Goal: Task Accomplishment & Management: Use online tool/utility

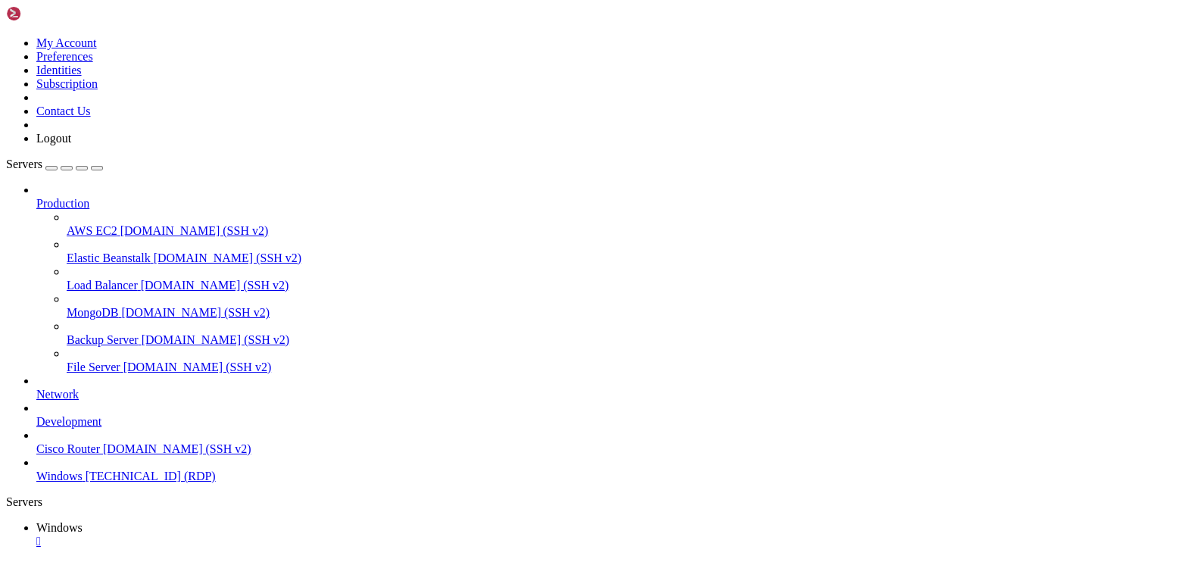
drag, startPoint x: 575, startPoint y: 925, endPoint x: 565, endPoint y: 963, distance: 39.3
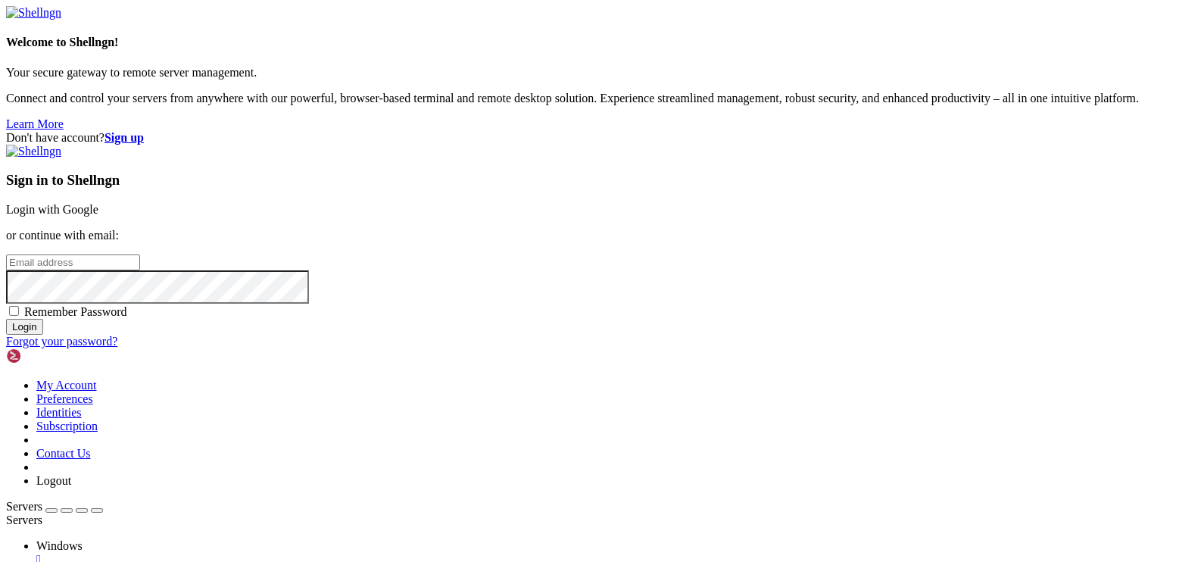
type input "[EMAIL_ADDRESS][DOMAIN_NAME]"
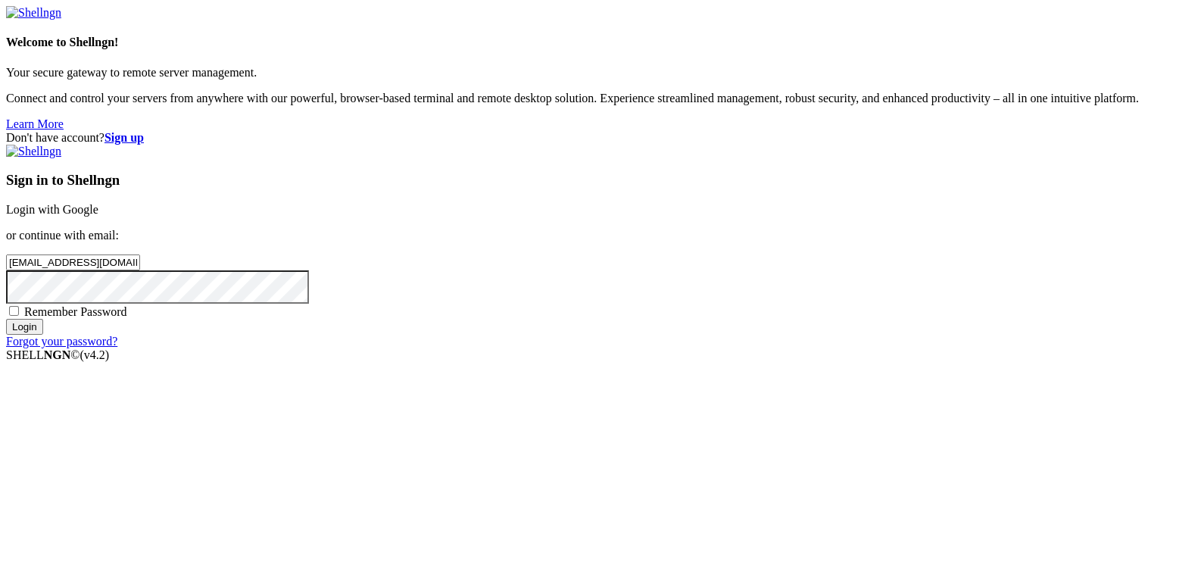
click at [43, 335] on input "Login" at bounding box center [24, 327] width 37 height 16
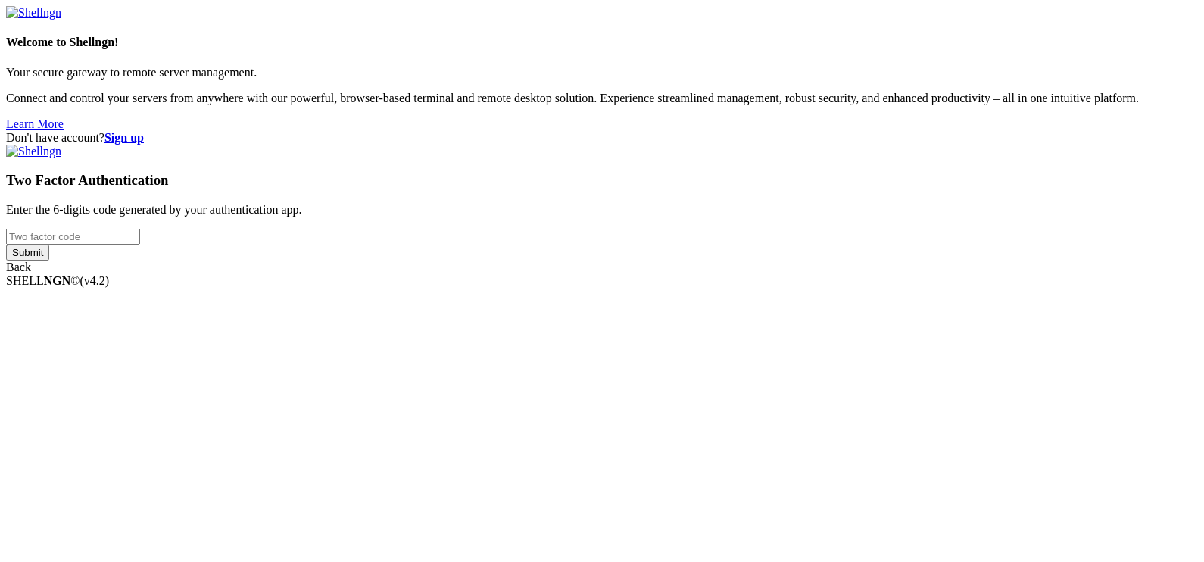
click at [140, 245] on input "number" at bounding box center [73, 237] width 134 height 16
type input "913502"
click at [6, 245] on input "Submit" at bounding box center [27, 253] width 43 height 16
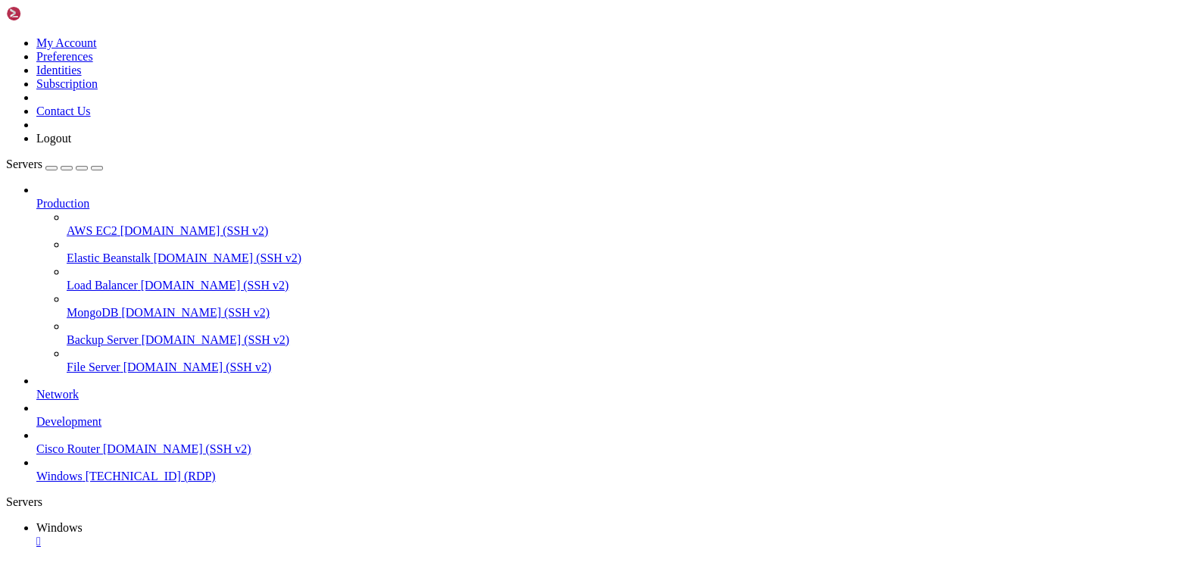
drag, startPoint x: 295, startPoint y: 887, endPoint x: 112, endPoint y: 1012, distance: 222.2
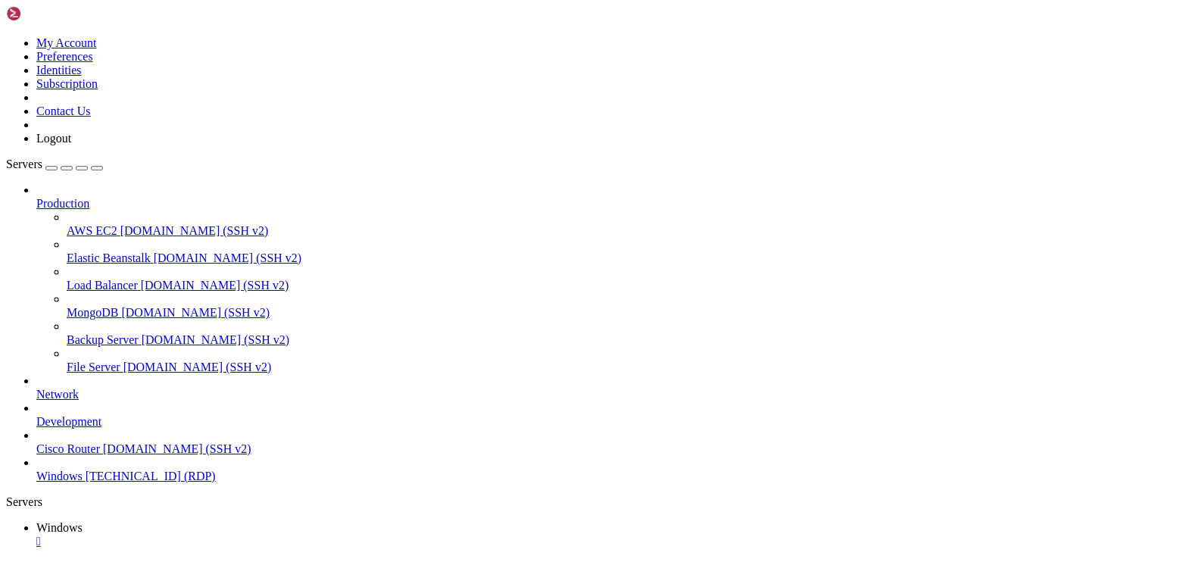
drag, startPoint x: 908, startPoint y: 720, endPoint x: 992, endPoint y: 869, distance: 170.6
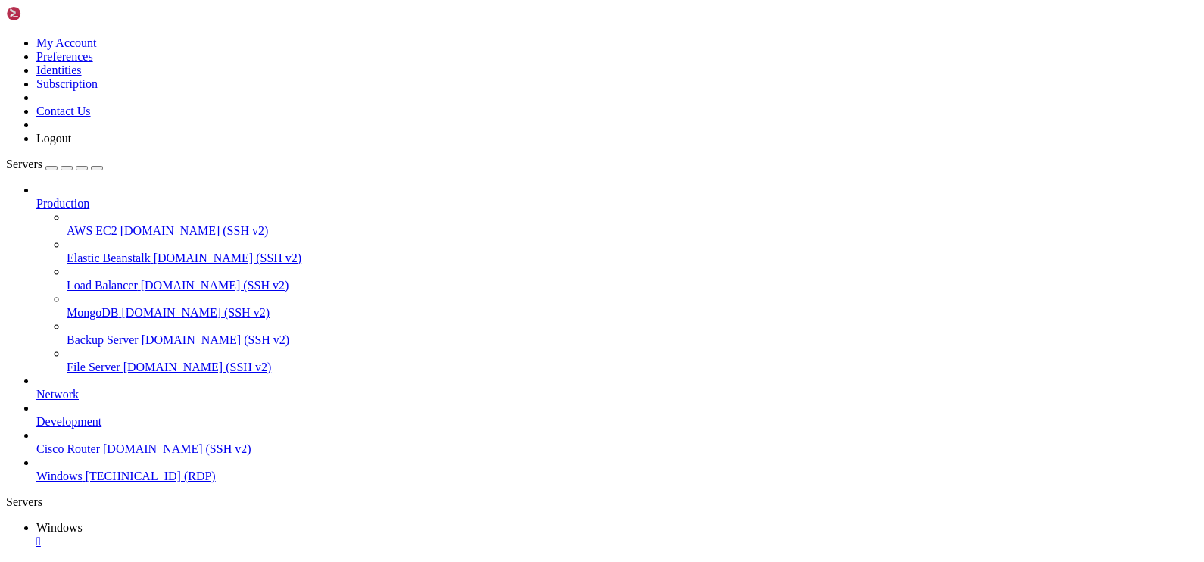
drag, startPoint x: 572, startPoint y: 1062, endPoint x: 613, endPoint y: 1061, distance: 40.9
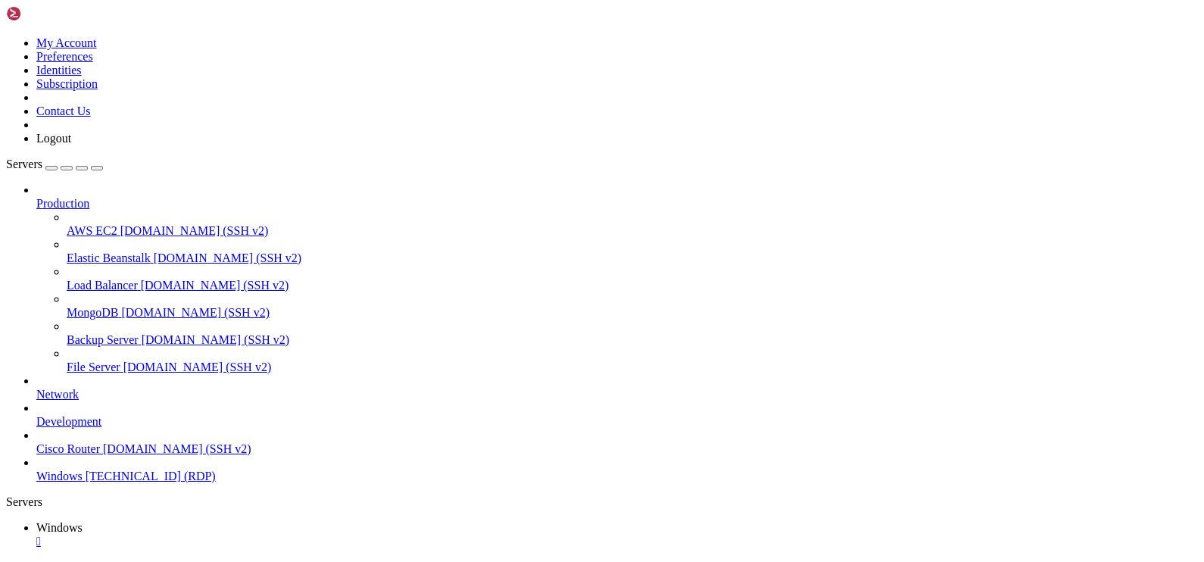
drag, startPoint x: 835, startPoint y: 678, endPoint x: 839, endPoint y: 691, distance: 14.1
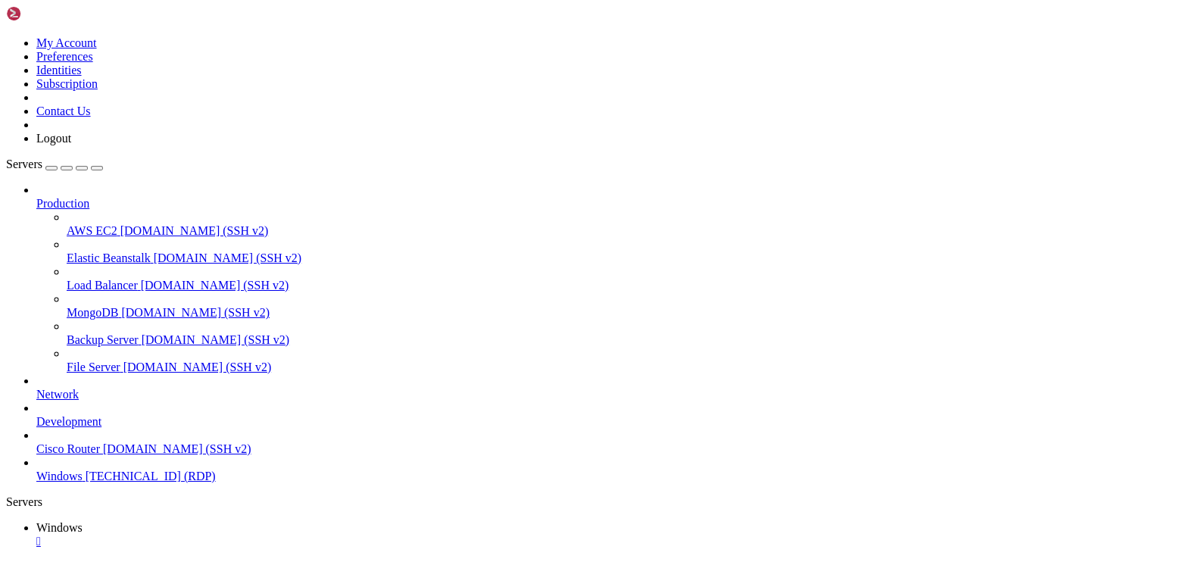
drag, startPoint x: 889, startPoint y: 677, endPoint x: 650, endPoint y: 715, distance: 242.3
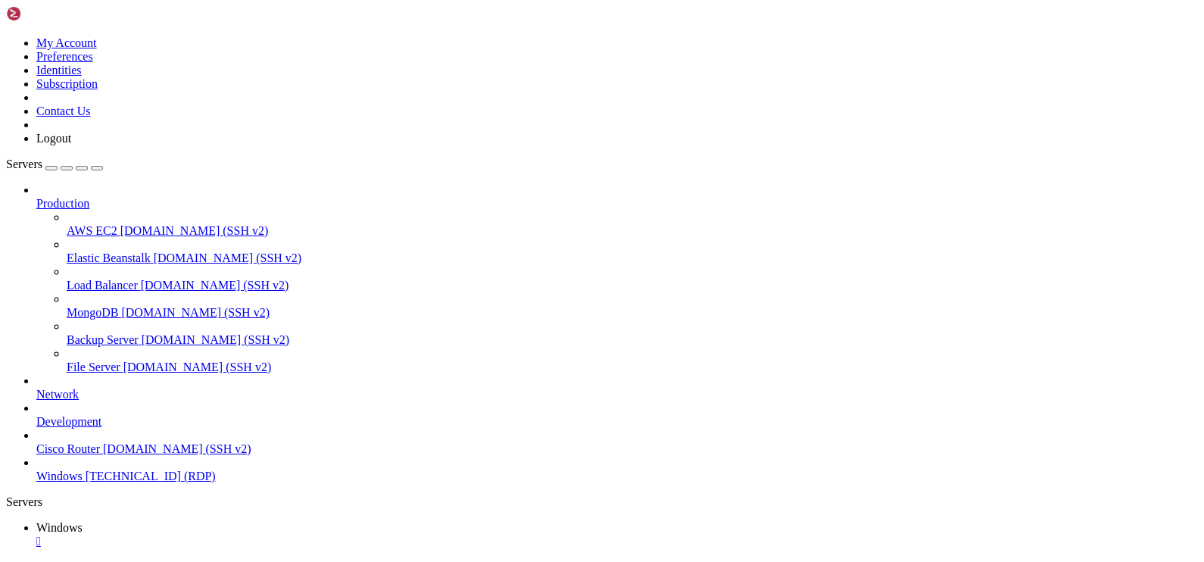
drag, startPoint x: 141, startPoint y: 1061, endPoint x: 136, endPoint y: 857, distance: 203.8
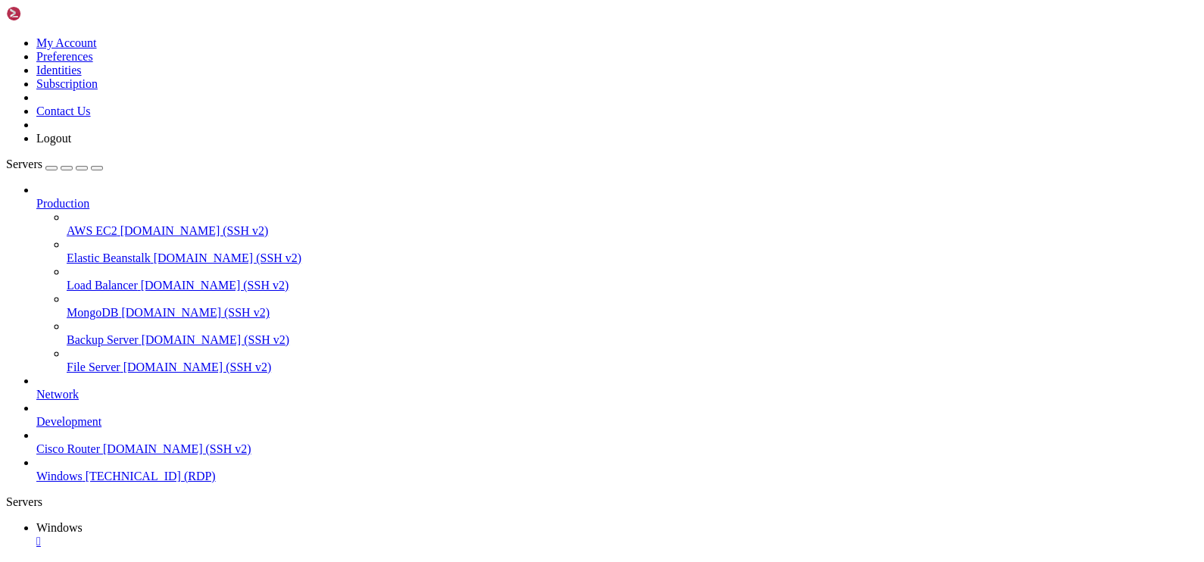
drag, startPoint x: 139, startPoint y: 855, endPoint x: 142, endPoint y: 745, distance: 109.8
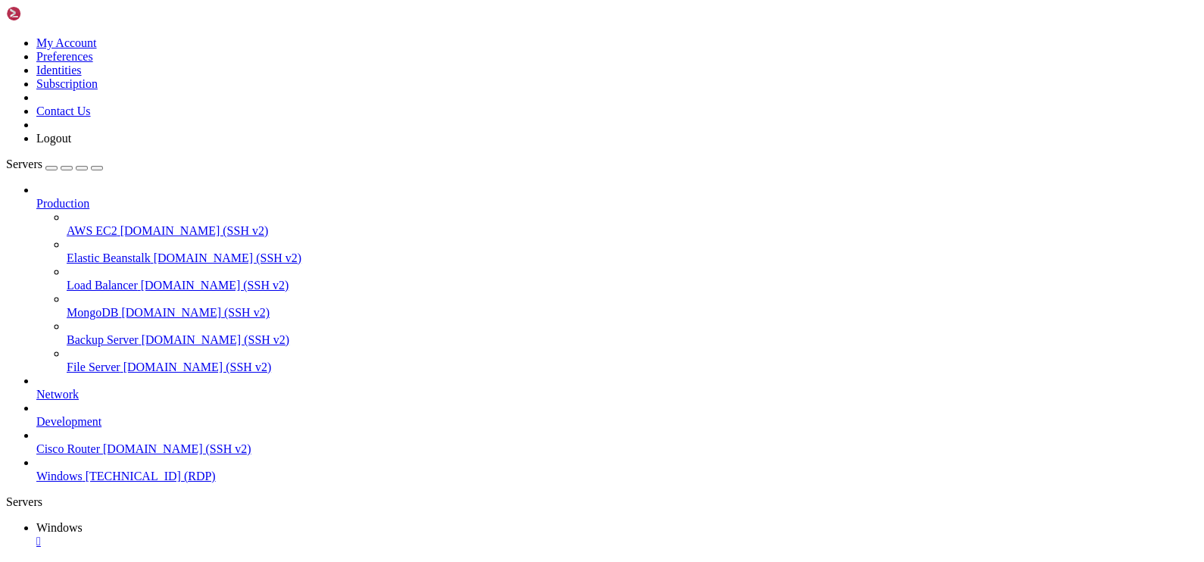
drag, startPoint x: 766, startPoint y: 870, endPoint x: 865, endPoint y: 866, distance: 100.0
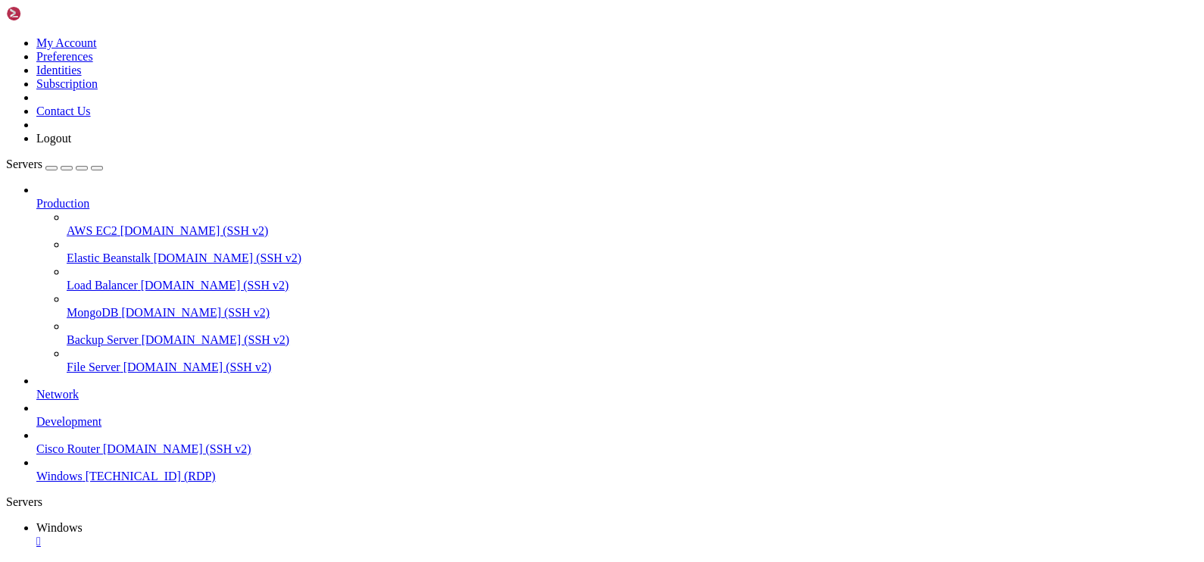
drag, startPoint x: 865, startPoint y: 875, endPoint x: 766, endPoint y: 869, distance: 100.1
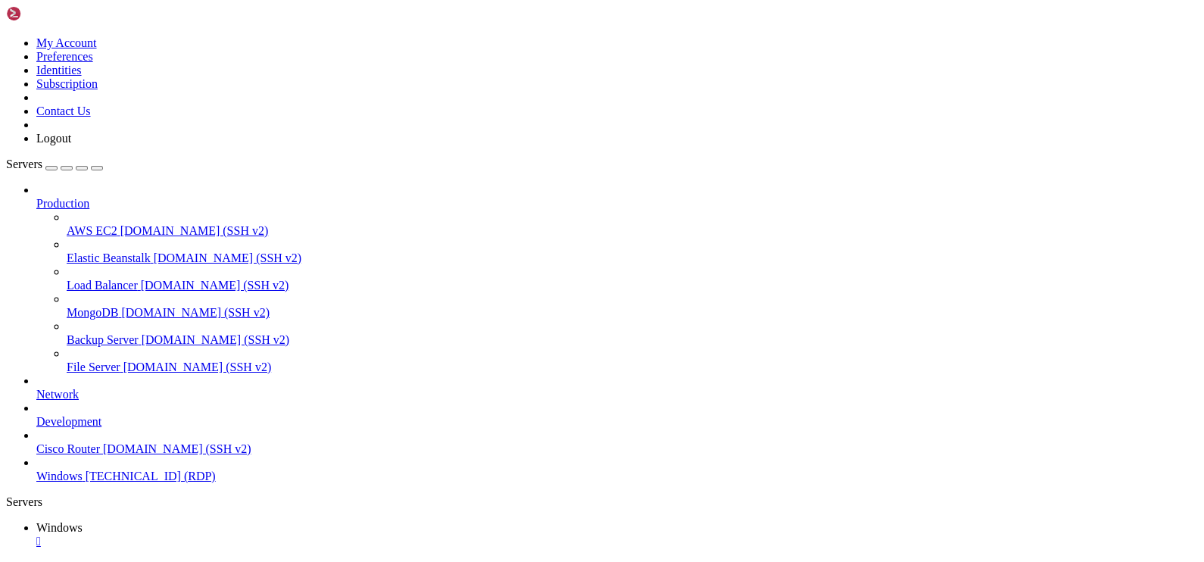
drag, startPoint x: 571, startPoint y: 868, endPoint x: 661, endPoint y: 870, distance: 90.1
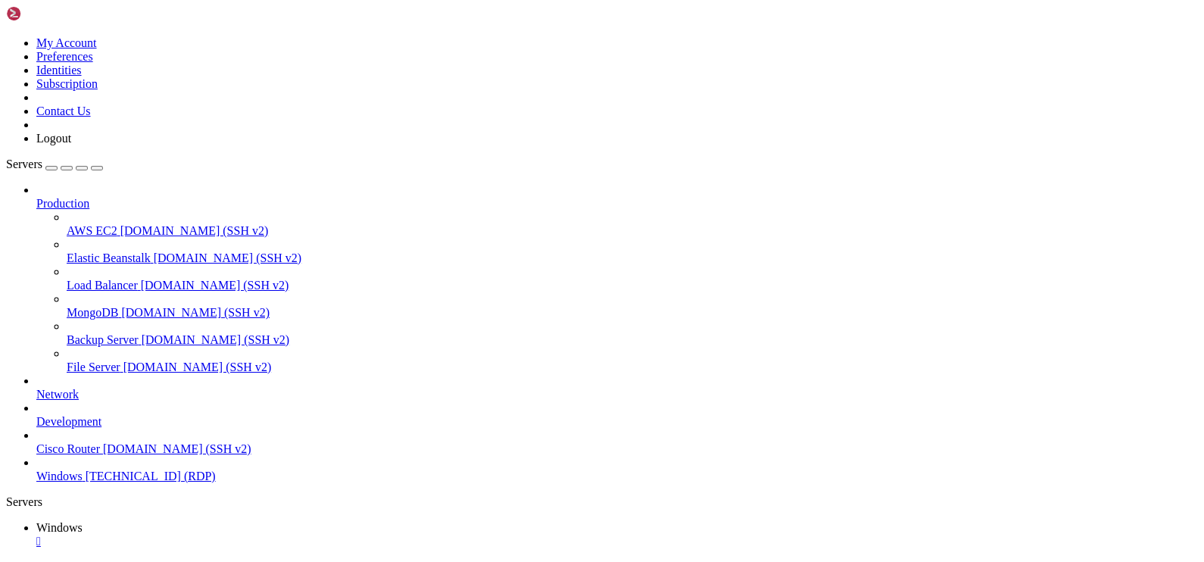
drag, startPoint x: 138, startPoint y: 775, endPoint x: 133, endPoint y: 1114, distance: 338.5
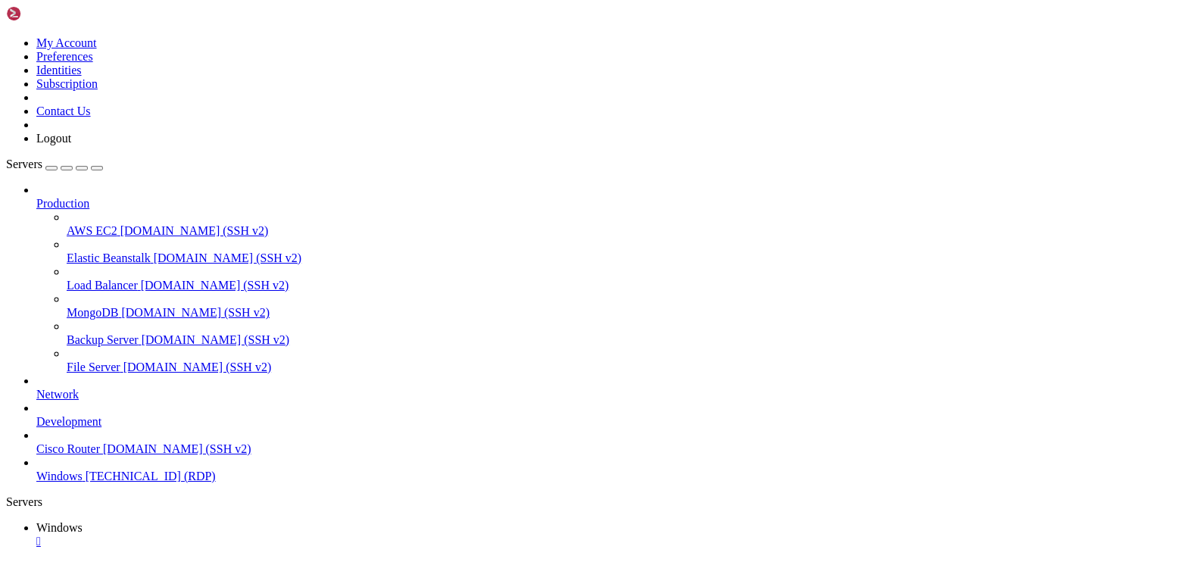
drag, startPoint x: 632, startPoint y: 960, endPoint x: 616, endPoint y: 1064, distance: 104.9
drag, startPoint x: 366, startPoint y: 758, endPoint x: 660, endPoint y: 746, distance: 293.3
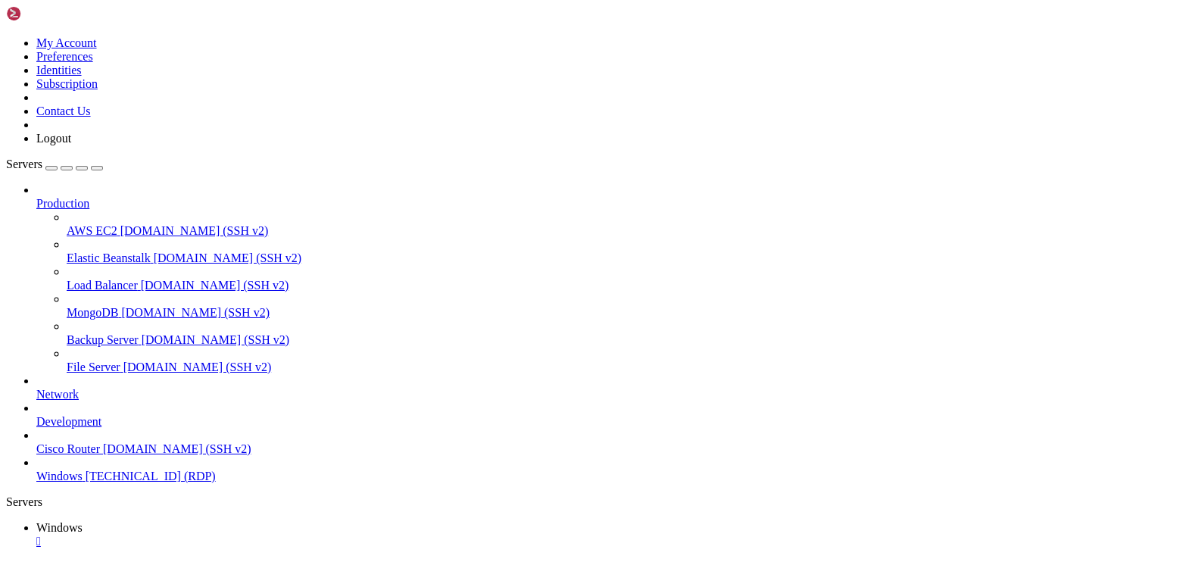
drag, startPoint x: 706, startPoint y: 1008, endPoint x: 717, endPoint y: 1008, distance: 10.6
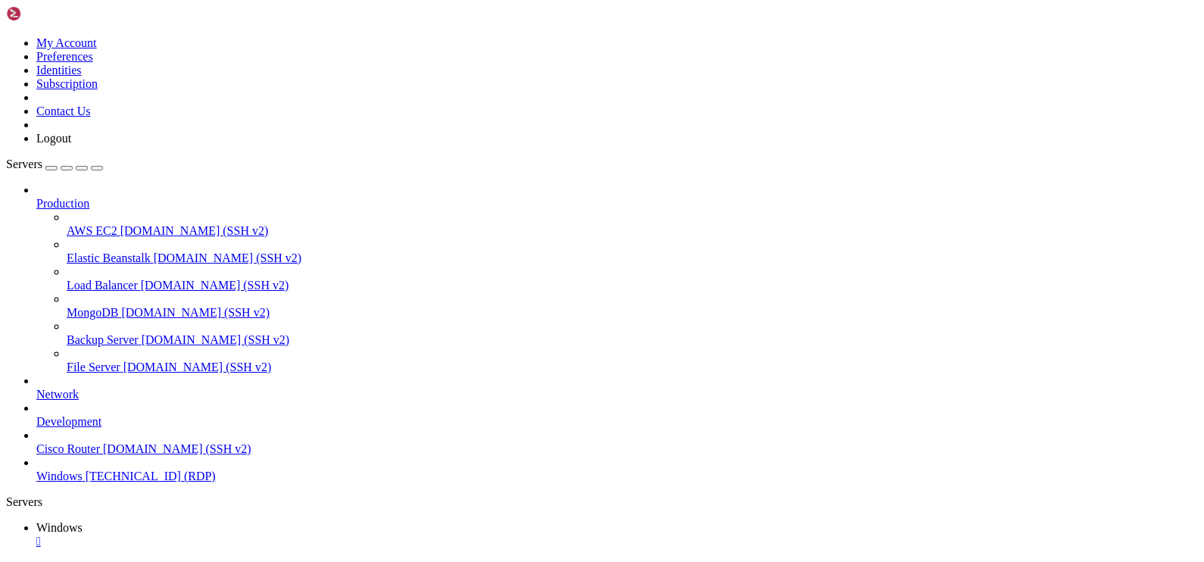
drag, startPoint x: 168, startPoint y: 682, endPoint x: 922, endPoint y: 694, distance: 753.5
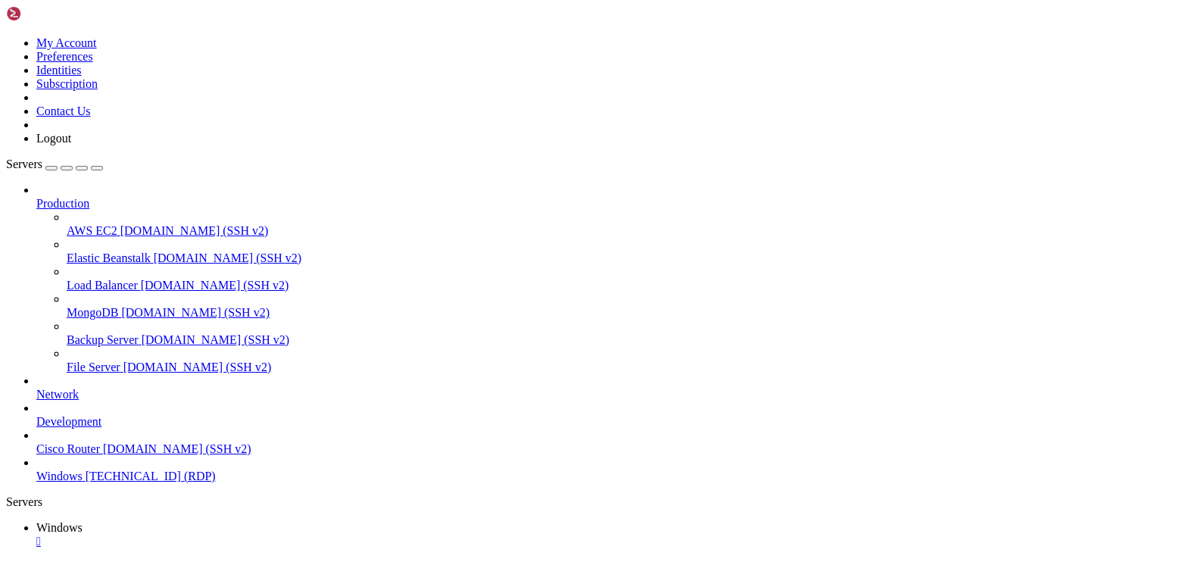
drag, startPoint x: 139, startPoint y: 872, endPoint x: 114, endPoint y: 1099, distance: 227.8
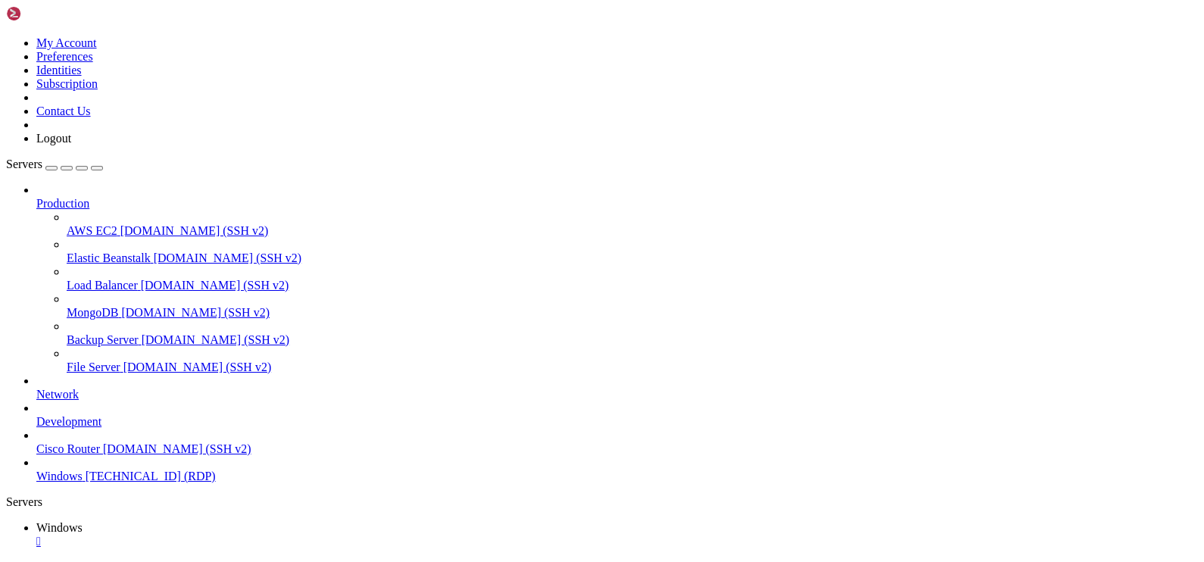
drag, startPoint x: 147, startPoint y: 680, endPoint x: 775, endPoint y: 749, distance: 631.5
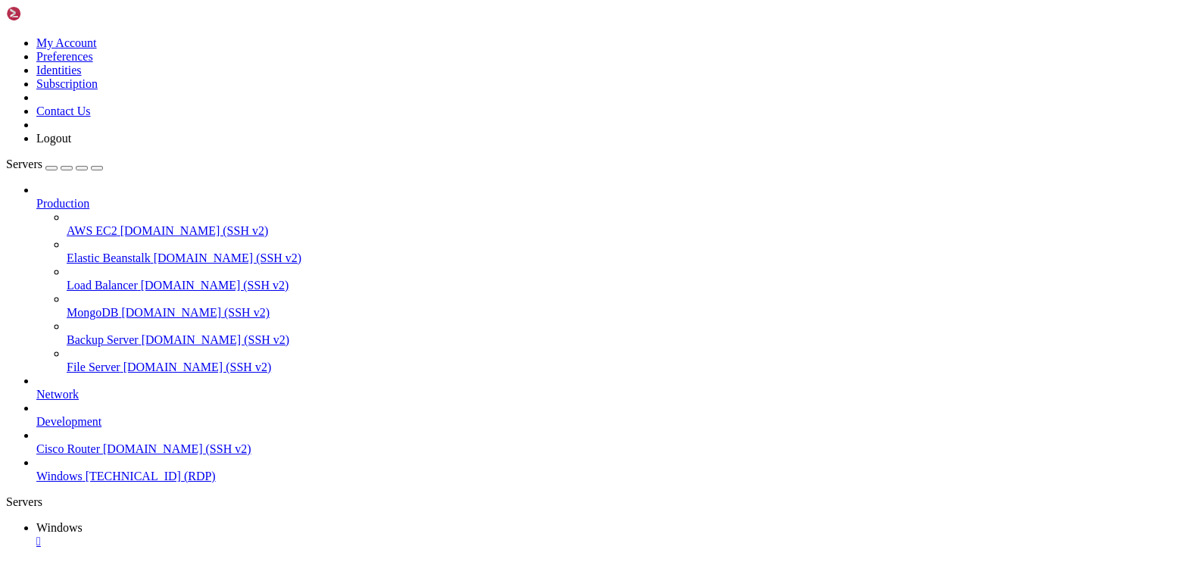
click at [103, 166] on button "button" at bounding box center [97, 168] width 12 height 5
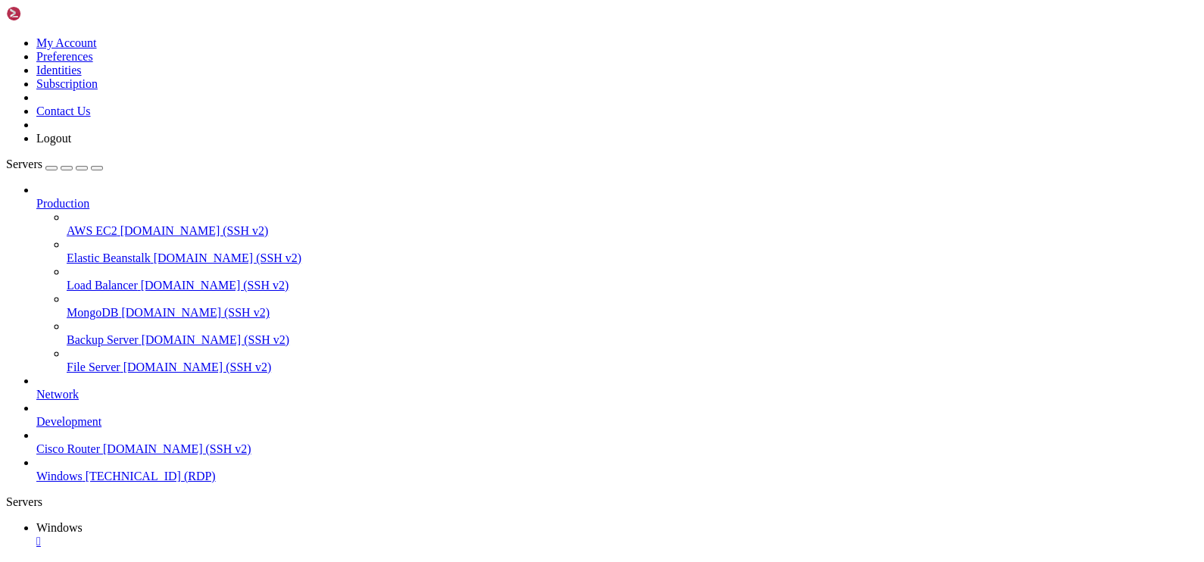
drag, startPoint x: 577, startPoint y: 739, endPoint x: 136, endPoint y: 719, distance: 441.9
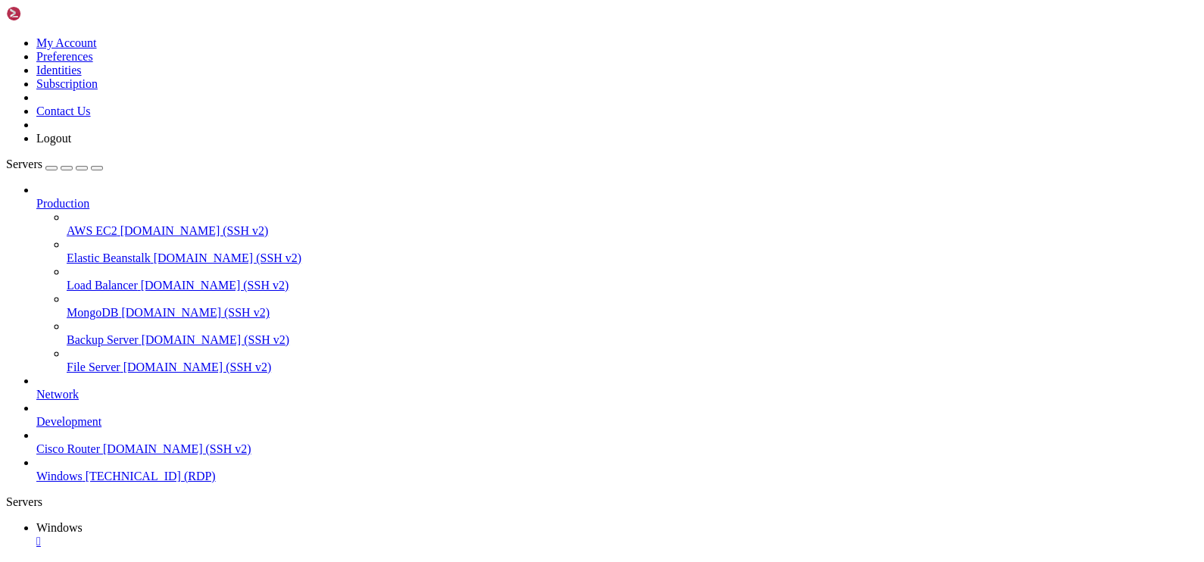
drag, startPoint x: 591, startPoint y: 780, endPoint x: 167, endPoint y: 775, distance: 424.1
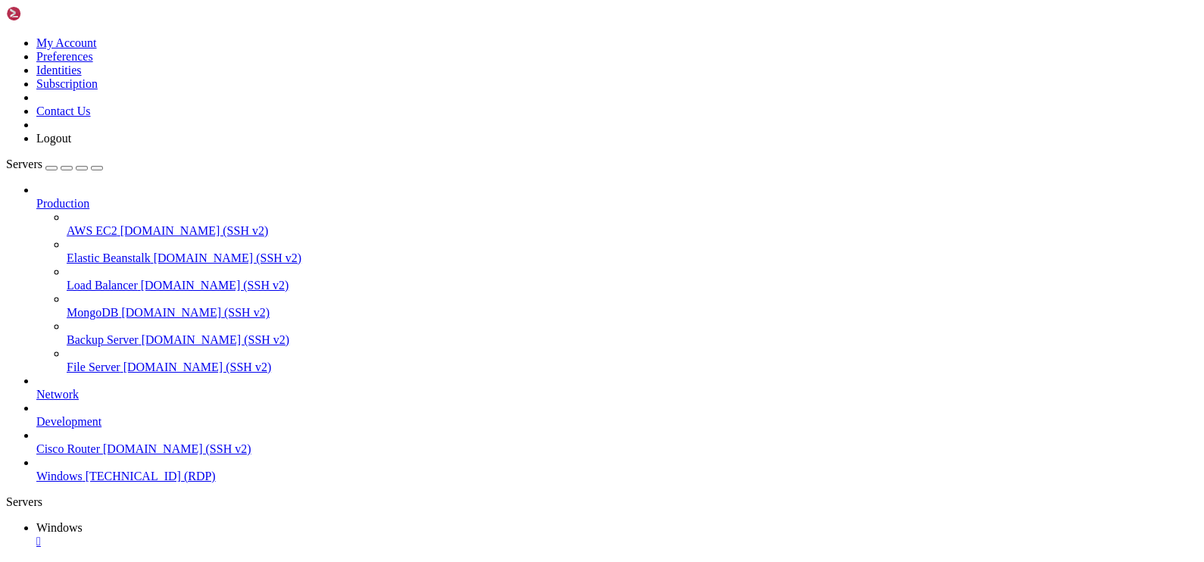
drag, startPoint x: 762, startPoint y: 766, endPoint x: 102, endPoint y: 738, distance: 660.9
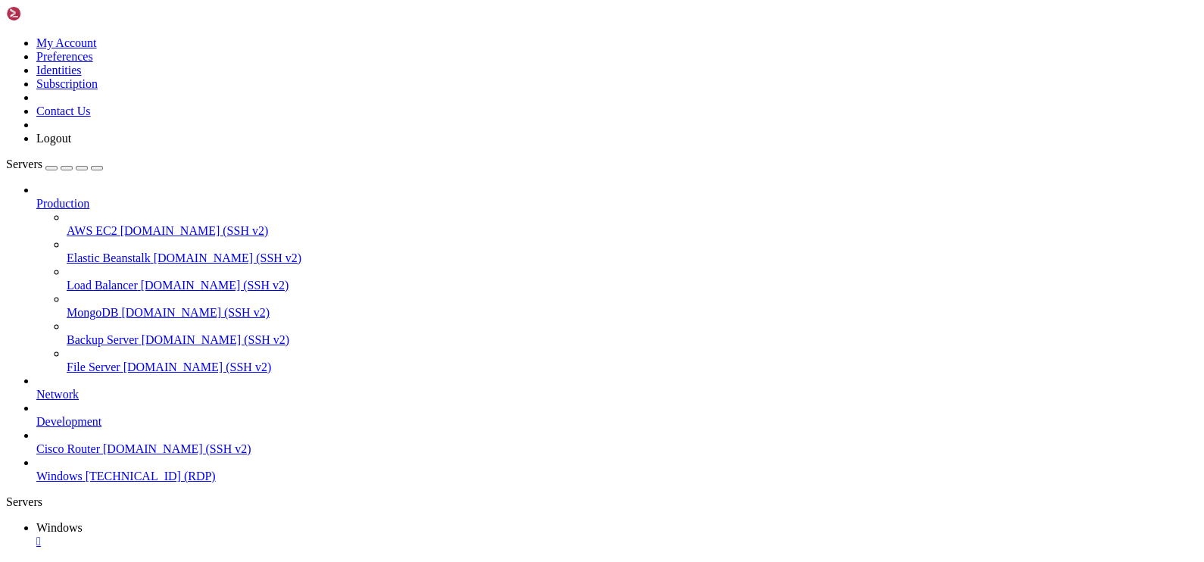
drag, startPoint x: 672, startPoint y: 766, endPoint x: 1047, endPoint y: 750, distance: 375.9
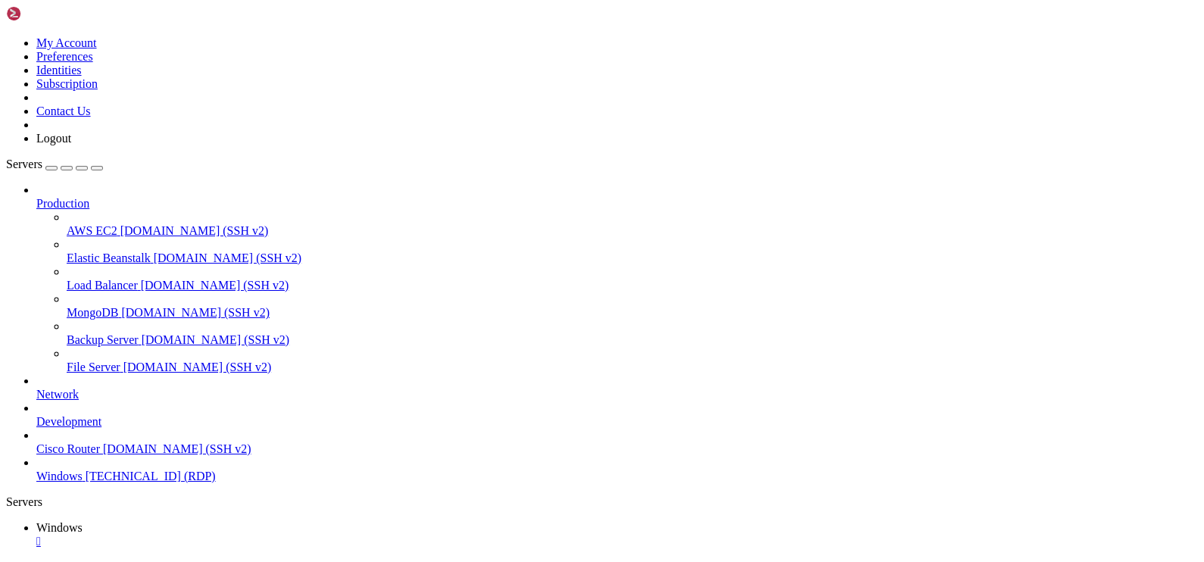
drag, startPoint x: 129, startPoint y: 680, endPoint x: 1053, endPoint y: 687, distance: 923.8
drag, startPoint x: 600, startPoint y: 1091, endPoint x: 166, endPoint y: 789, distance: 529.3
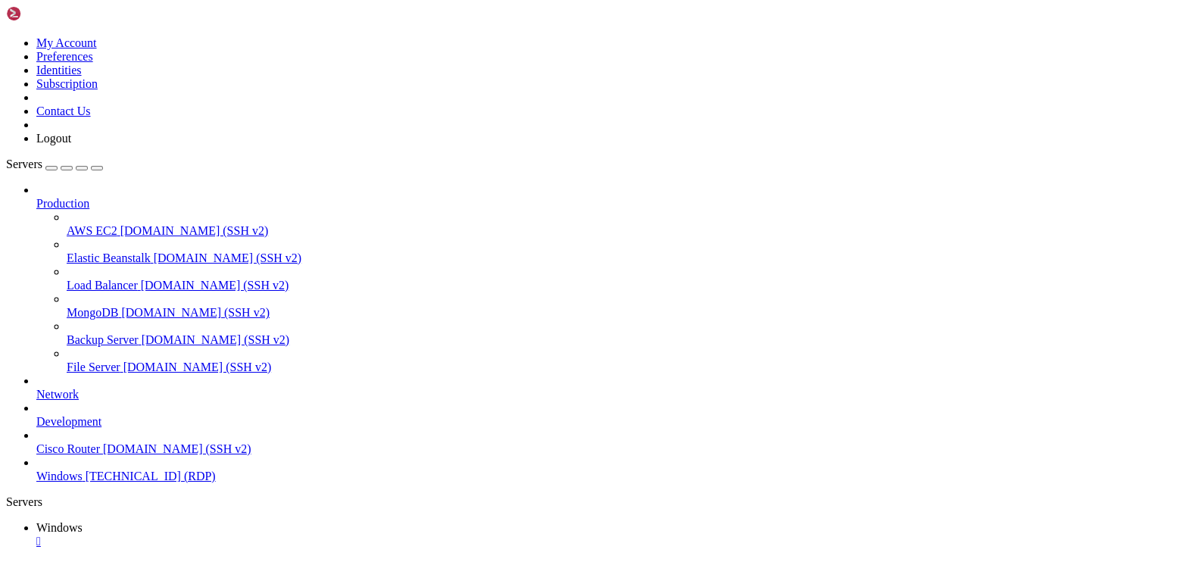
drag, startPoint x: 669, startPoint y: 1092, endPoint x: 166, endPoint y: 780, distance: 591.7
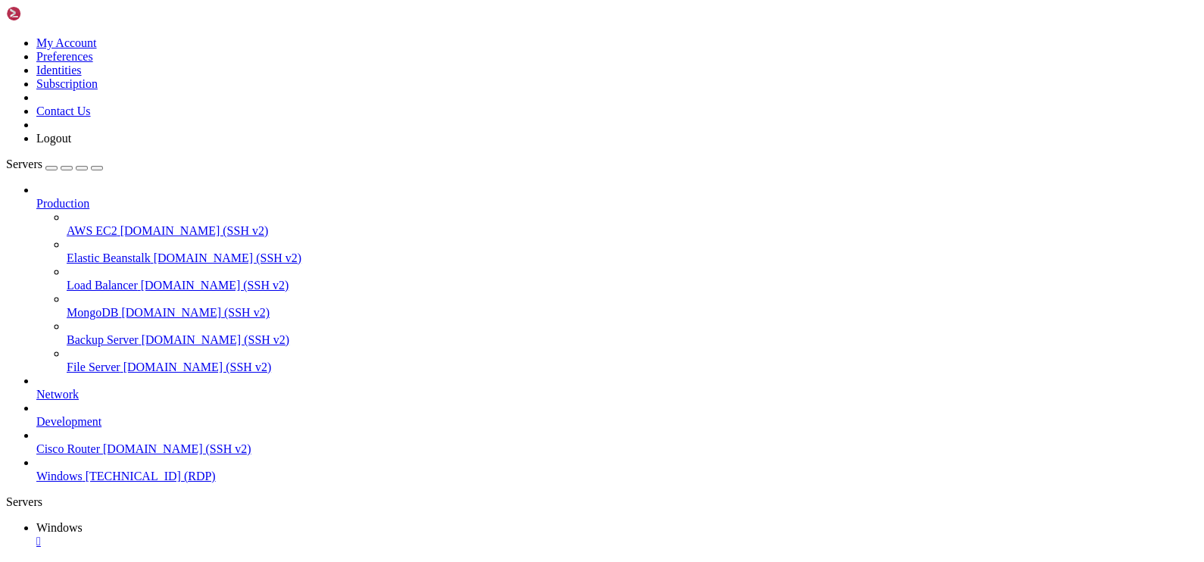
drag, startPoint x: 616, startPoint y: 1059, endPoint x: 172, endPoint y: 754, distance: 538.5
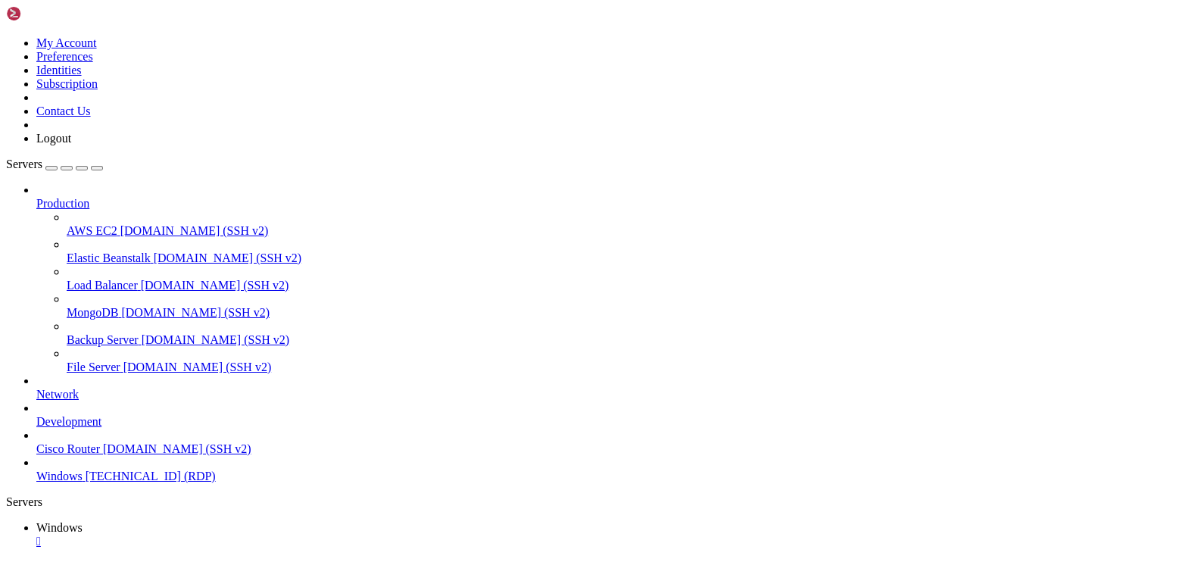
drag, startPoint x: 1018, startPoint y: 688, endPoint x: 1123, endPoint y: 690, distance: 105.3
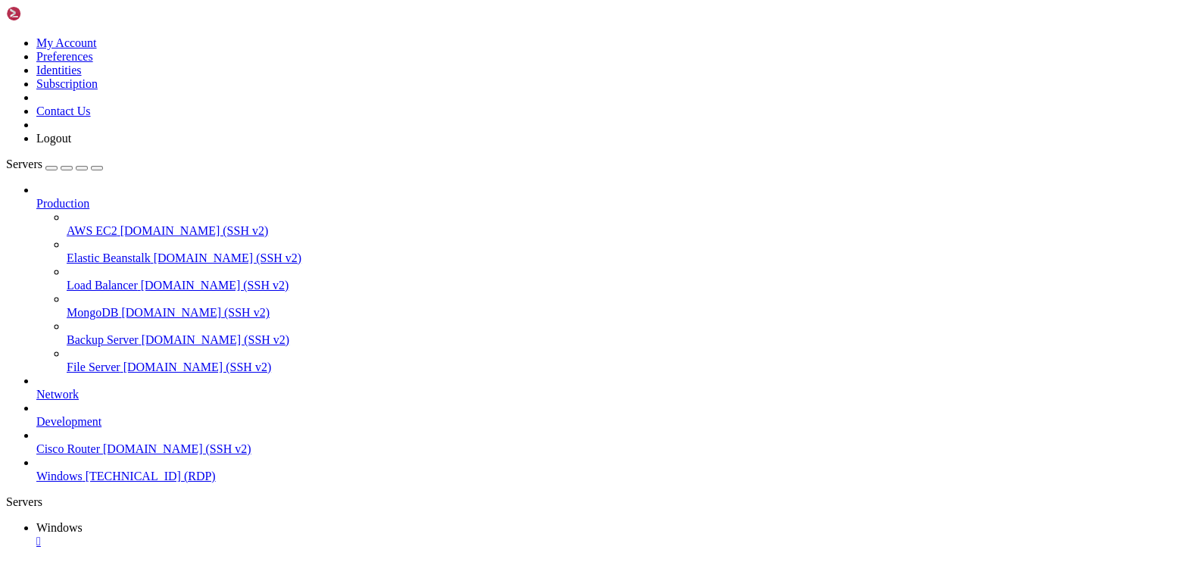
drag, startPoint x: 1033, startPoint y: 741, endPoint x: 934, endPoint y: 762, distance: 101.3
drag, startPoint x: 727, startPoint y: 1055, endPoint x: 320, endPoint y: 834, distance: 462.5
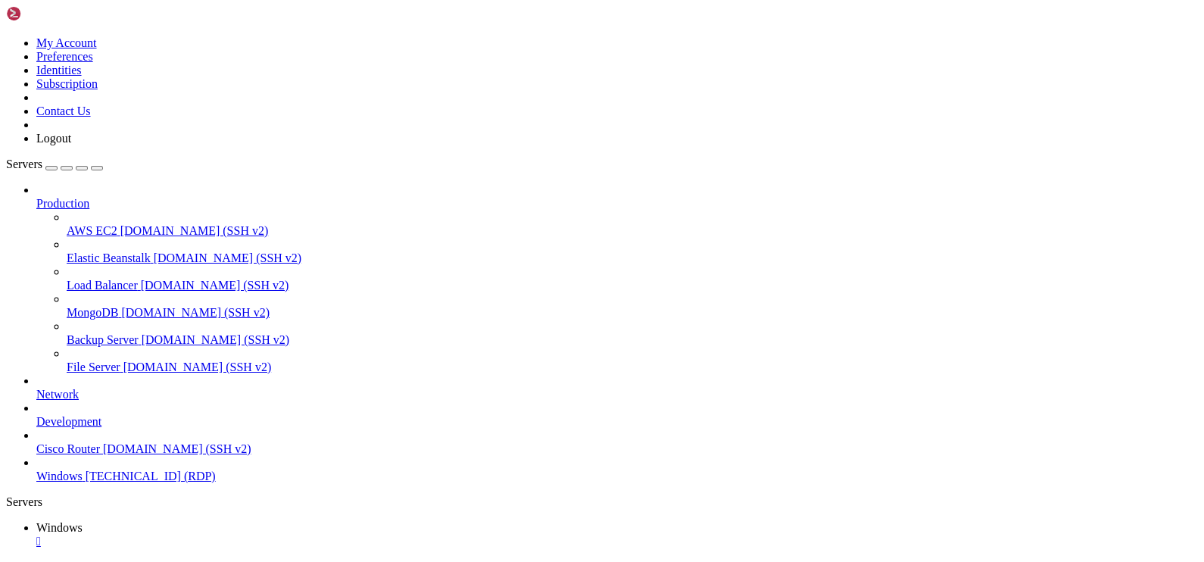
drag, startPoint x: 138, startPoint y: 968, endPoint x: 133, endPoint y: 855, distance: 113.7
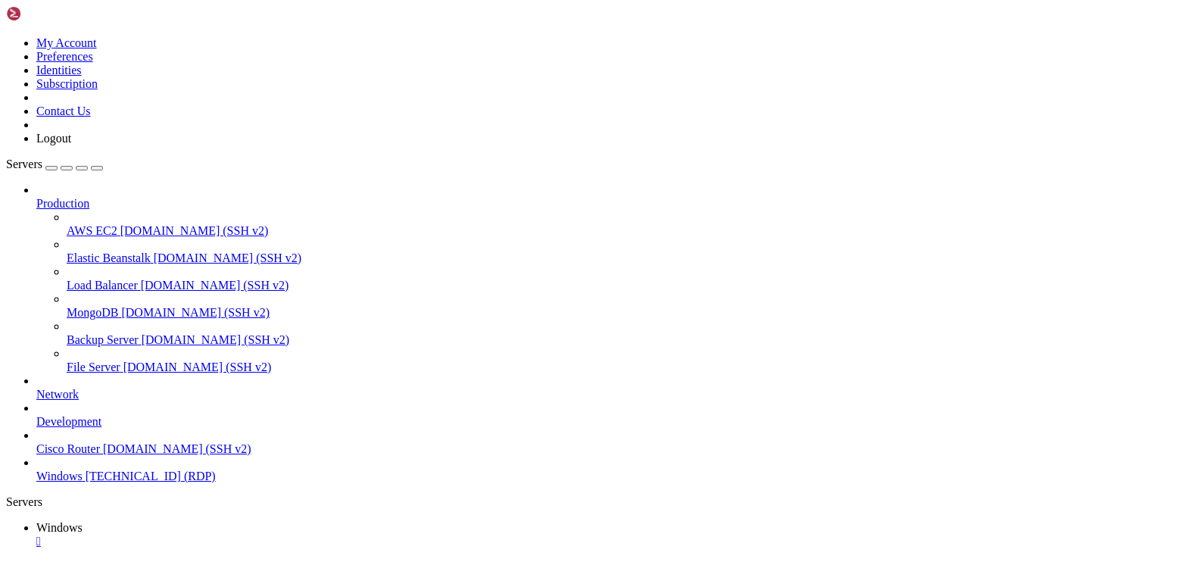
drag, startPoint x: 138, startPoint y: 874, endPoint x: 133, endPoint y: 1098, distance: 224.2
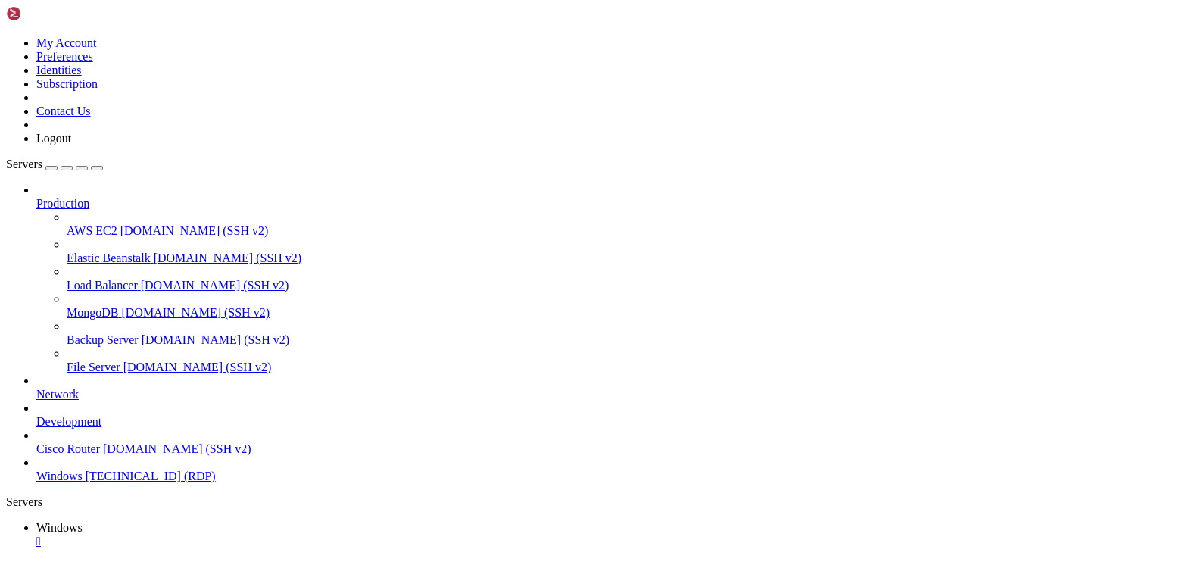
drag, startPoint x: 921, startPoint y: 1059, endPoint x: 327, endPoint y: 898, distance: 615.0
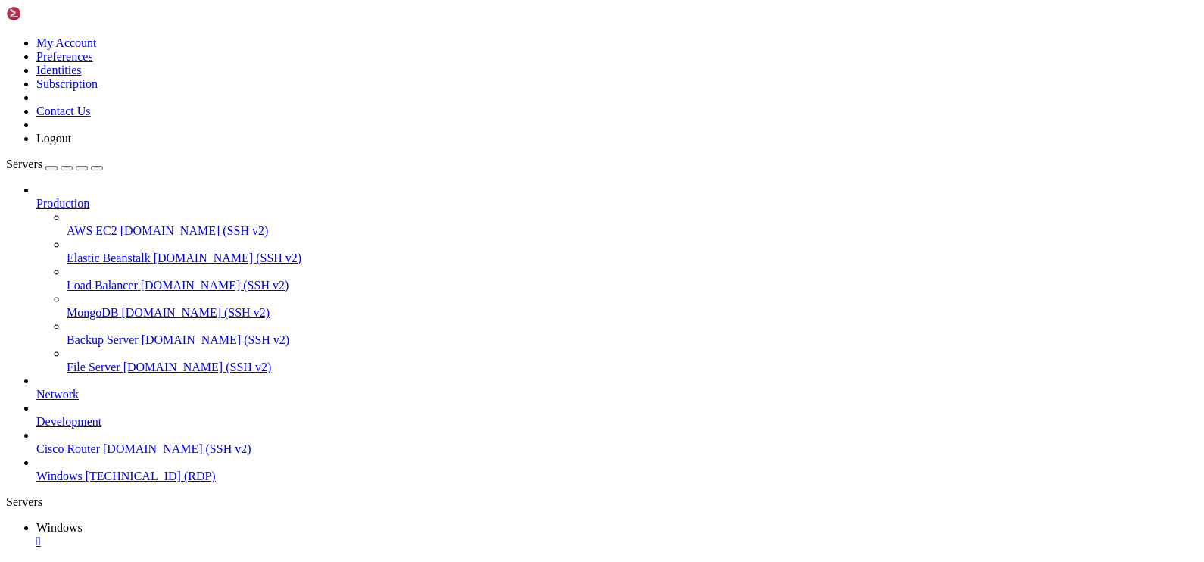
drag, startPoint x: 138, startPoint y: 844, endPoint x: 139, endPoint y: 830, distance: 14.5
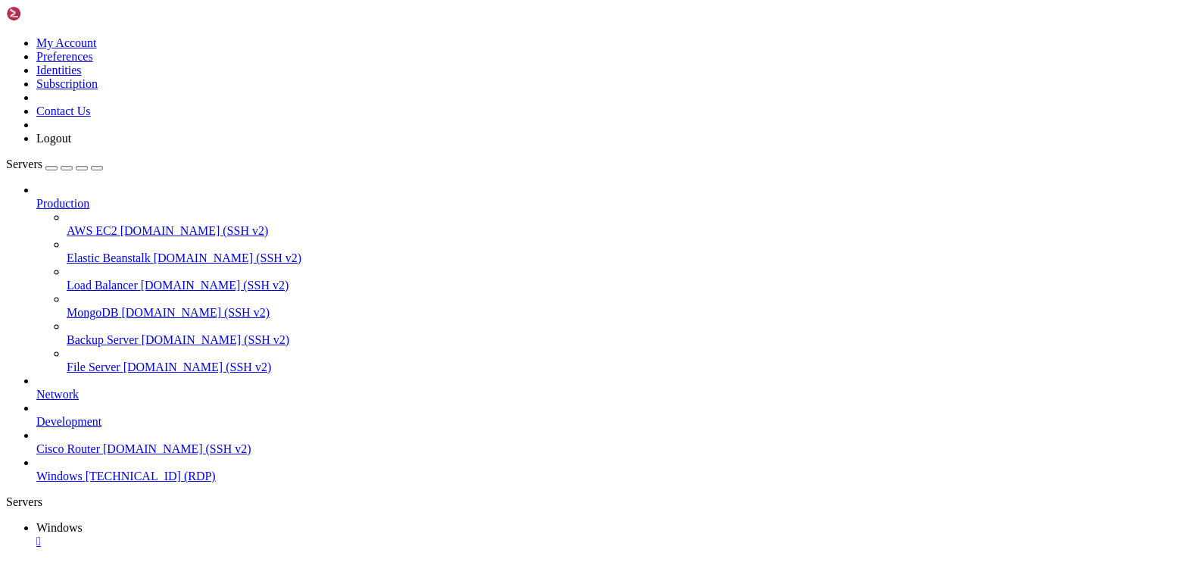
drag, startPoint x: 1110, startPoint y: 1102, endPoint x: 1131, endPoint y: 797, distance: 306.6
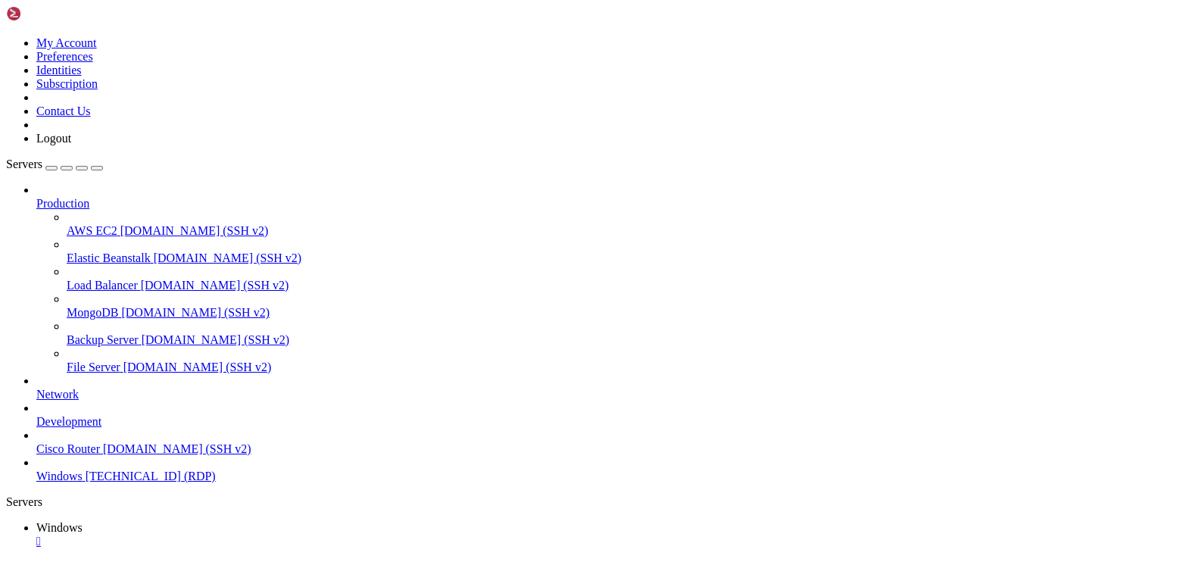
drag, startPoint x: 594, startPoint y: 971, endPoint x: 571, endPoint y: 978, distance: 23.5
drag, startPoint x: 611, startPoint y: 959, endPoint x: 165, endPoint y: 945, distance: 446.2
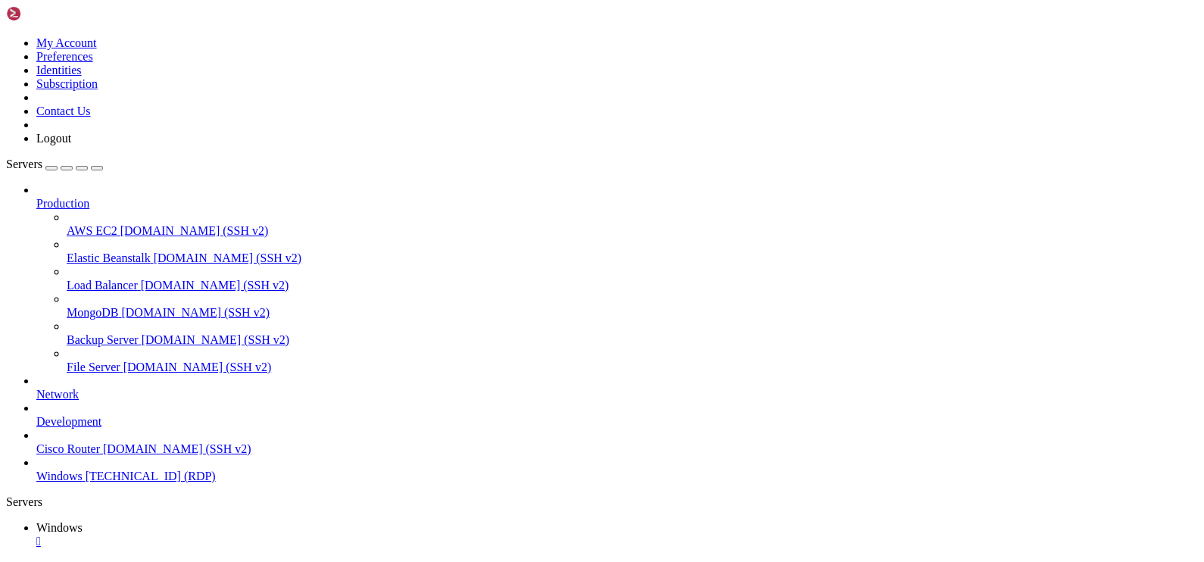
drag, startPoint x: 472, startPoint y: 947, endPoint x: 564, endPoint y: 946, distance: 91.6
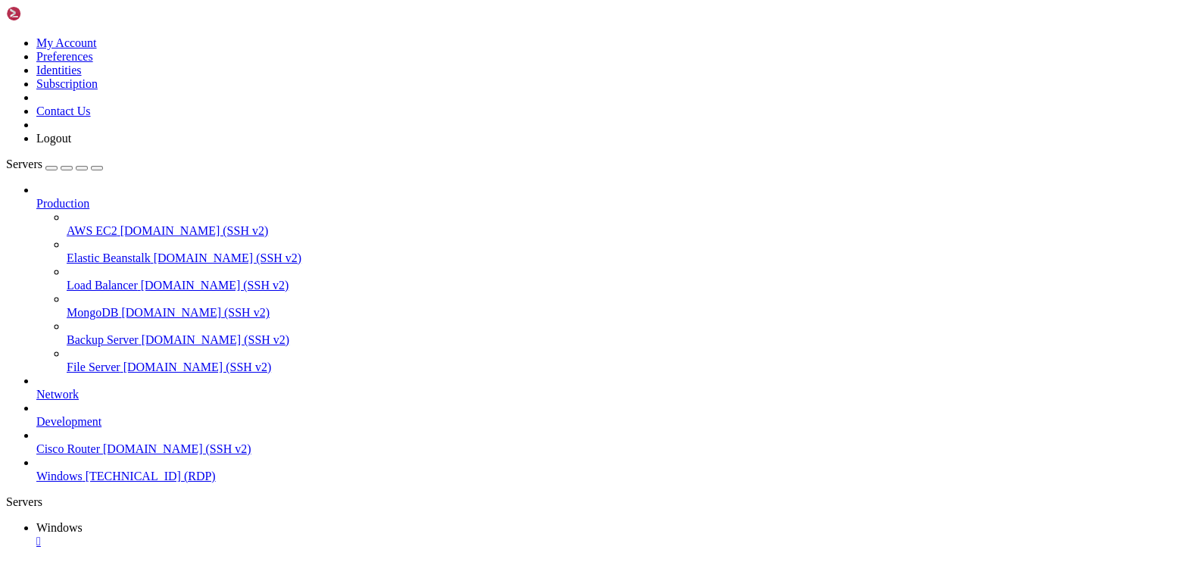
drag, startPoint x: 778, startPoint y: 779, endPoint x: 15, endPoint y: 748, distance: 763.1
drag, startPoint x: 588, startPoint y: 778, endPoint x: 34, endPoint y: 748, distance: 554.3
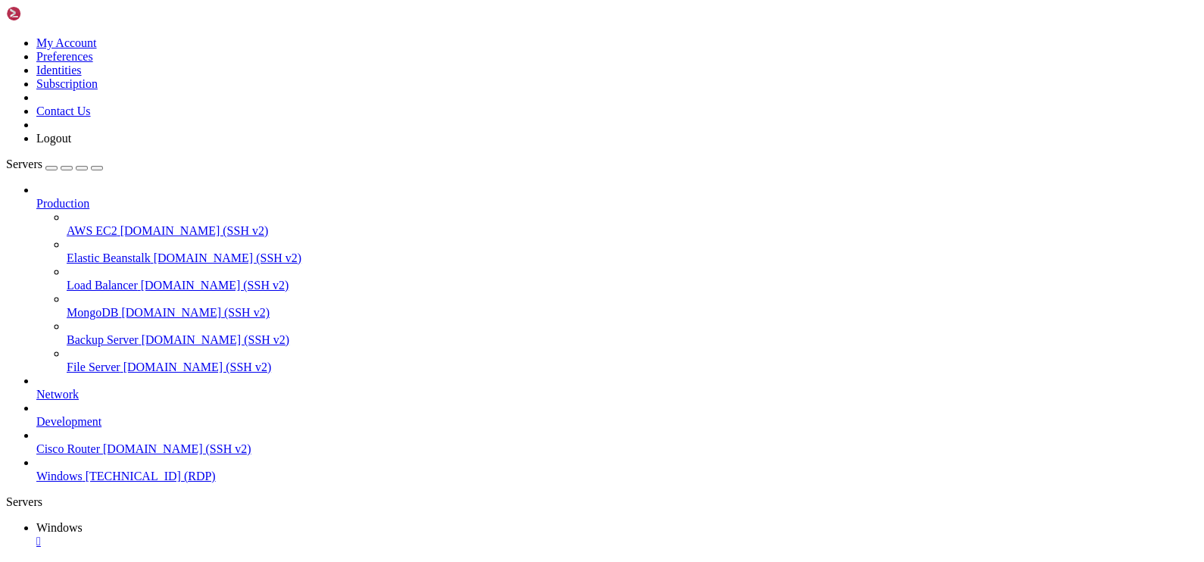
drag, startPoint x: 582, startPoint y: 775, endPoint x: 113, endPoint y: 769, distance: 469.5
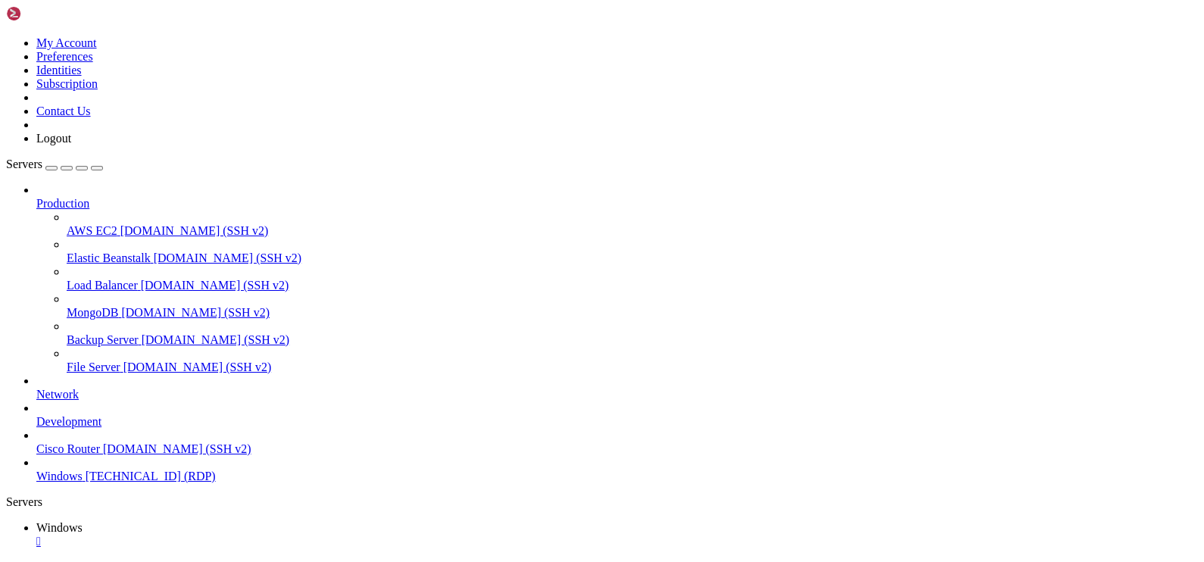
drag, startPoint x: 124, startPoint y: 681, endPoint x: 1084, endPoint y: 686, distance: 960.1
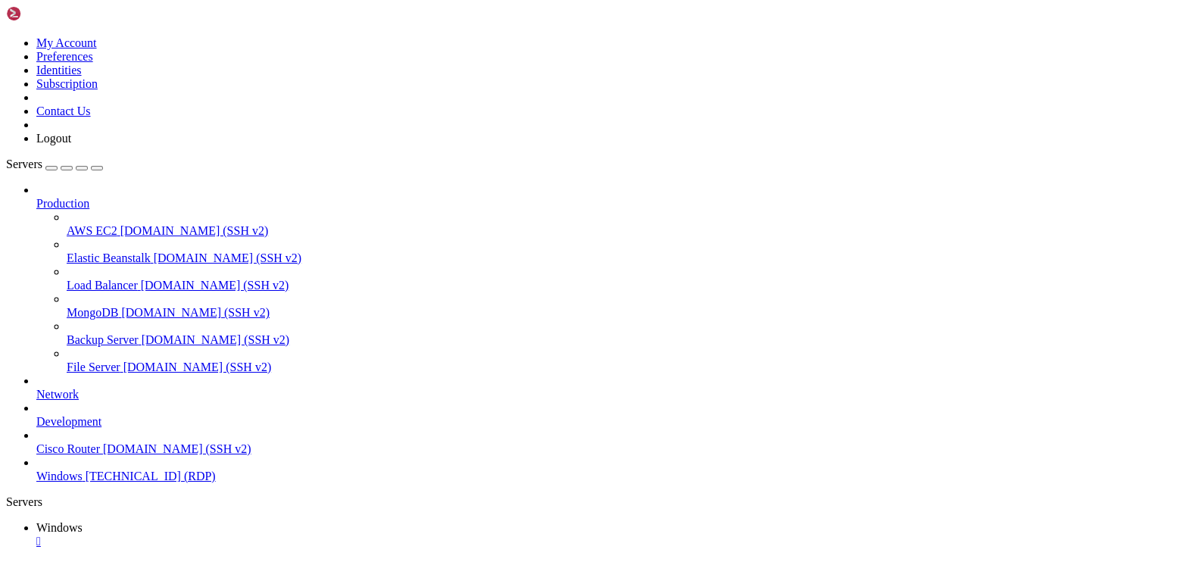
drag, startPoint x: 257, startPoint y: 900, endPoint x: 217, endPoint y: 906, distance: 39.7
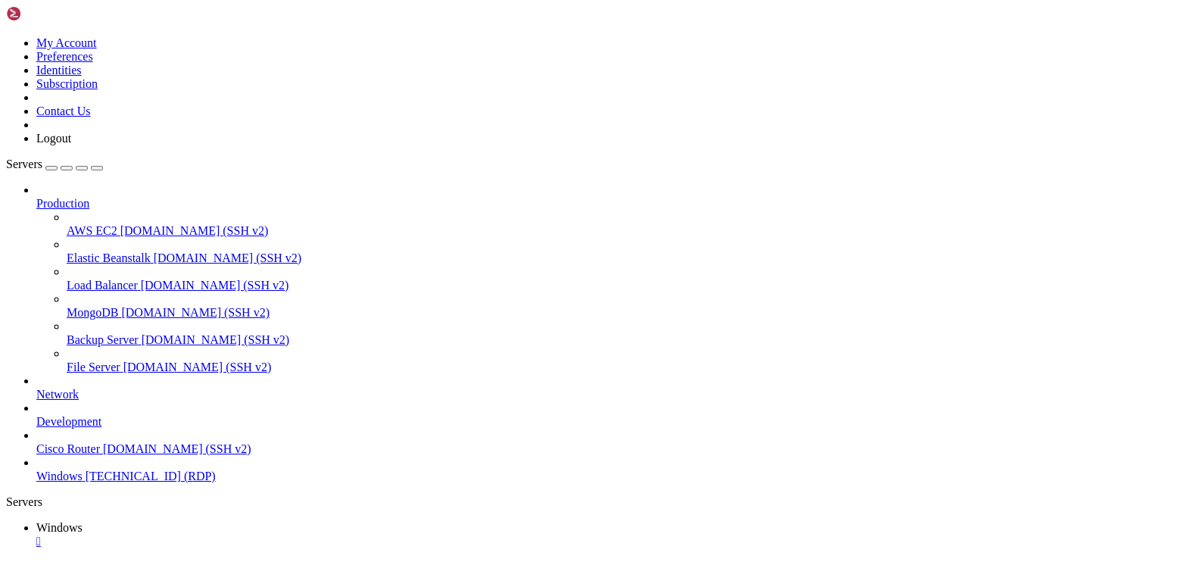
drag, startPoint x: 819, startPoint y: 775, endPoint x: 432, endPoint y: 769, distance: 387.7
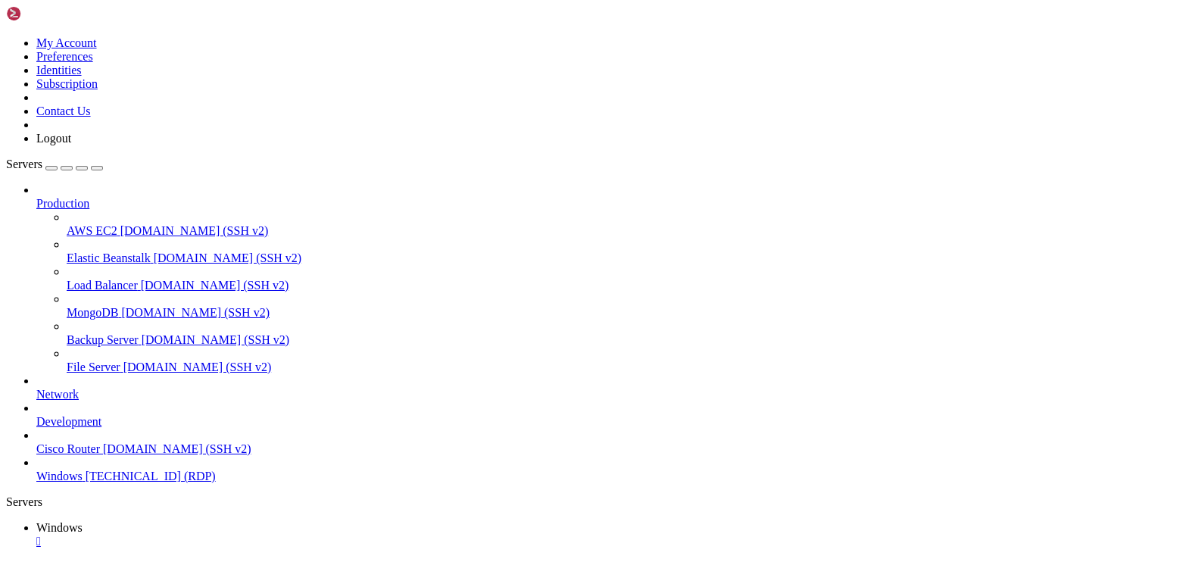
drag, startPoint x: 541, startPoint y: 761, endPoint x: 744, endPoint y: 813, distance: 209.5
drag, startPoint x: 509, startPoint y: 818, endPoint x: 452, endPoint y: 769, distance: 74.7
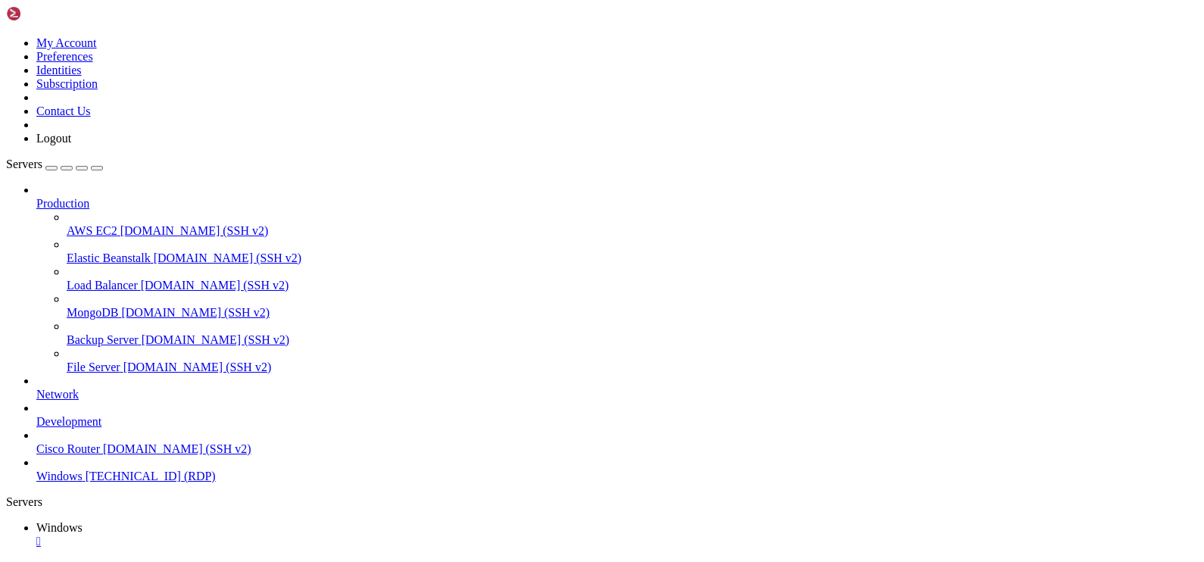
drag, startPoint x: 95, startPoint y: 677, endPoint x: 1067, endPoint y: 705, distance: 971.9
drag, startPoint x: 139, startPoint y: 854, endPoint x: 123, endPoint y: 1110, distance: 256.4
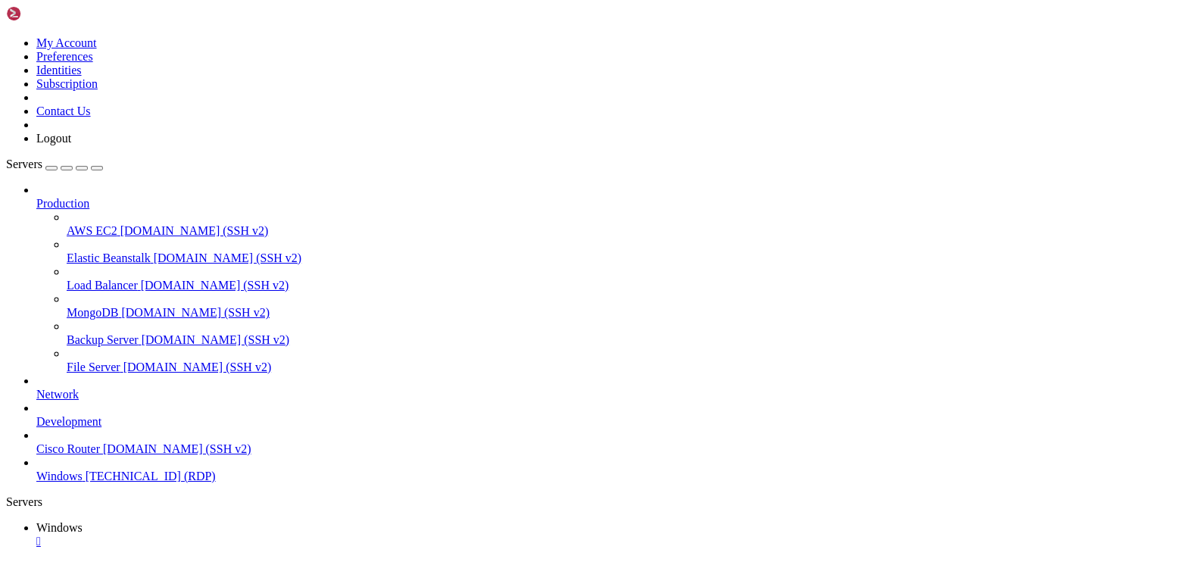
drag, startPoint x: 940, startPoint y: 767, endPoint x: 672, endPoint y: 763, distance: 268.1
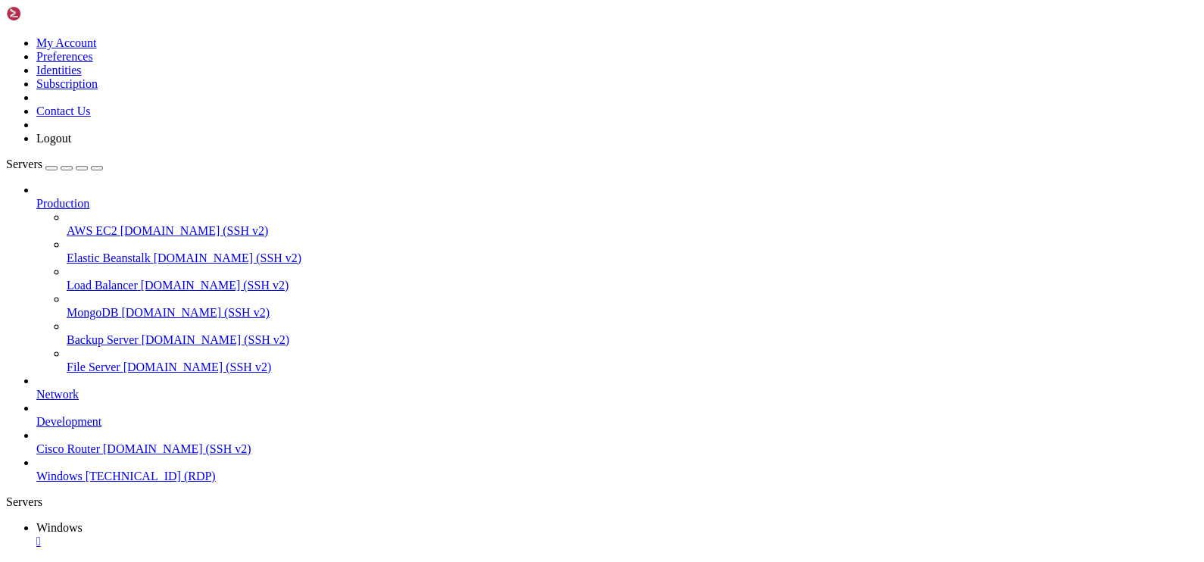
drag, startPoint x: 477, startPoint y: 962, endPoint x: 357, endPoint y: 959, distance: 120.4
drag, startPoint x: 286, startPoint y: 957, endPoint x: 435, endPoint y: 959, distance: 148.4
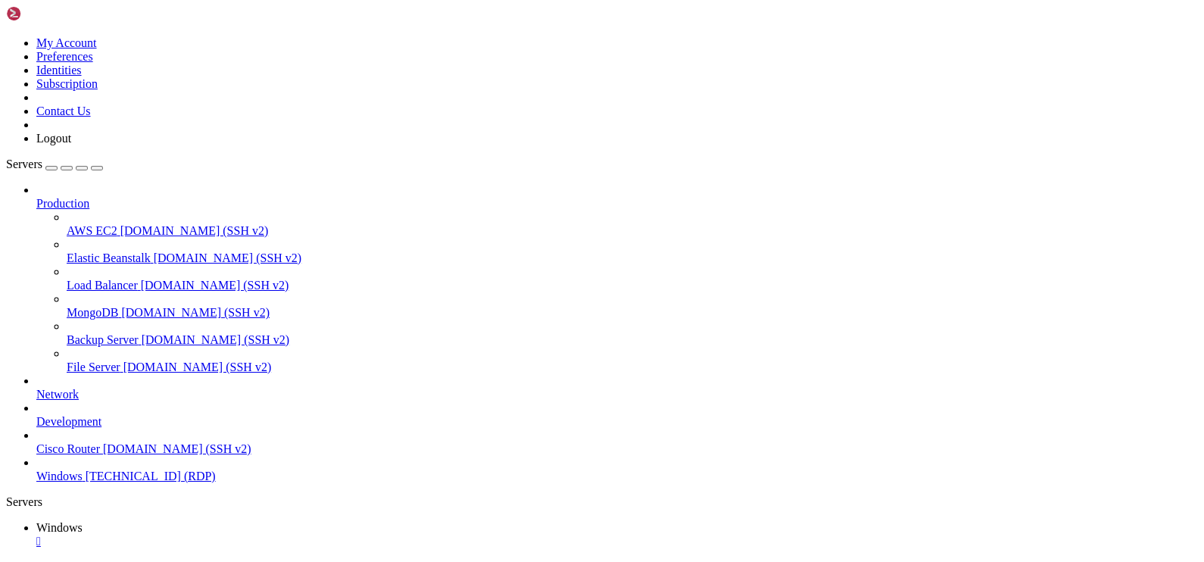
drag, startPoint x: 435, startPoint y: 962, endPoint x: 289, endPoint y: 958, distance: 145.4
drag, startPoint x: 282, startPoint y: 981, endPoint x: 421, endPoint y: 987, distance: 138.7
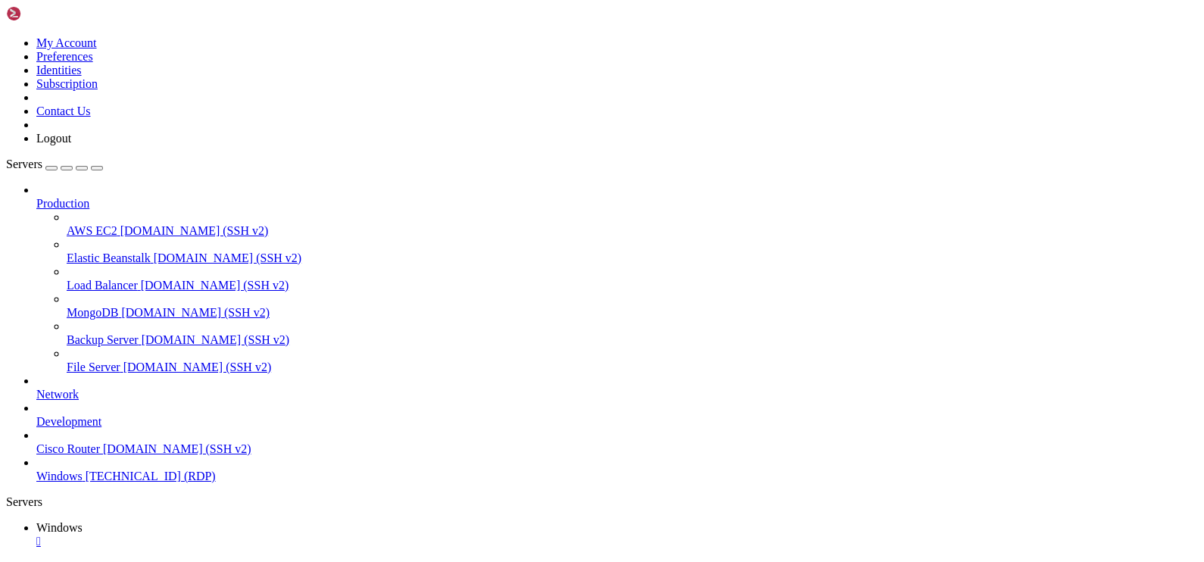
drag, startPoint x: 436, startPoint y: 1037, endPoint x: 361, endPoint y: 1037, distance: 75.0
drag, startPoint x: 139, startPoint y: 844, endPoint x: 122, endPoint y: 1163, distance: 320.0
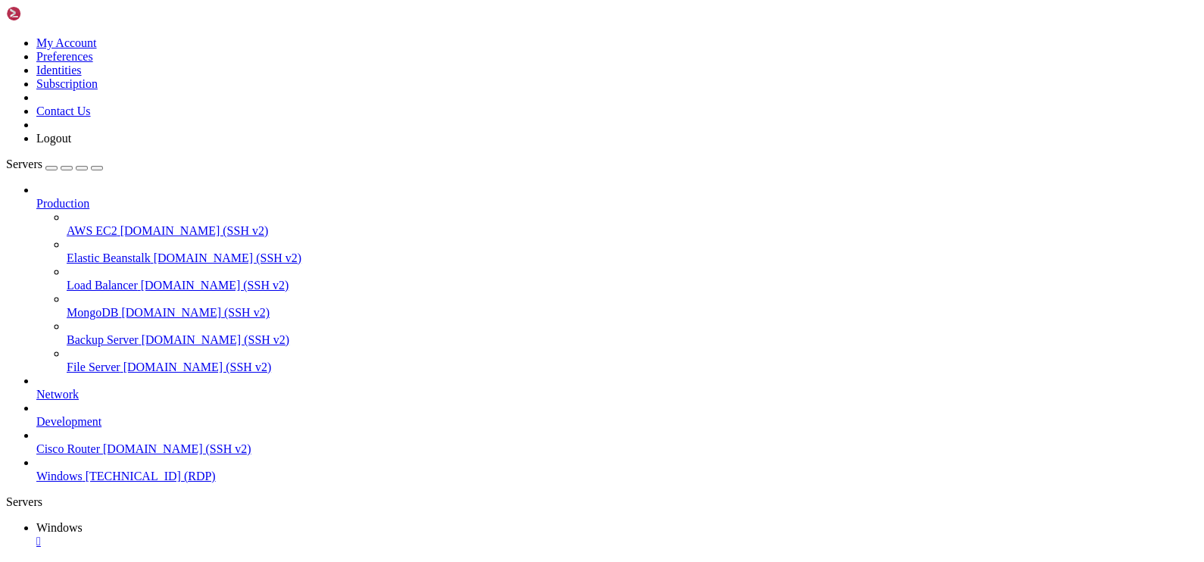
drag, startPoint x: 761, startPoint y: 772, endPoint x: 136, endPoint y: 769, distance: 625.5
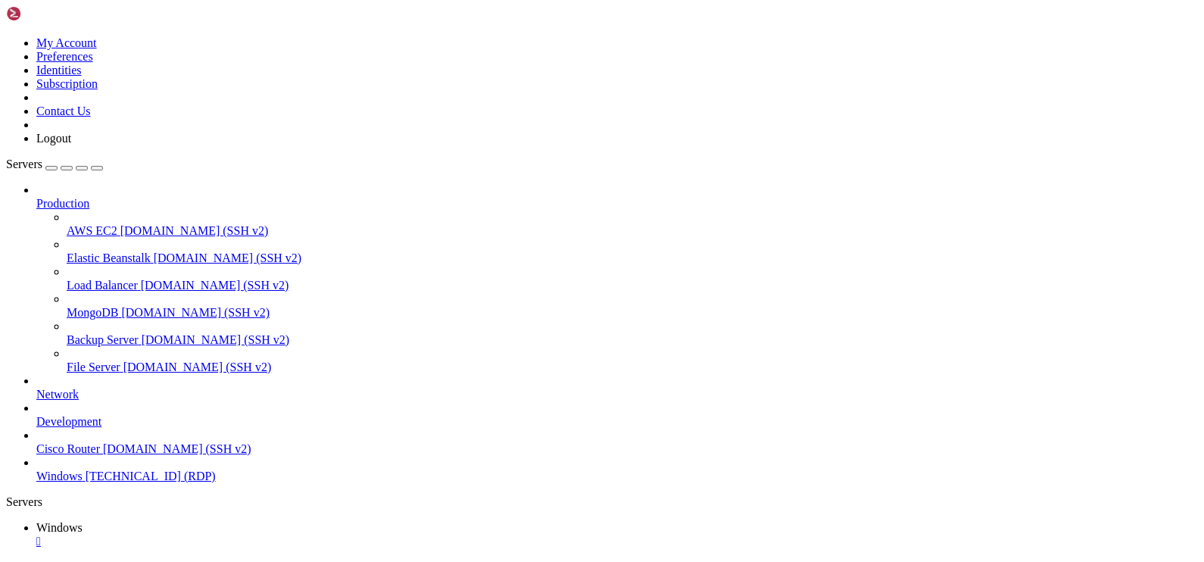
drag, startPoint x: 584, startPoint y: 875, endPoint x: 535, endPoint y: 875, distance: 49.2
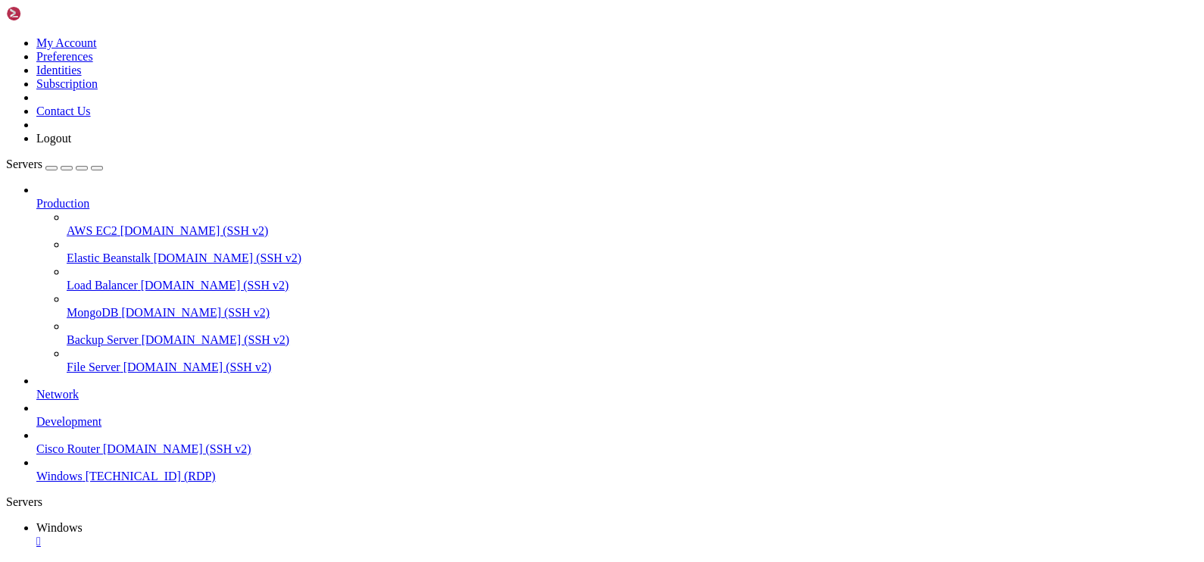
drag, startPoint x: 1047, startPoint y: 709, endPoint x: 1061, endPoint y: 737, distance: 31.2
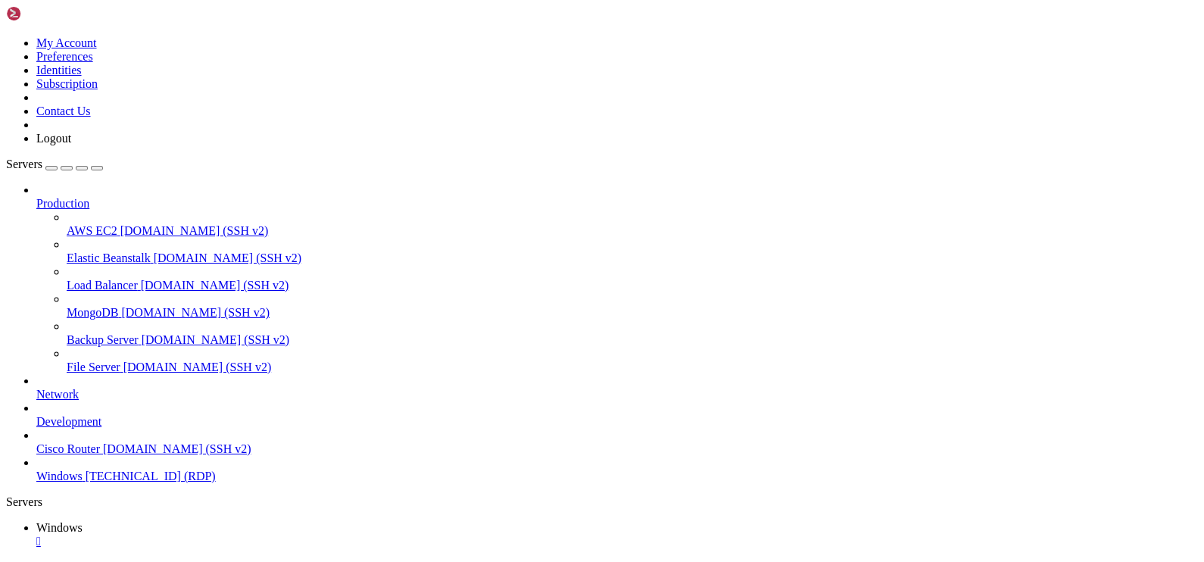
drag, startPoint x: 437, startPoint y: 1156, endPoint x: 442, endPoint y: 1148, distance: 9.9
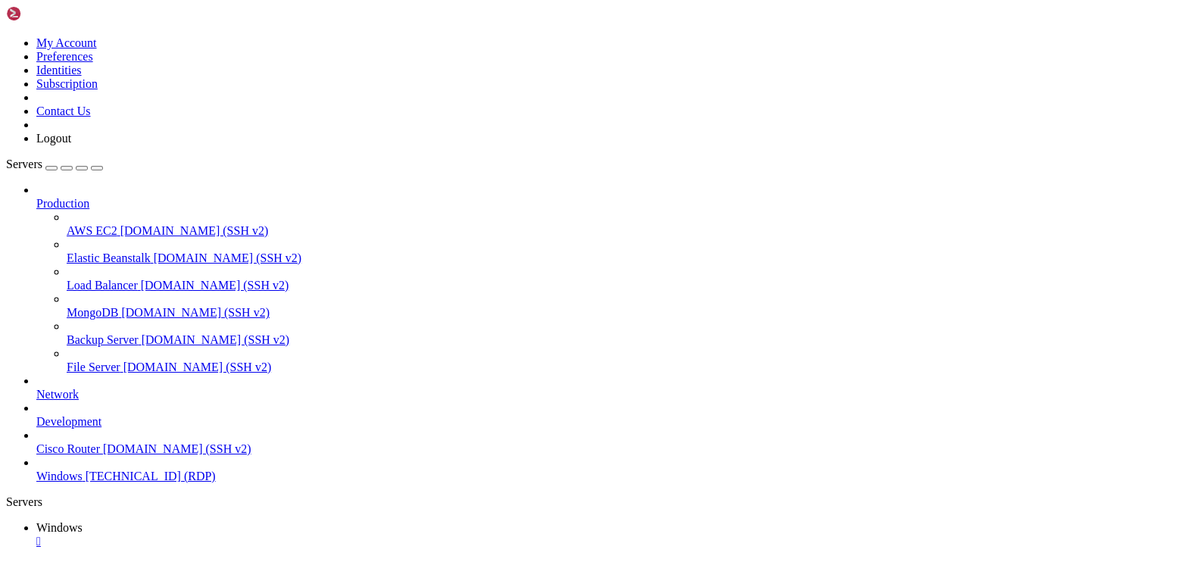
drag, startPoint x: 169, startPoint y: 678, endPoint x: 1106, endPoint y: 686, distance: 937.4
drag, startPoint x: 294, startPoint y: 1053, endPoint x: 57, endPoint y: 880, distance: 293.7
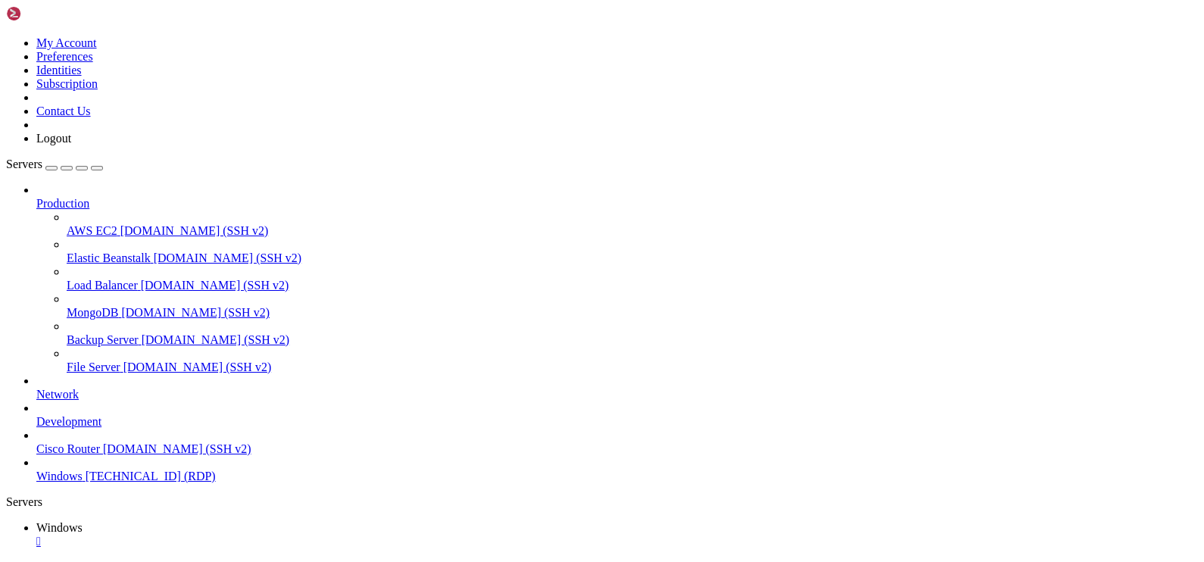
drag, startPoint x: 409, startPoint y: 1049, endPoint x: 60, endPoint y: 850, distance: 402.3
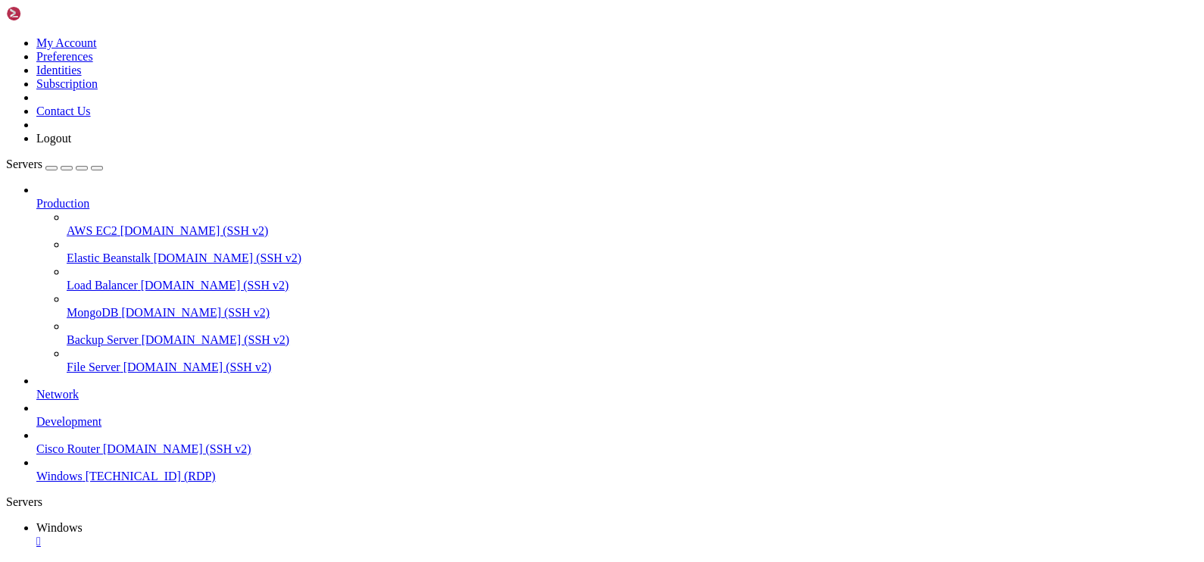
drag, startPoint x: 104, startPoint y: 675, endPoint x: 1004, endPoint y: 678, distance: 900.3
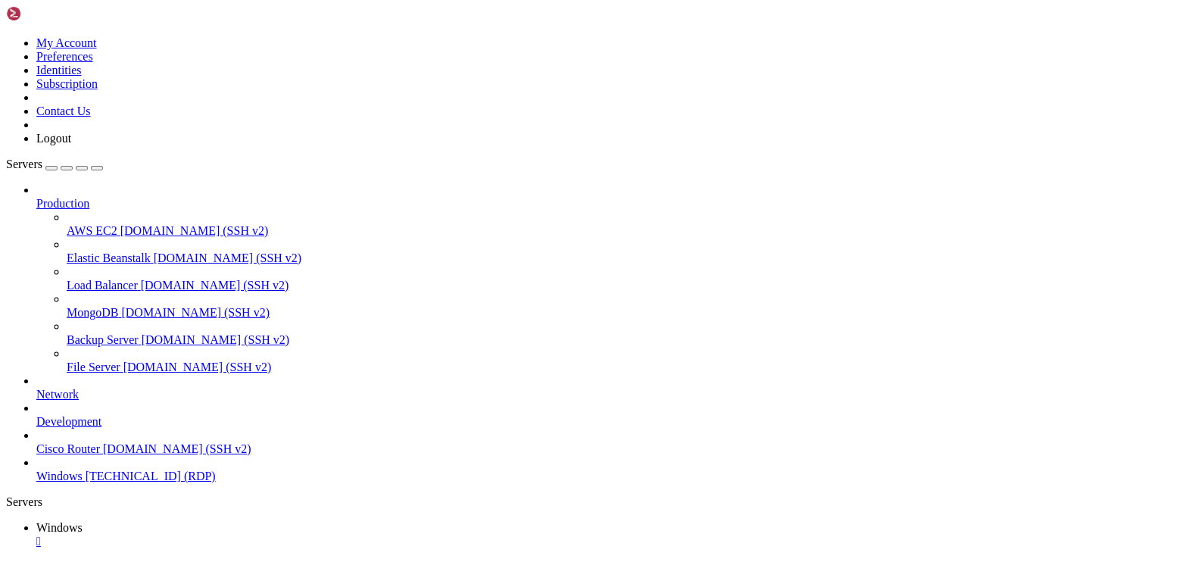
drag, startPoint x: 1014, startPoint y: 675, endPoint x: 941, endPoint y: 678, distance: 72.8
drag, startPoint x: 800, startPoint y: 1048, endPoint x: 793, endPoint y: 1069, distance: 22.3
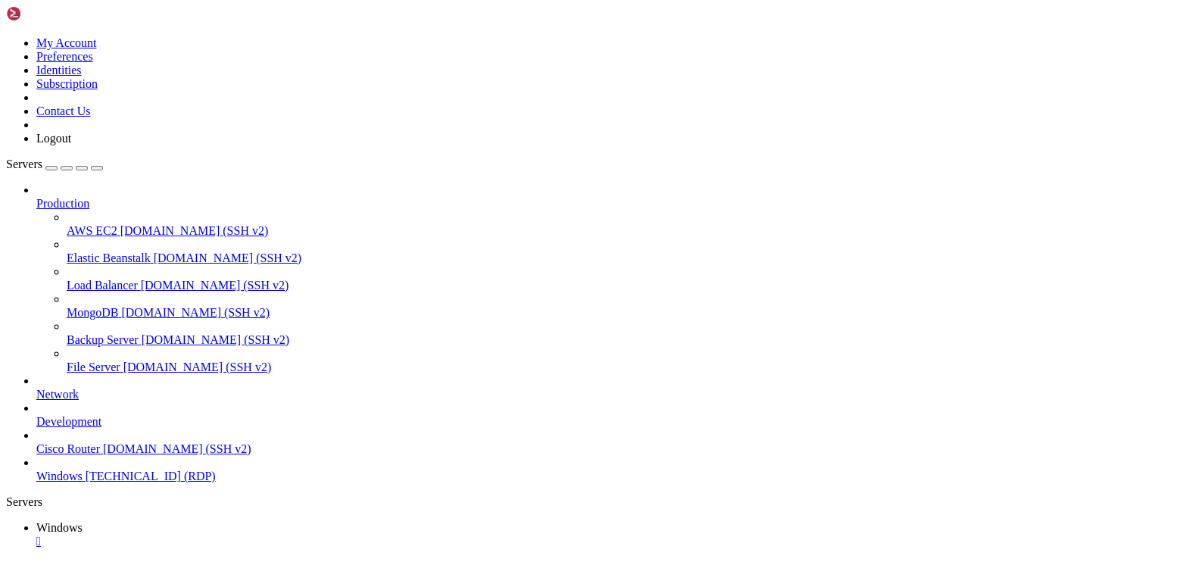
drag, startPoint x: 153, startPoint y: 685, endPoint x: 978, endPoint y: 684, distance: 824.6
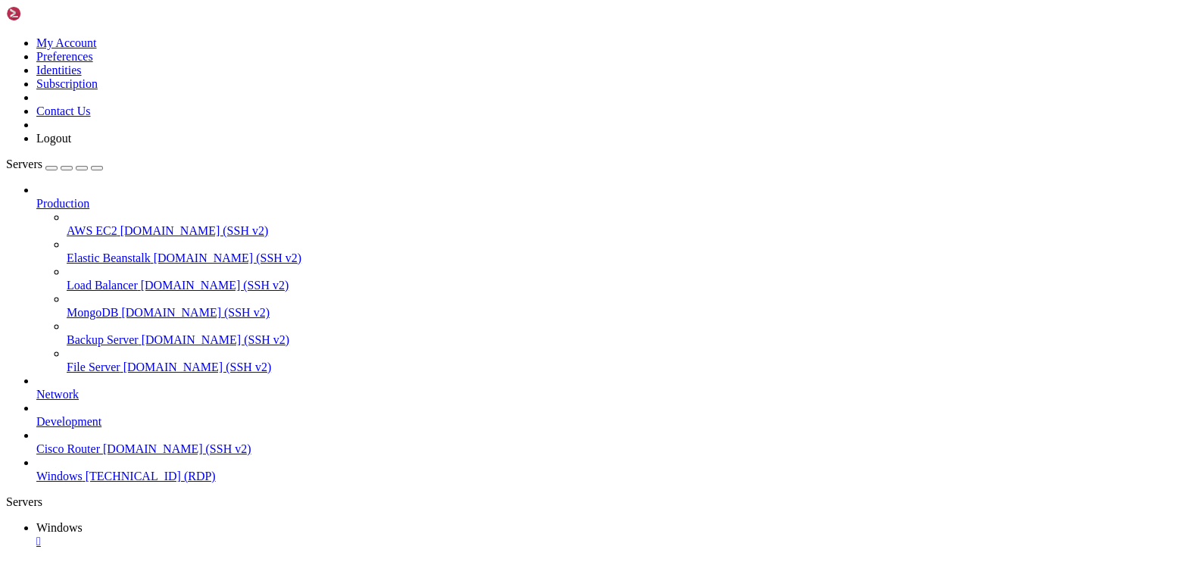
drag, startPoint x: 1040, startPoint y: 678, endPoint x: 932, endPoint y: 673, distance: 108.4
drag, startPoint x: 932, startPoint y: 673, endPoint x: 778, endPoint y: 674, distance: 154.5
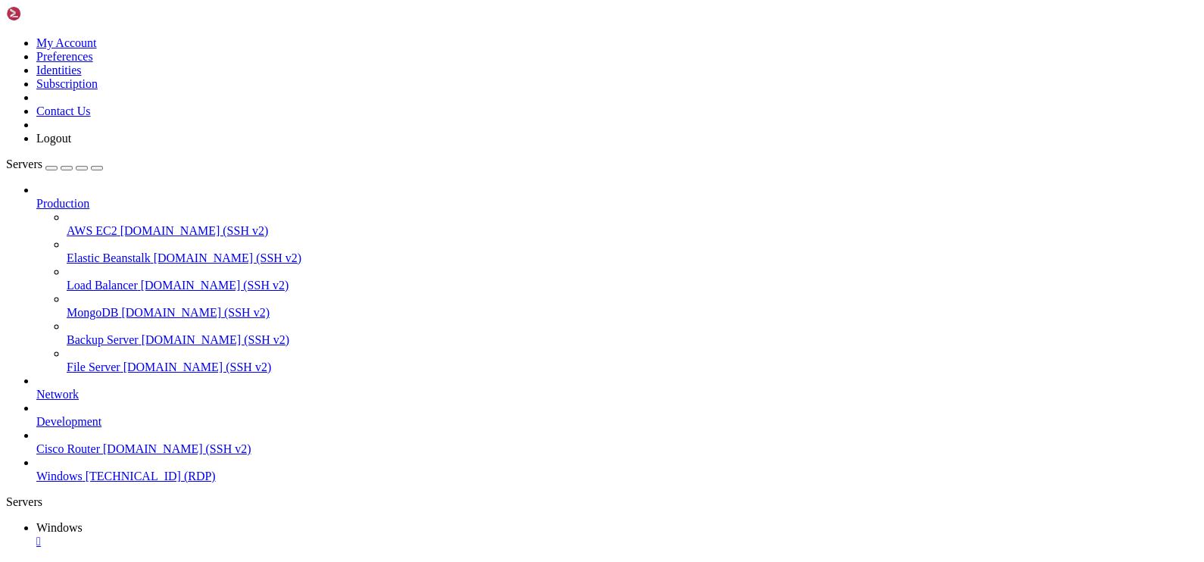
drag, startPoint x: 778, startPoint y: 674, endPoint x: 916, endPoint y: 646, distance: 141.4
drag, startPoint x: 293, startPoint y: 1062, endPoint x: 56, endPoint y: 910, distance: 281.7
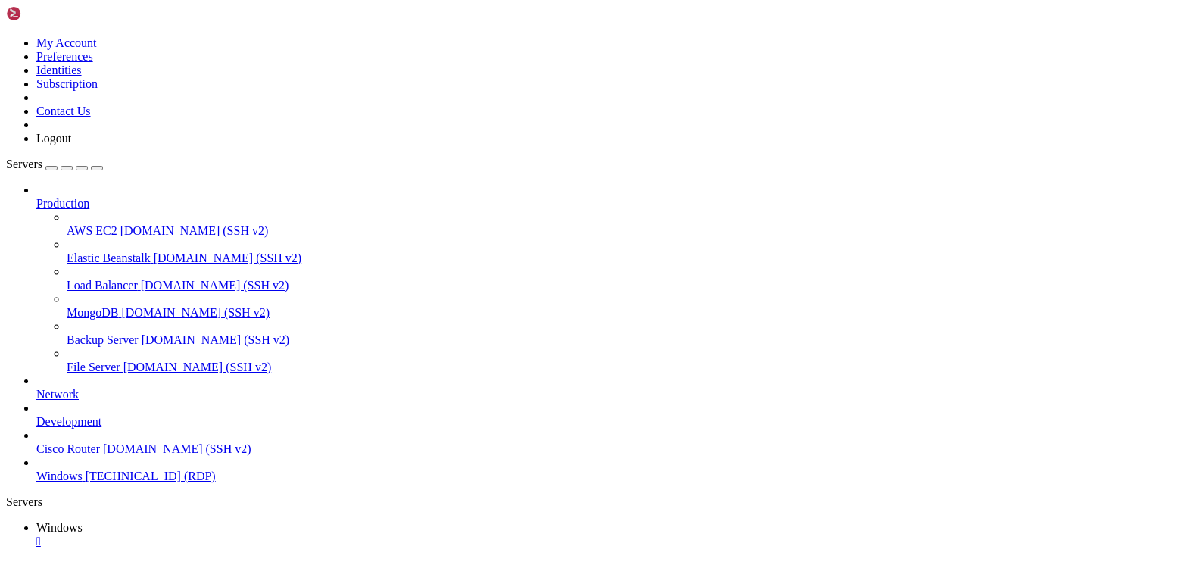
drag, startPoint x: 214, startPoint y: 834, endPoint x: 228, endPoint y: 844, distance: 17.9
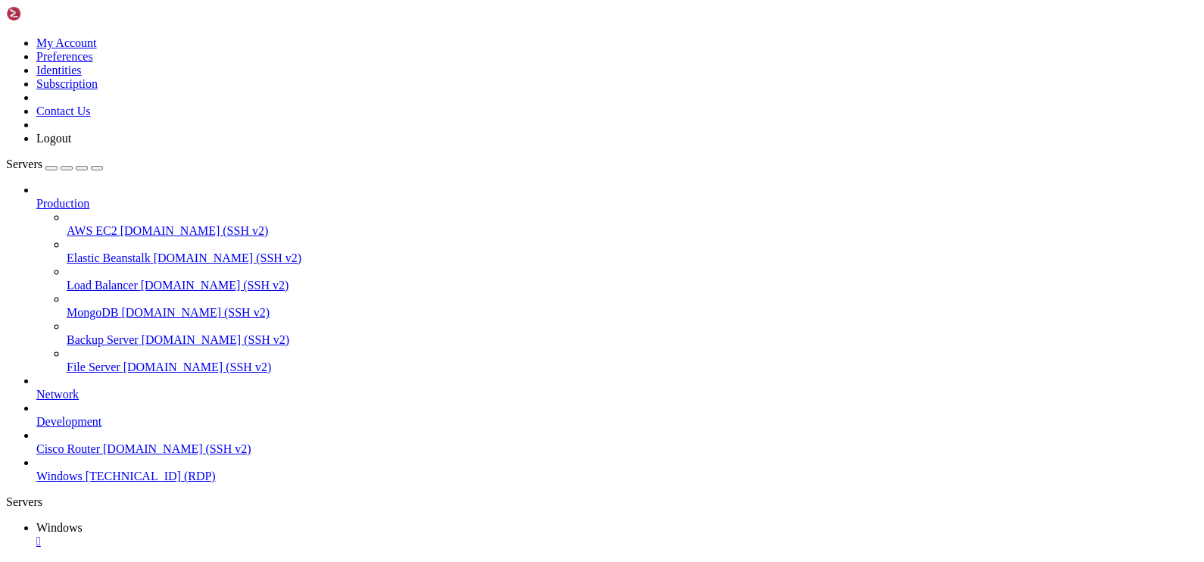
drag, startPoint x: 154, startPoint y: 681, endPoint x: 943, endPoint y: 680, distance: 789.0
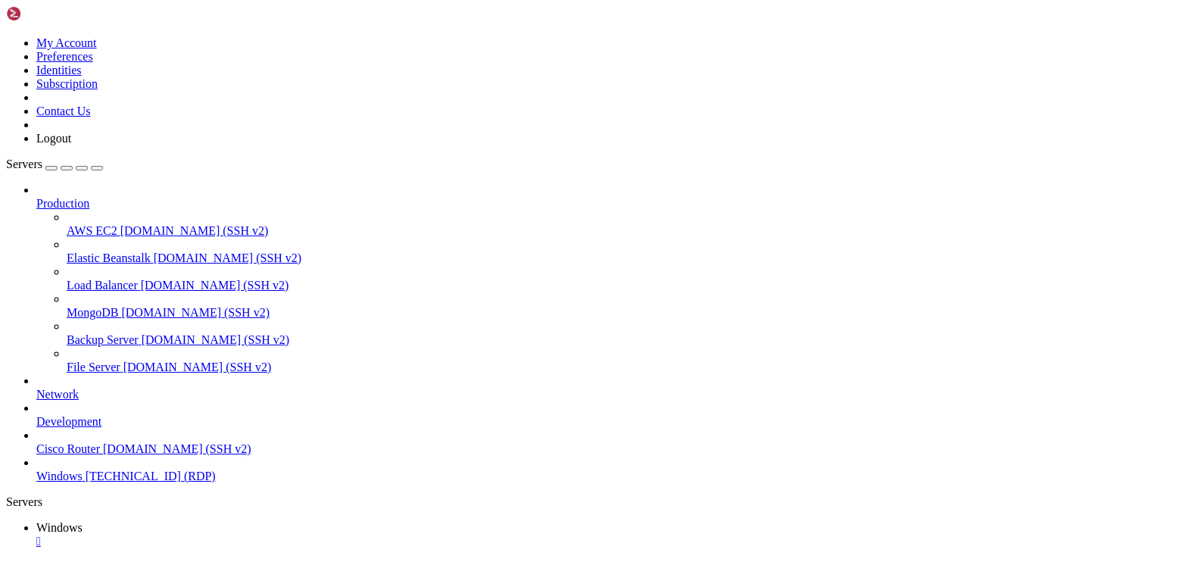
drag, startPoint x: 887, startPoint y: 680, endPoint x: 1134, endPoint y: 713, distance: 248.2
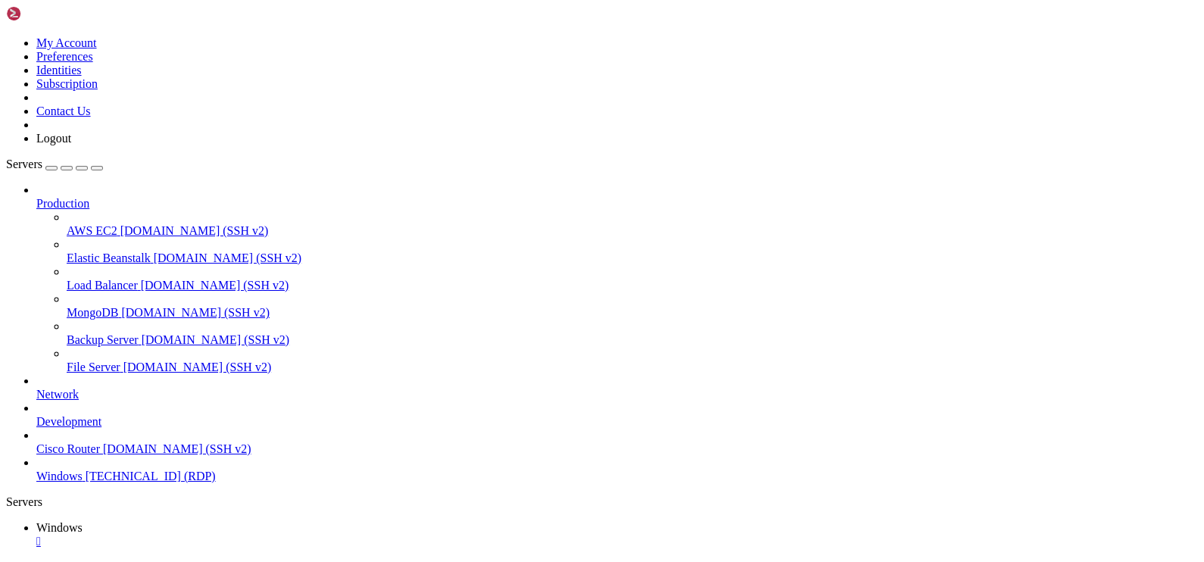
drag, startPoint x: 557, startPoint y: 1040, endPoint x: 537, endPoint y: 1042, distance: 19.8
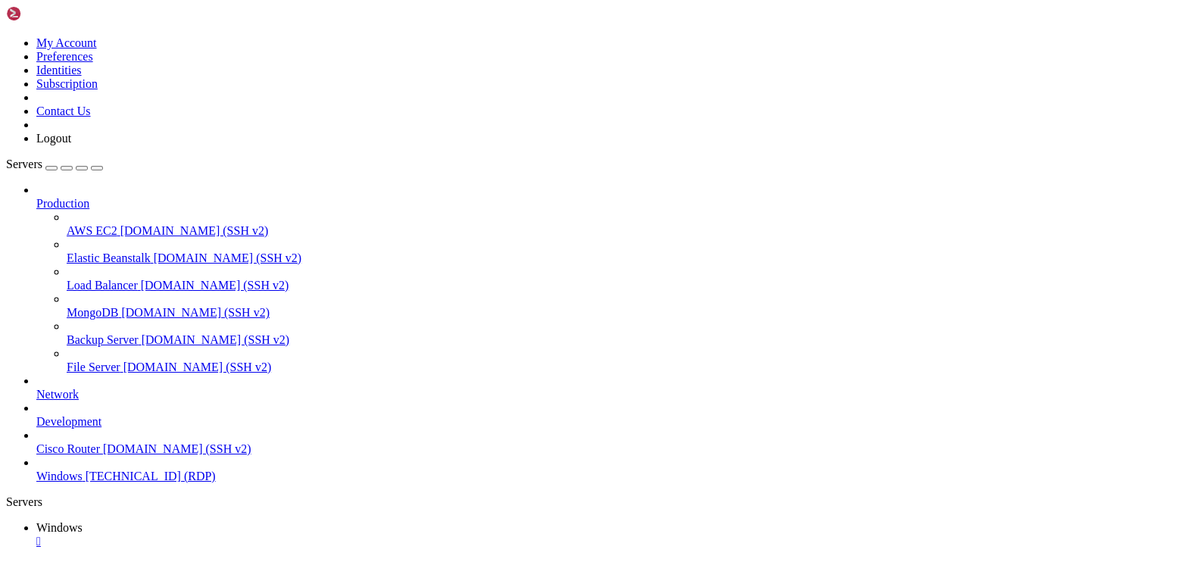
drag, startPoint x: 409, startPoint y: 1052, endPoint x: 154, endPoint y: 992, distance: 261.4
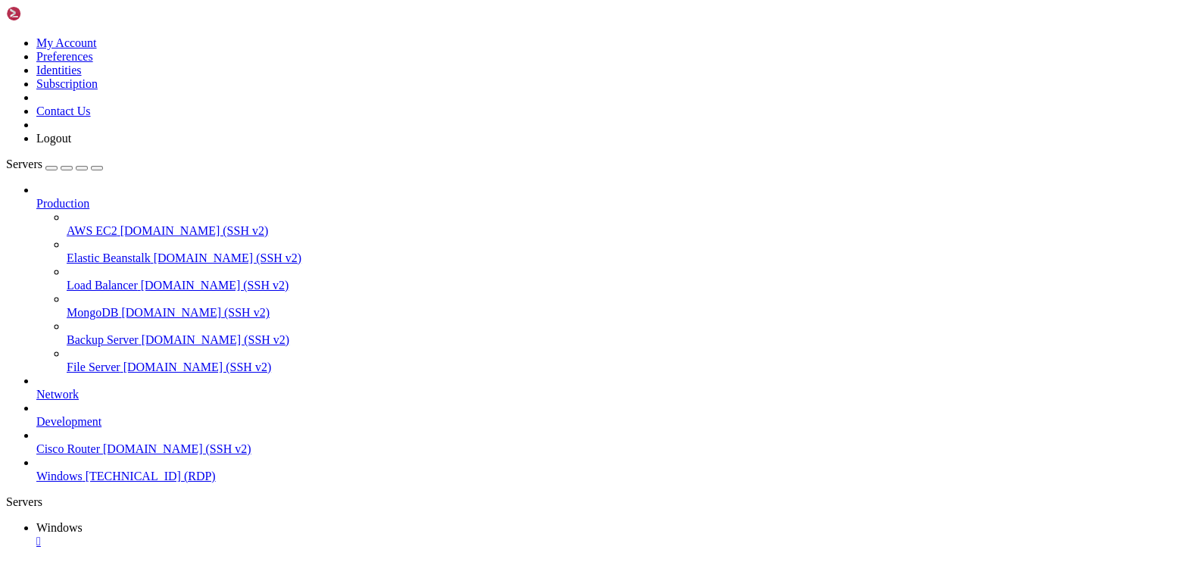
drag, startPoint x: 555, startPoint y: 1030, endPoint x: 173, endPoint y: 1001, distance: 383.5
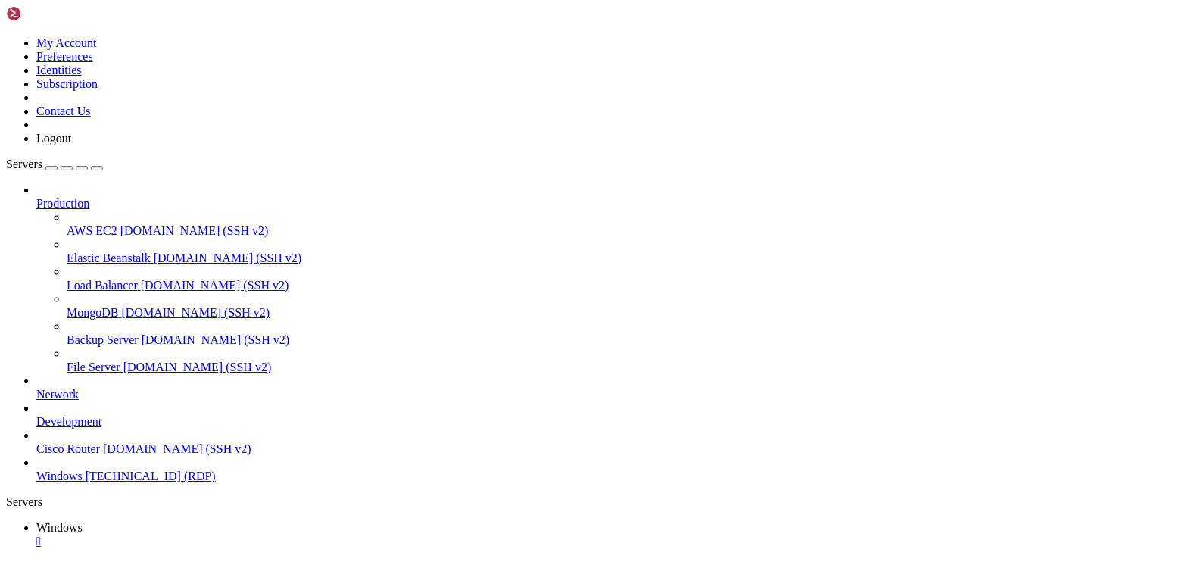
drag, startPoint x: 1124, startPoint y: 718, endPoint x: 1016, endPoint y: 707, distance: 108.0
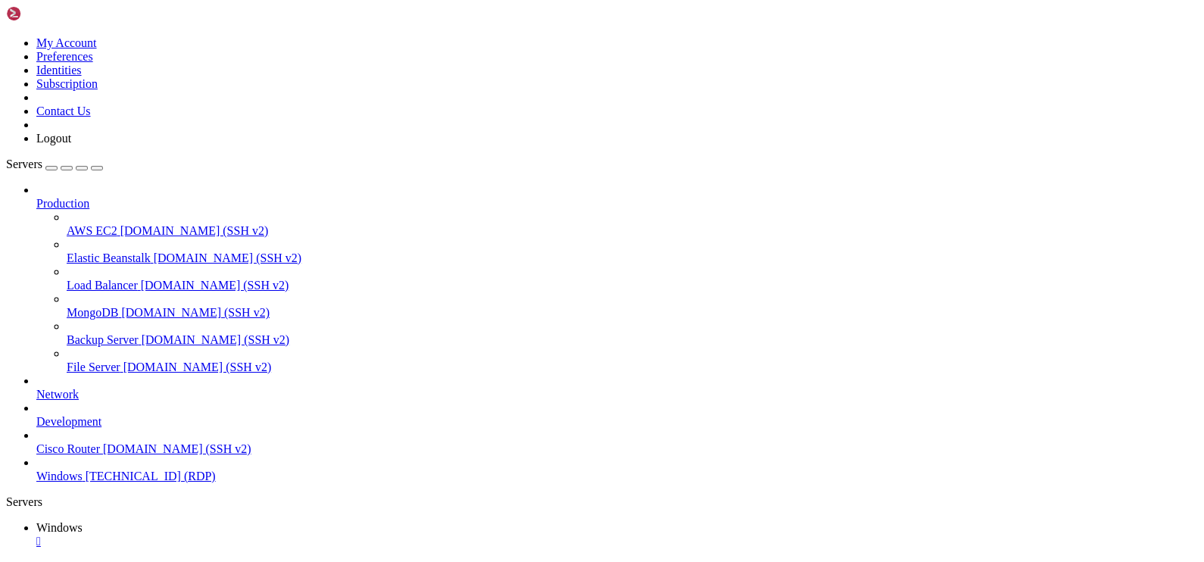
drag, startPoint x: 1016, startPoint y: 707, endPoint x: 975, endPoint y: 697, distance: 42.8
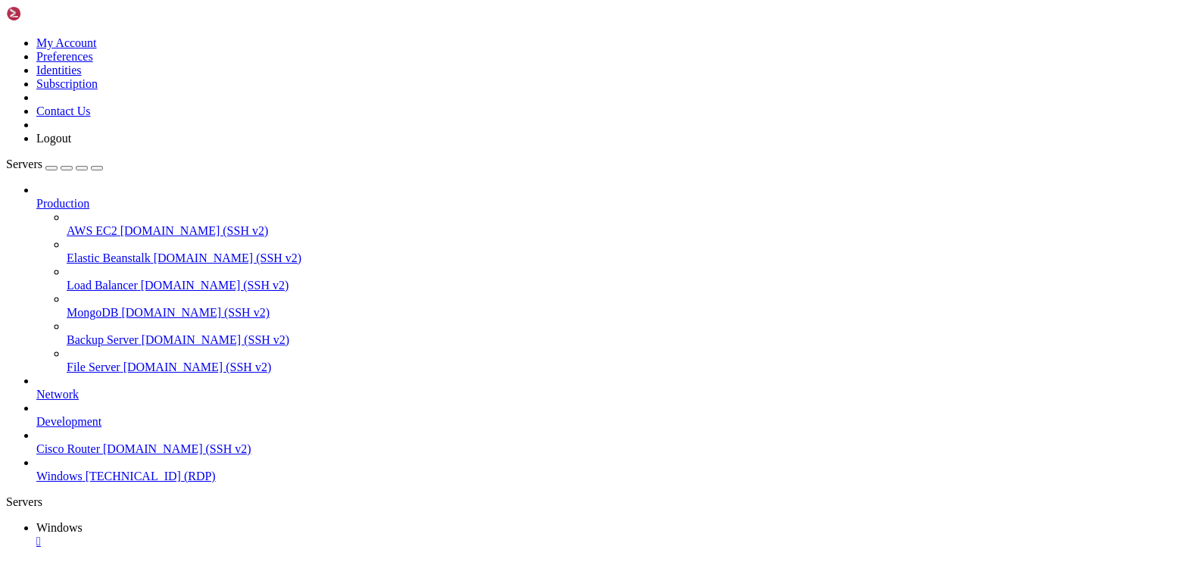
drag, startPoint x: 569, startPoint y: 1034, endPoint x: 157, endPoint y: 993, distance: 414.7
drag, startPoint x: 323, startPoint y: 1046, endPoint x: 129, endPoint y: 995, distance: 199.6
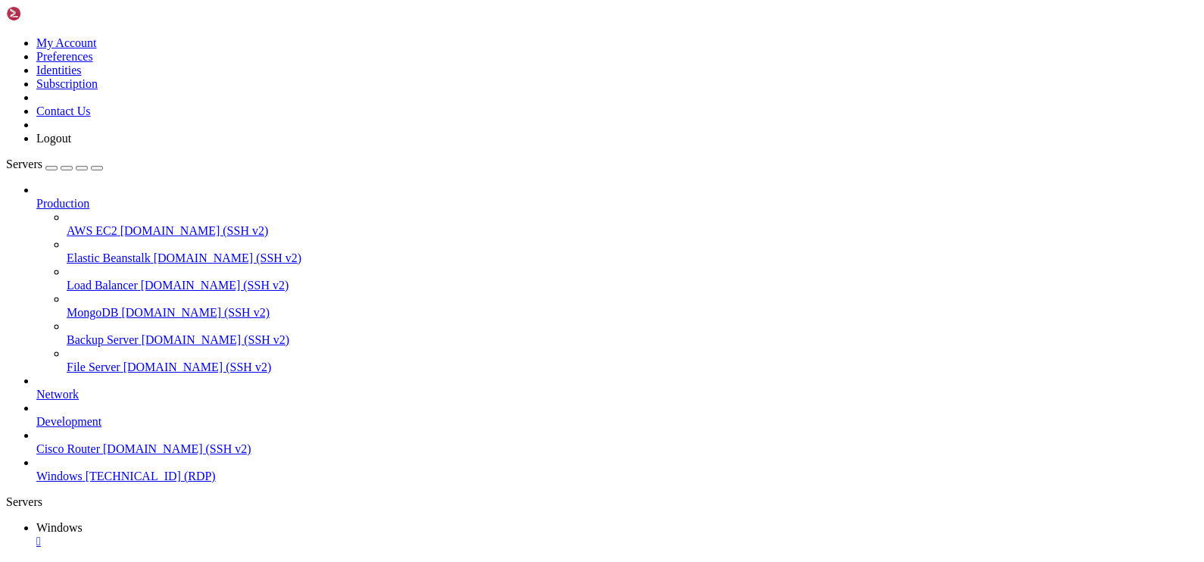
drag, startPoint x: 73, startPoint y: 1128, endPoint x: 77, endPoint y: 1135, distance: 8.2
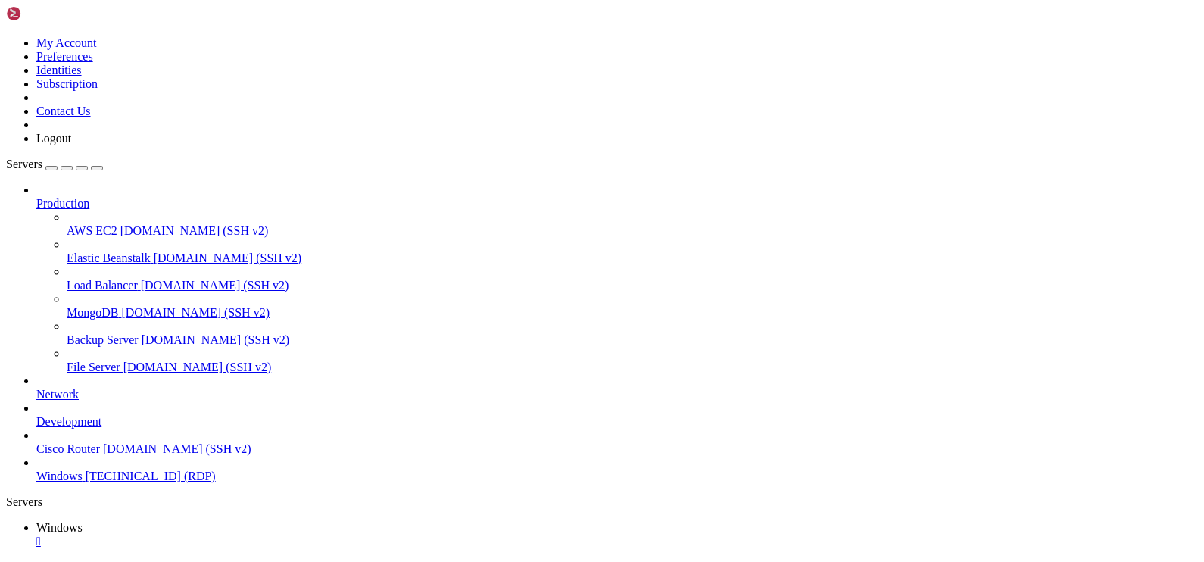
drag, startPoint x: 267, startPoint y: 678, endPoint x: 1145, endPoint y: 699, distance: 878.6
drag, startPoint x: 778, startPoint y: 678, endPoint x: 1082, endPoint y: 708, distance: 305.8
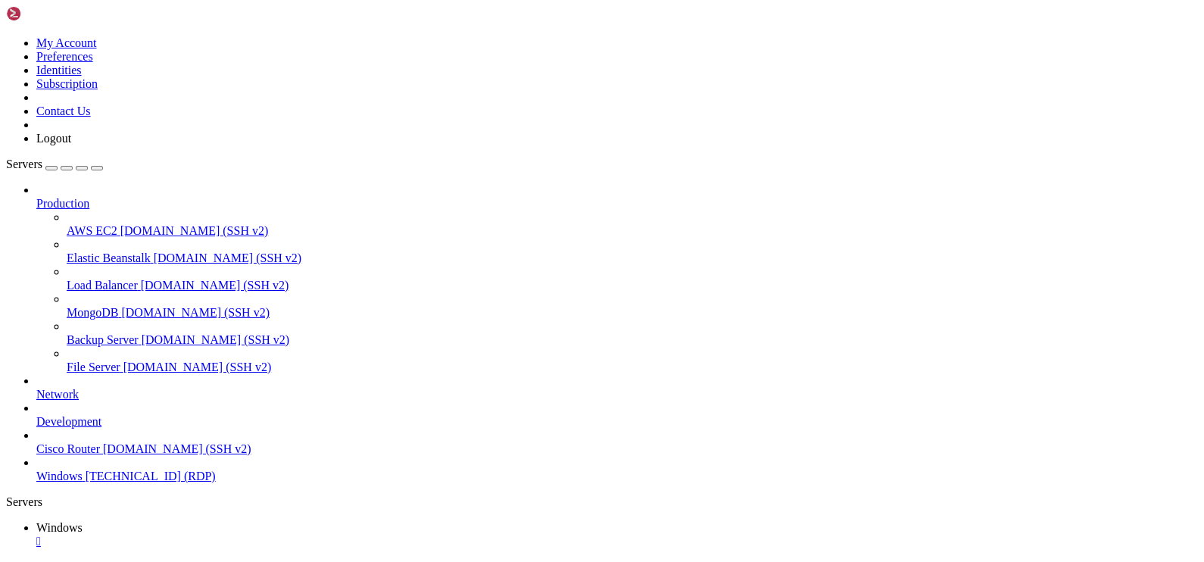
drag, startPoint x: 120, startPoint y: 678, endPoint x: 995, endPoint y: 701, distance: 875.6
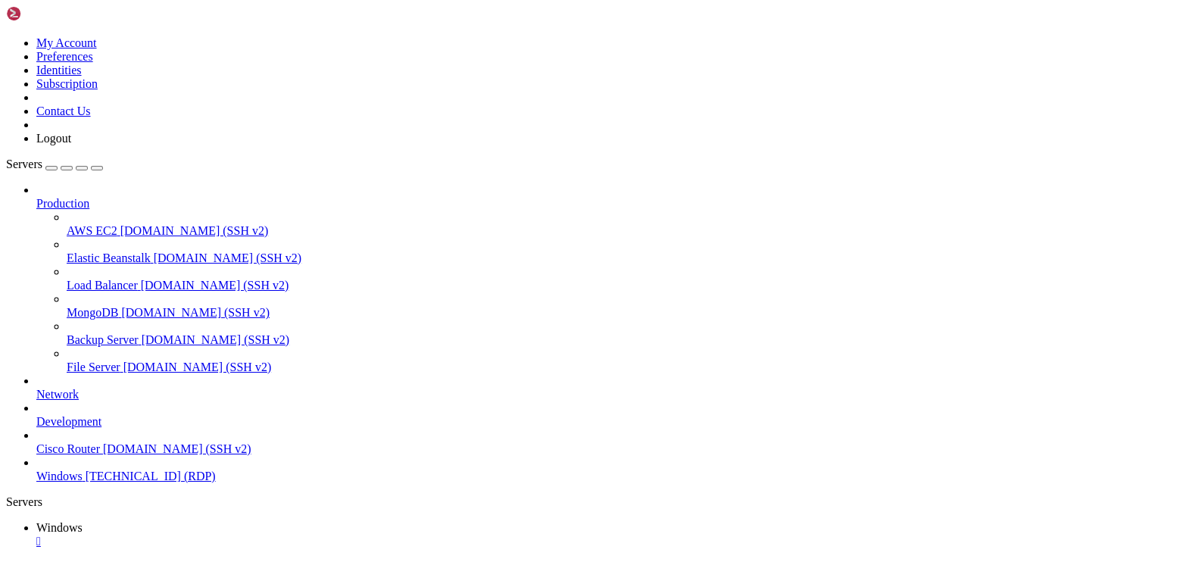
drag, startPoint x: 358, startPoint y: 932, endPoint x: 370, endPoint y: 925, distance: 14.3
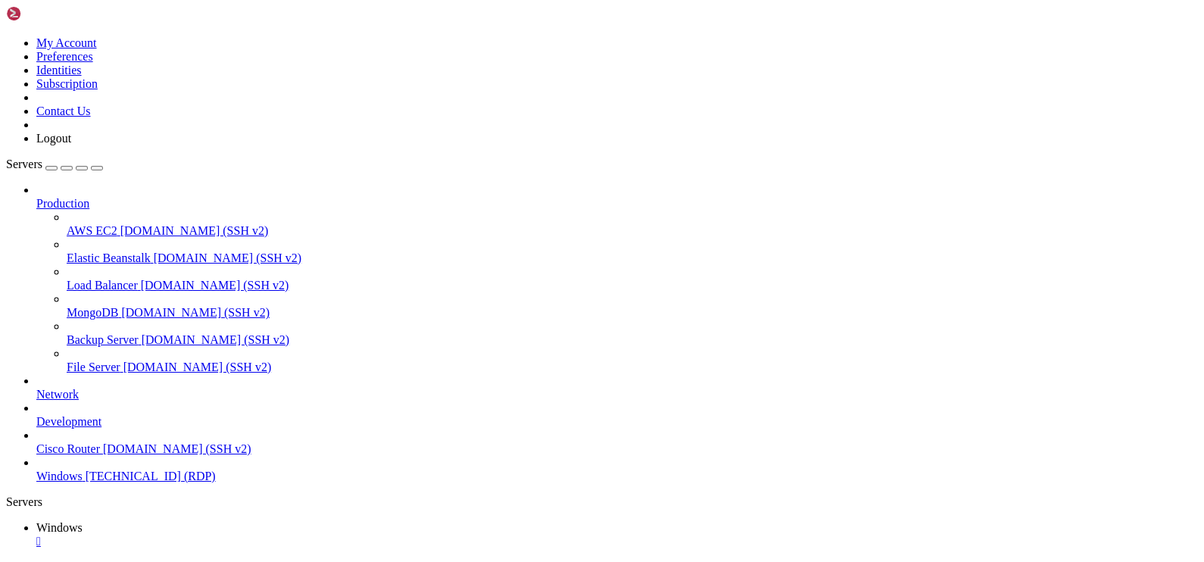
drag, startPoint x: 313, startPoint y: 1010, endPoint x: 133, endPoint y: 932, distance: 195.7
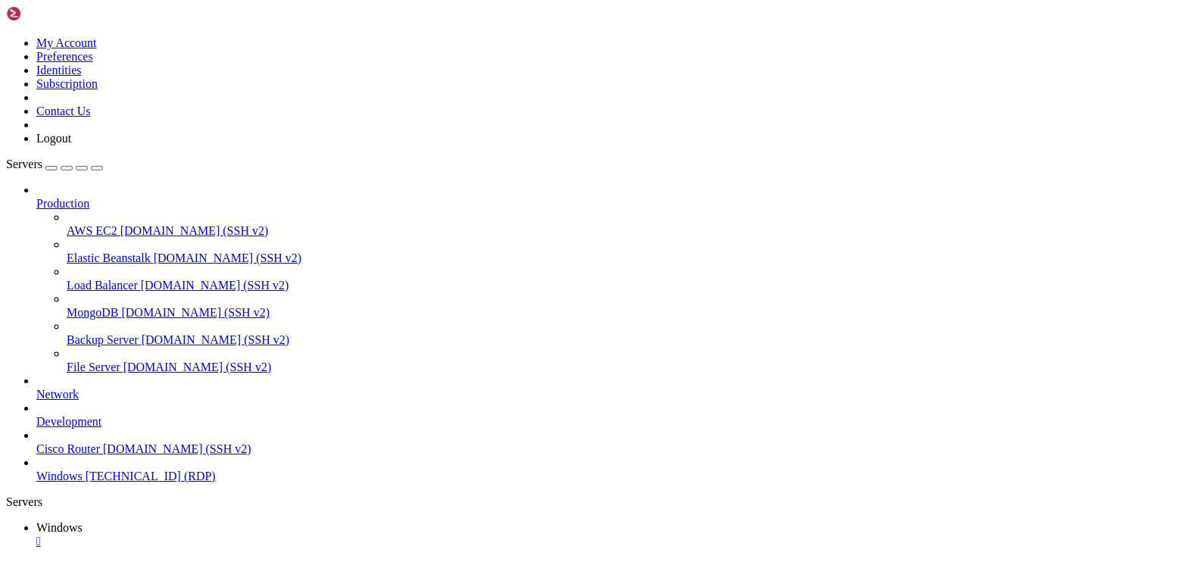
drag, startPoint x: 120, startPoint y: 682, endPoint x: 923, endPoint y: 691, distance: 803.4
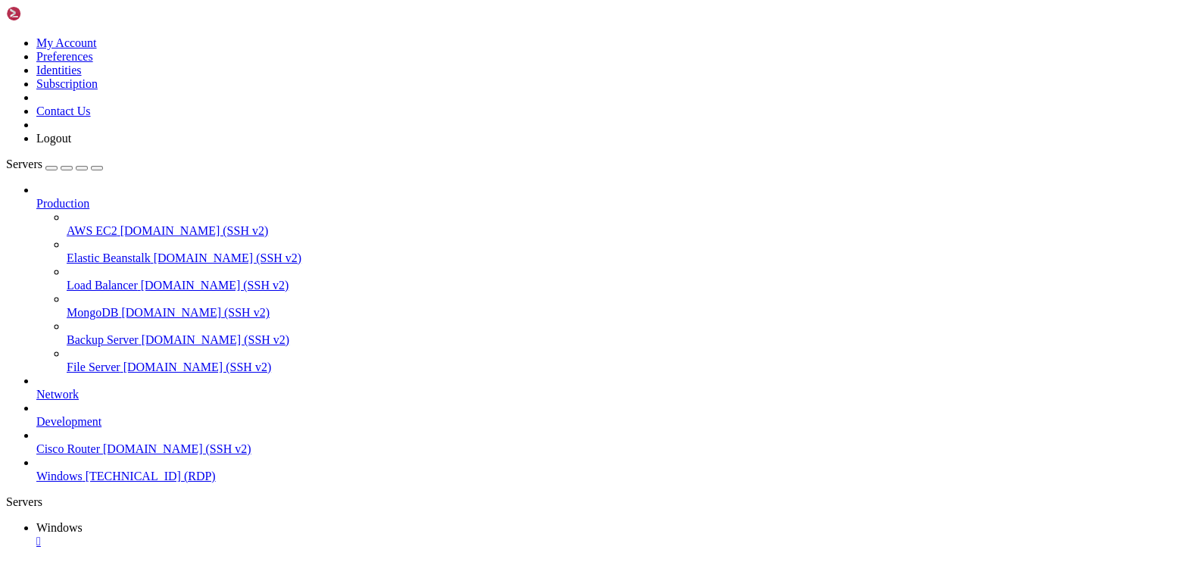
drag, startPoint x: 530, startPoint y: 931, endPoint x: 581, endPoint y: 937, distance: 51.0
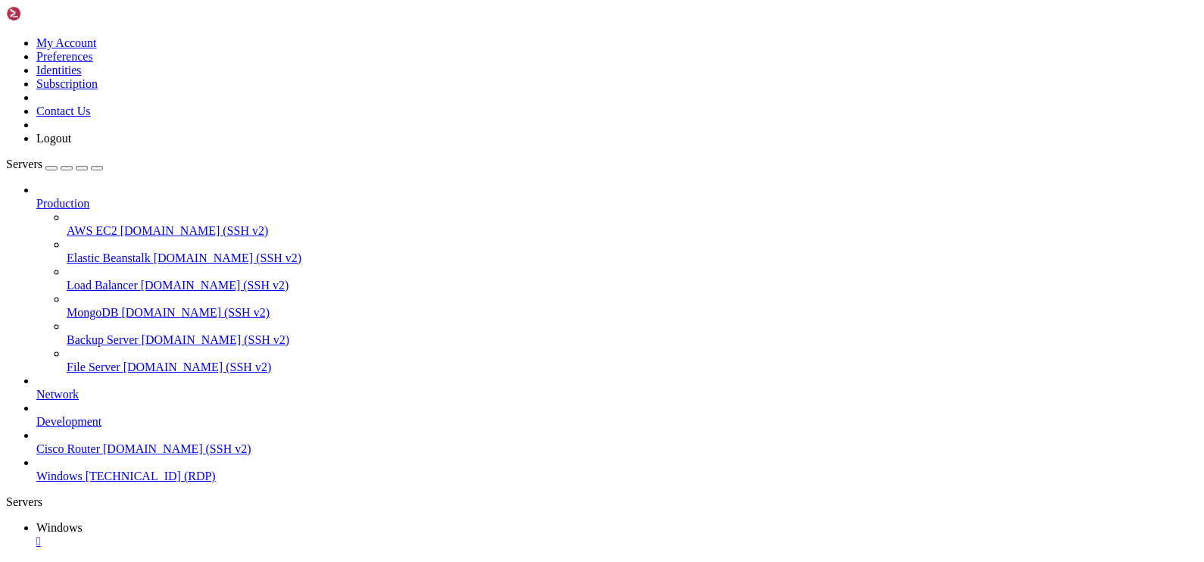
drag, startPoint x: 935, startPoint y: 688, endPoint x: 1137, endPoint y: 708, distance: 203.1
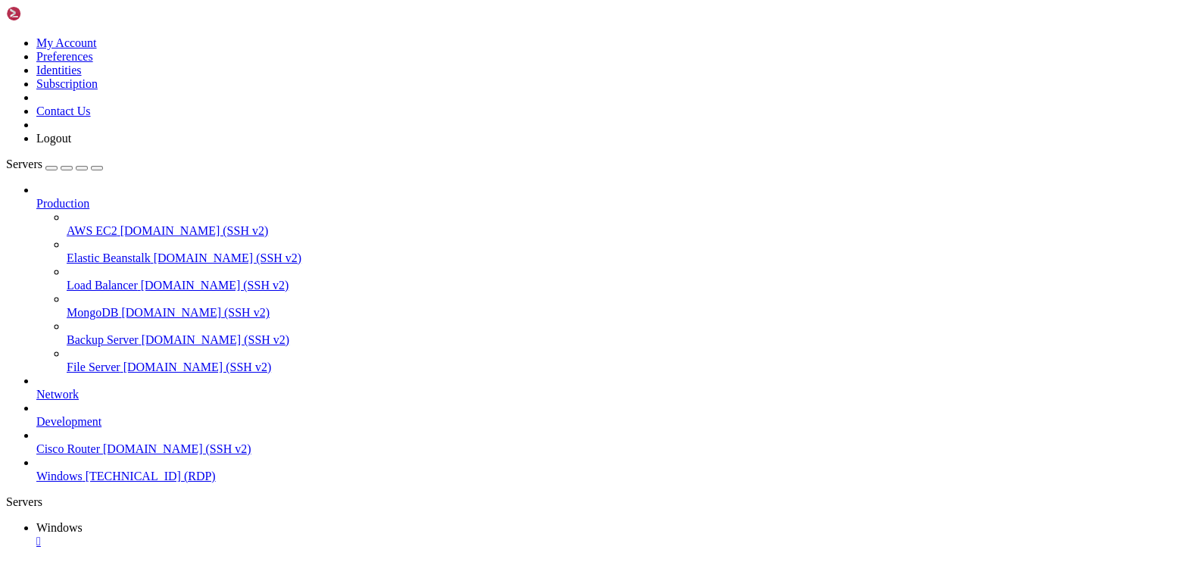
drag, startPoint x: 1117, startPoint y: 703, endPoint x: 942, endPoint y: 706, distance: 175.0
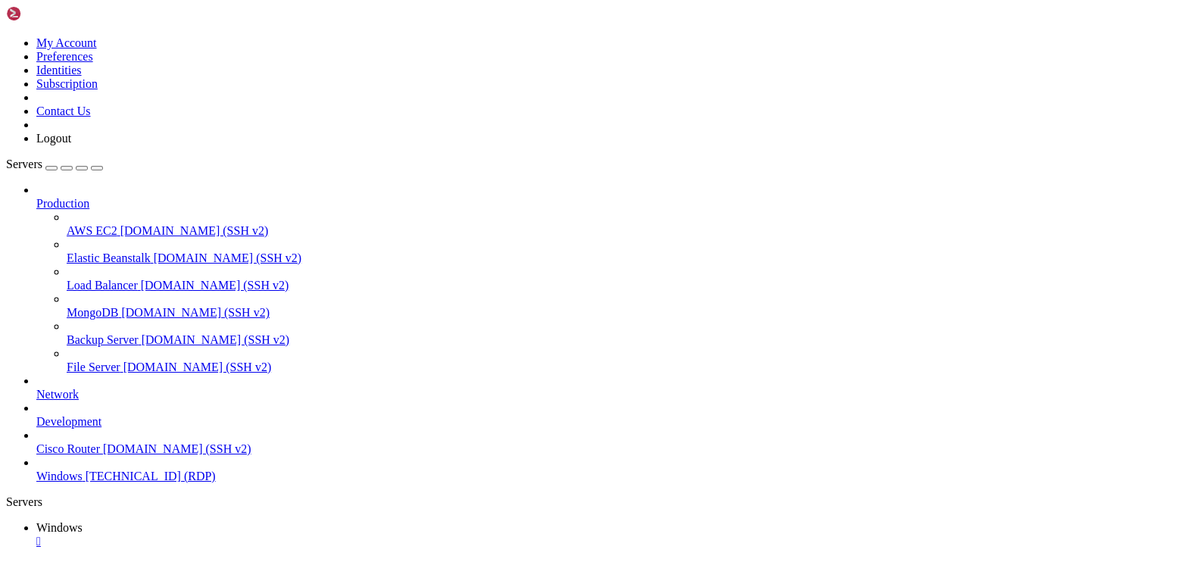
drag, startPoint x: 177, startPoint y: 681, endPoint x: 925, endPoint y: 701, distance: 747.6
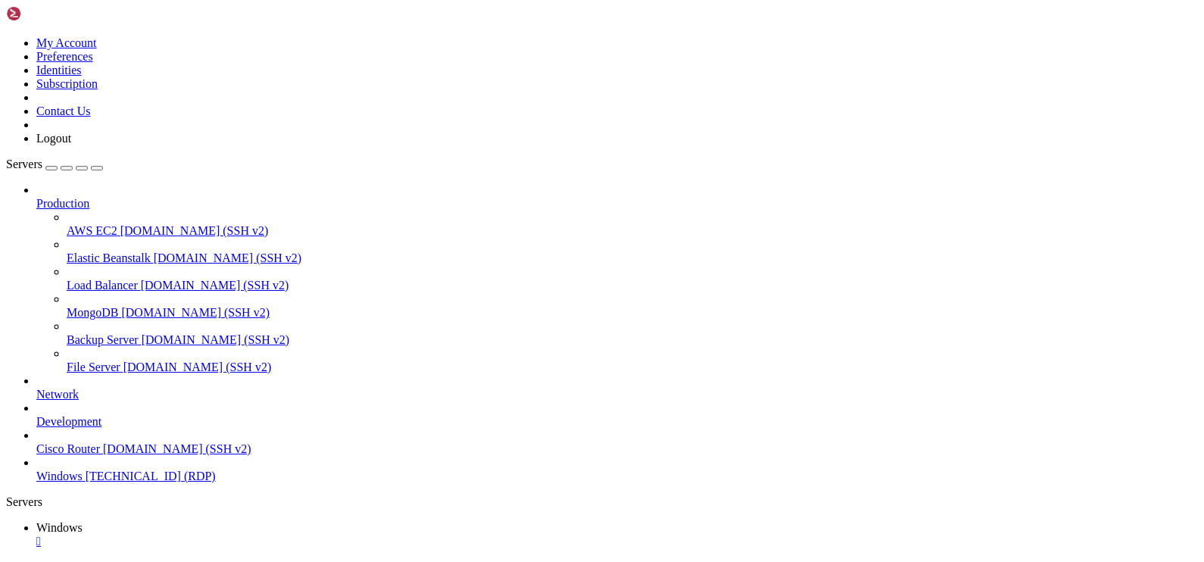
drag, startPoint x: 192, startPoint y: 672, endPoint x: 881, endPoint y: 737, distance: 692.0
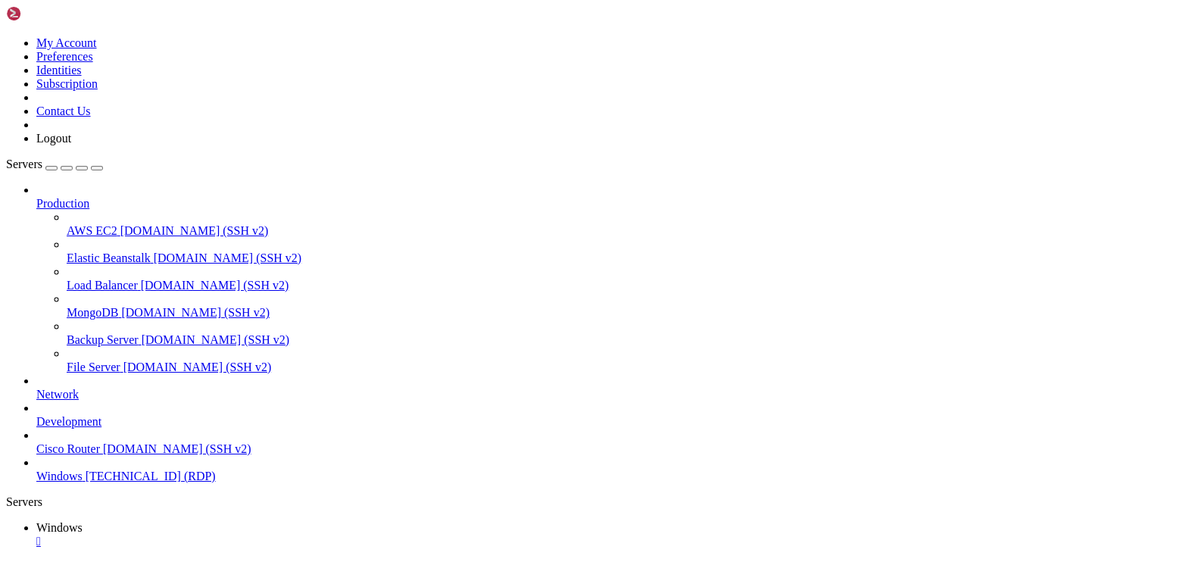
drag, startPoint x: 96, startPoint y: 681, endPoint x: 895, endPoint y: 691, distance: 798.9
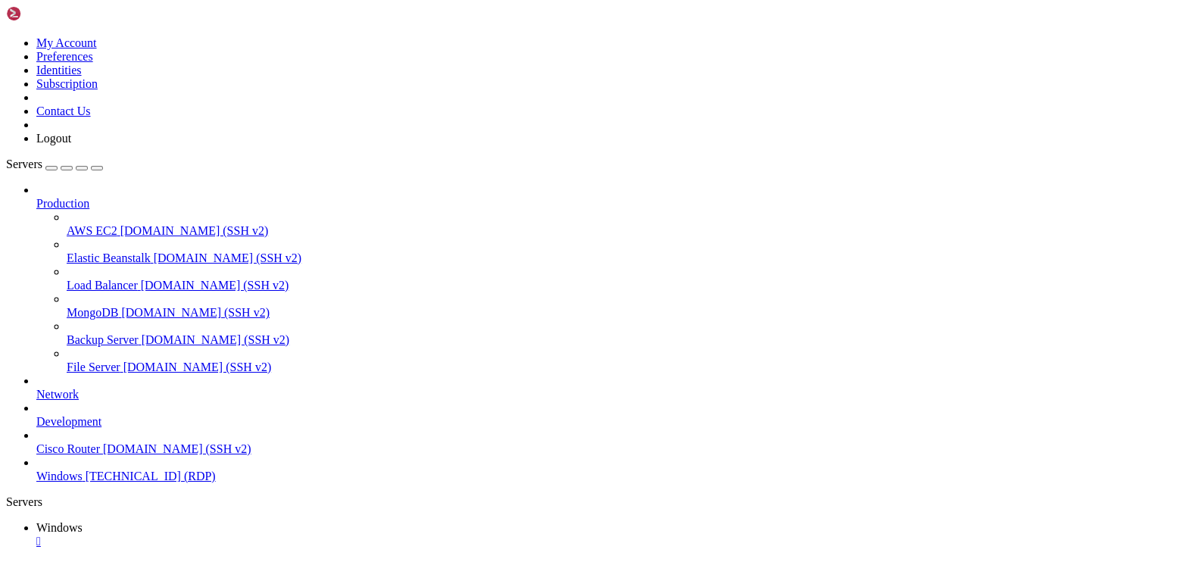
drag, startPoint x: 978, startPoint y: 689, endPoint x: 1152, endPoint y: 702, distance: 175.4
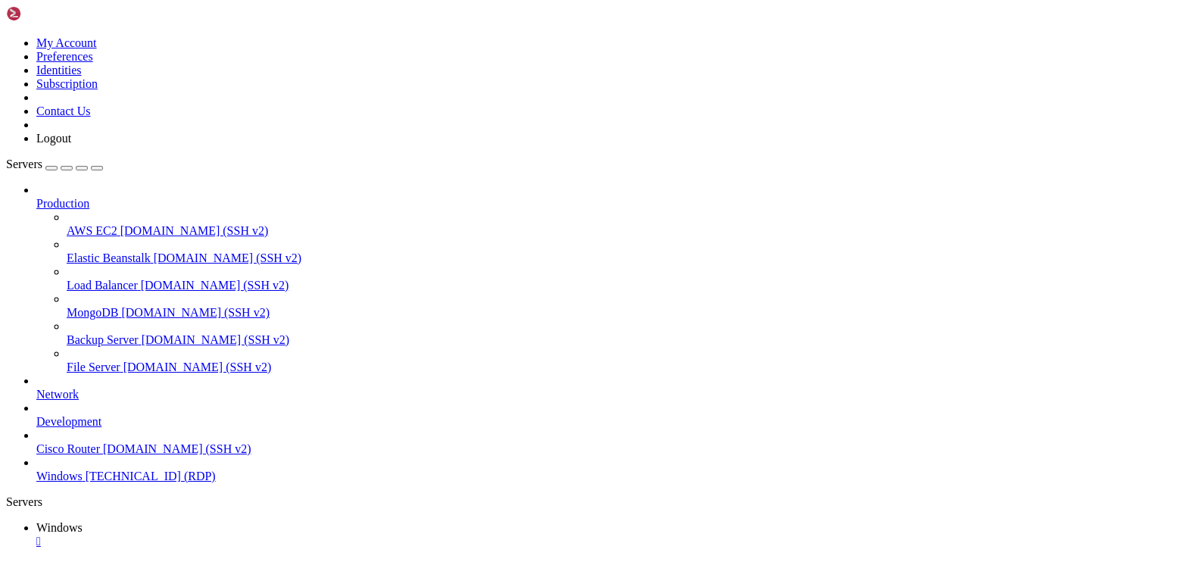
drag, startPoint x: 104, startPoint y: 676, endPoint x: 1037, endPoint y: 699, distance: 933.9
click at [570, 521] on ul "Windows " at bounding box center [602, 534] width 1192 height 27
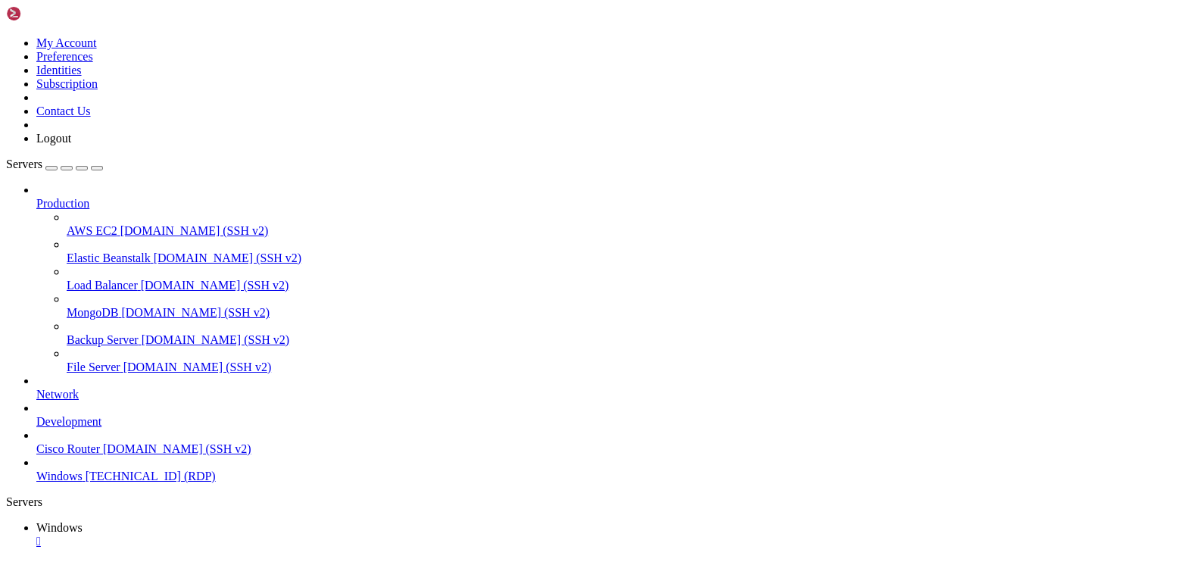
drag, startPoint x: 629, startPoint y: 987, endPoint x: 170, endPoint y: 974, distance: 459.8
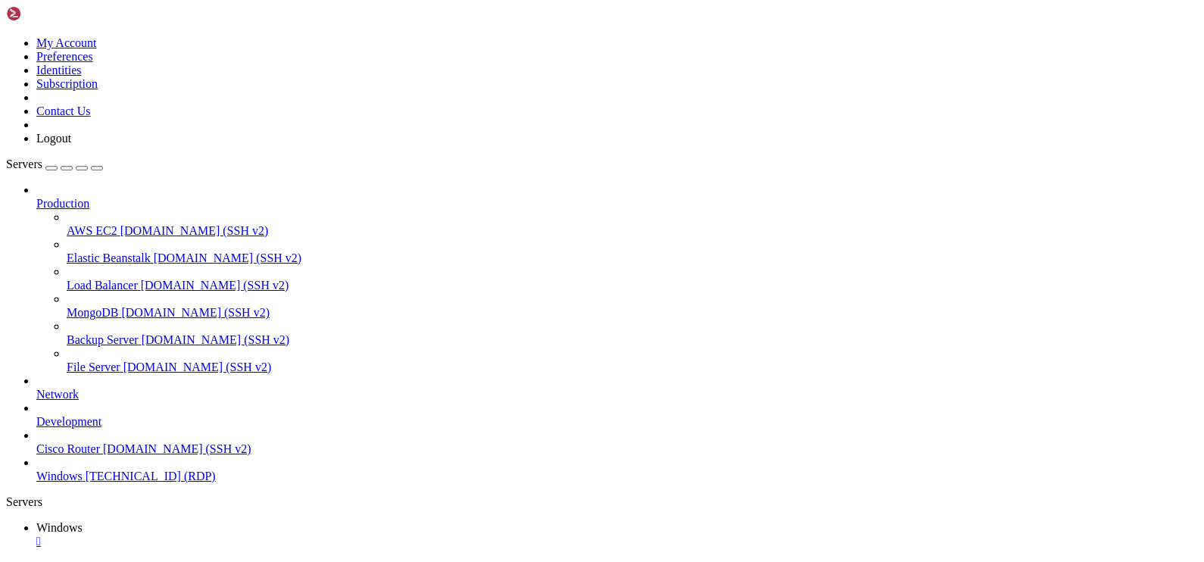
drag, startPoint x: 490, startPoint y: 983, endPoint x: 49, endPoint y: 976, distance: 440.7
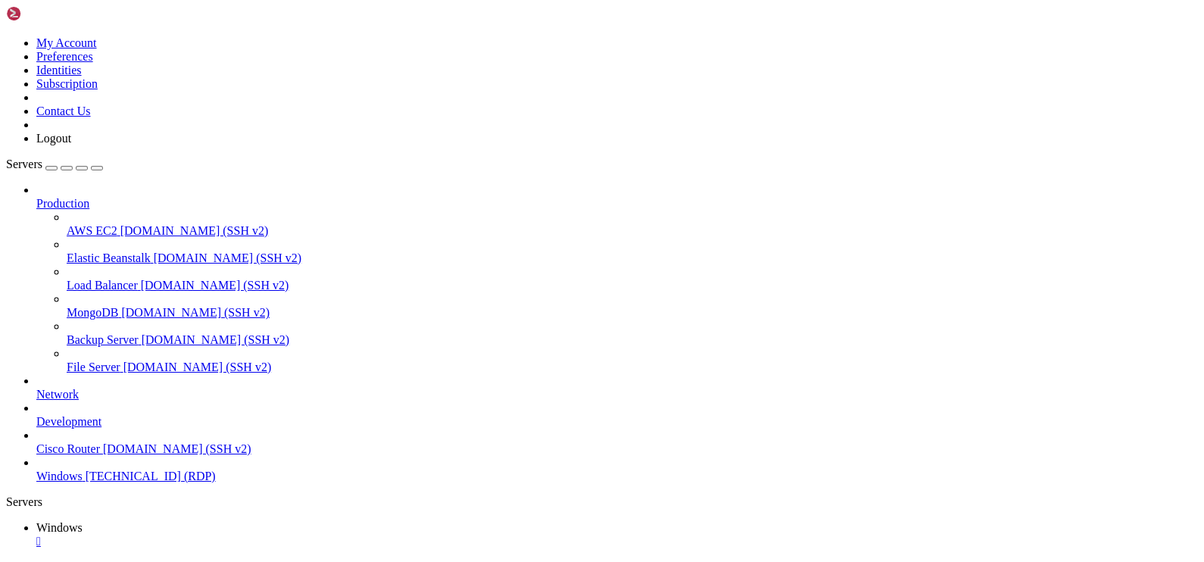
drag, startPoint x: 633, startPoint y: 853, endPoint x: 638, endPoint y: 1087, distance: 234.8
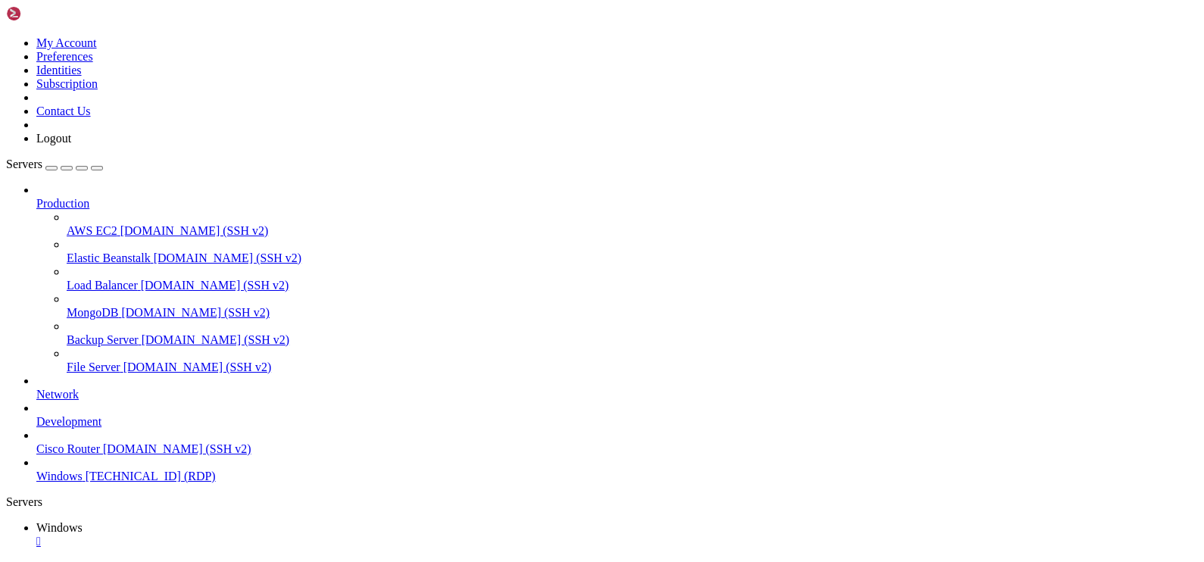
drag, startPoint x: 640, startPoint y: 874, endPoint x: 634, endPoint y: 1134, distance: 259.8
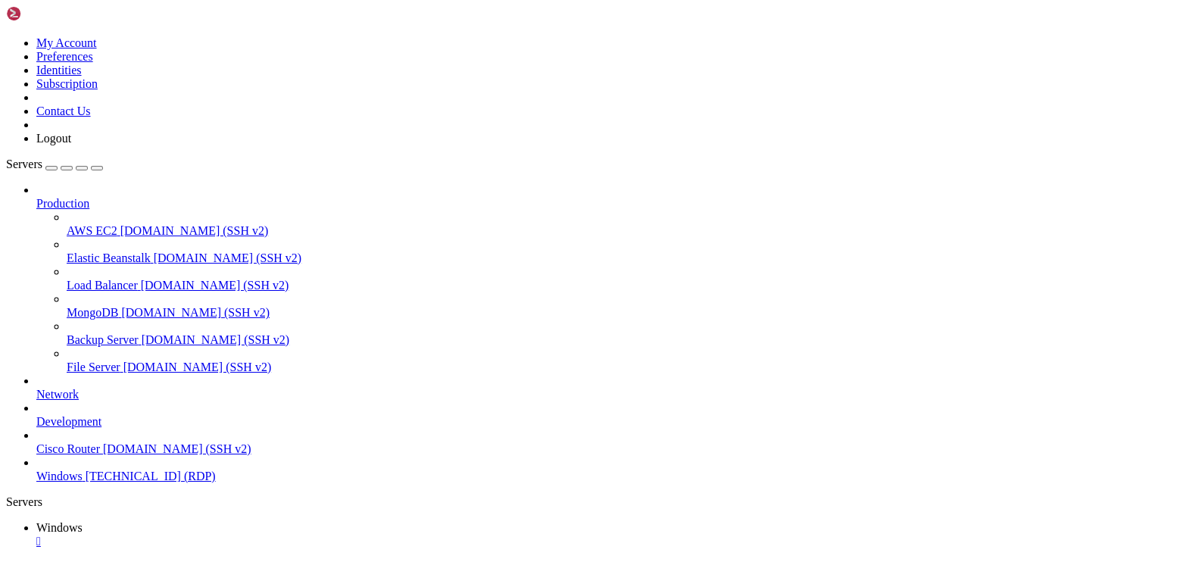
drag, startPoint x: 312, startPoint y: 864, endPoint x: 336, endPoint y: 813, distance: 56.2
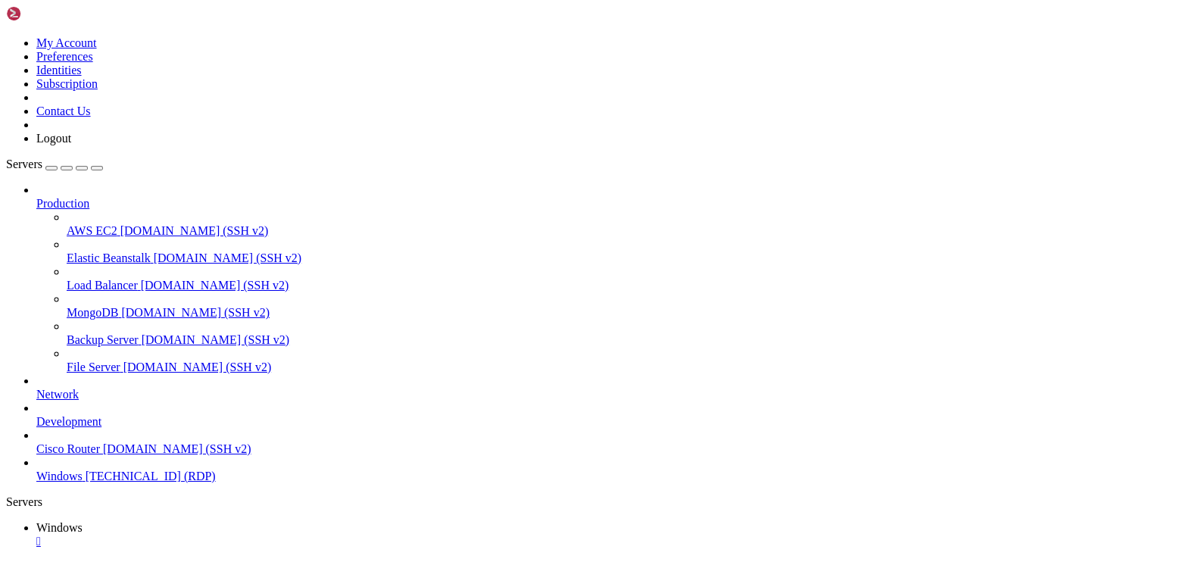
drag, startPoint x: 349, startPoint y: 864, endPoint x: 339, endPoint y: 813, distance: 51.7
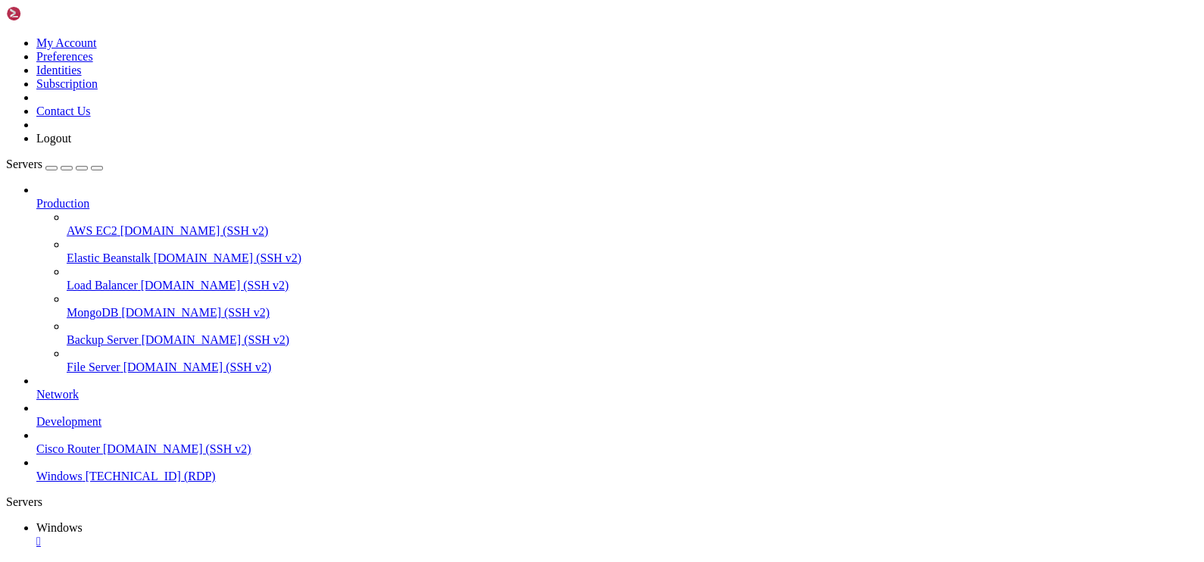
drag, startPoint x: 736, startPoint y: 802, endPoint x: 626, endPoint y: 819, distance: 111.0
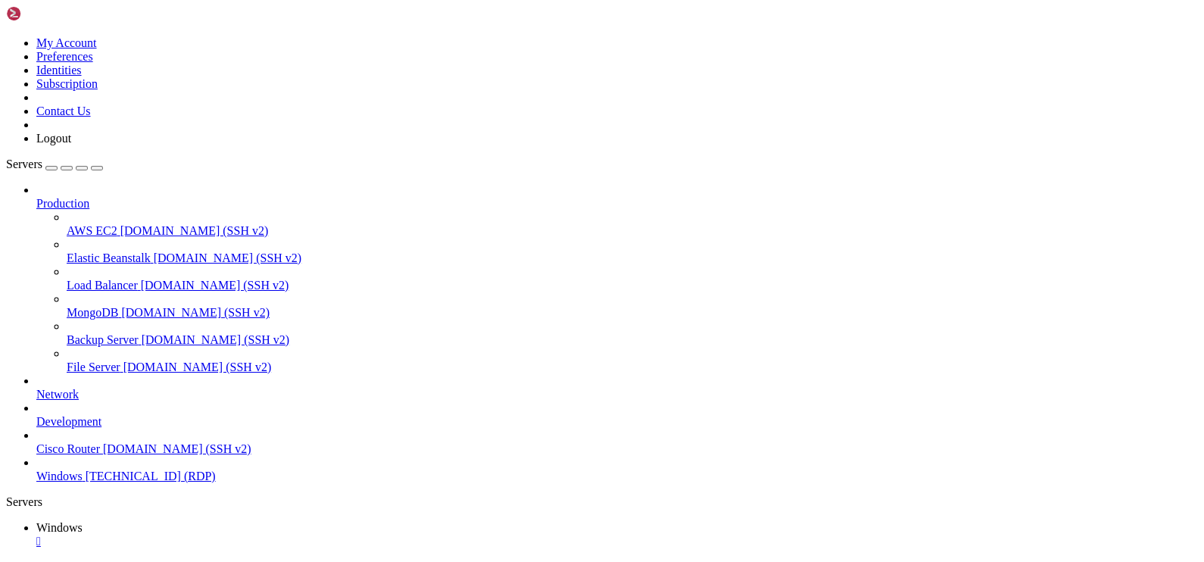
drag, startPoint x: 684, startPoint y: 818, endPoint x: 604, endPoint y: 833, distance: 80.9
drag, startPoint x: 709, startPoint y: 836, endPoint x: 771, endPoint y: 859, distance: 66.1
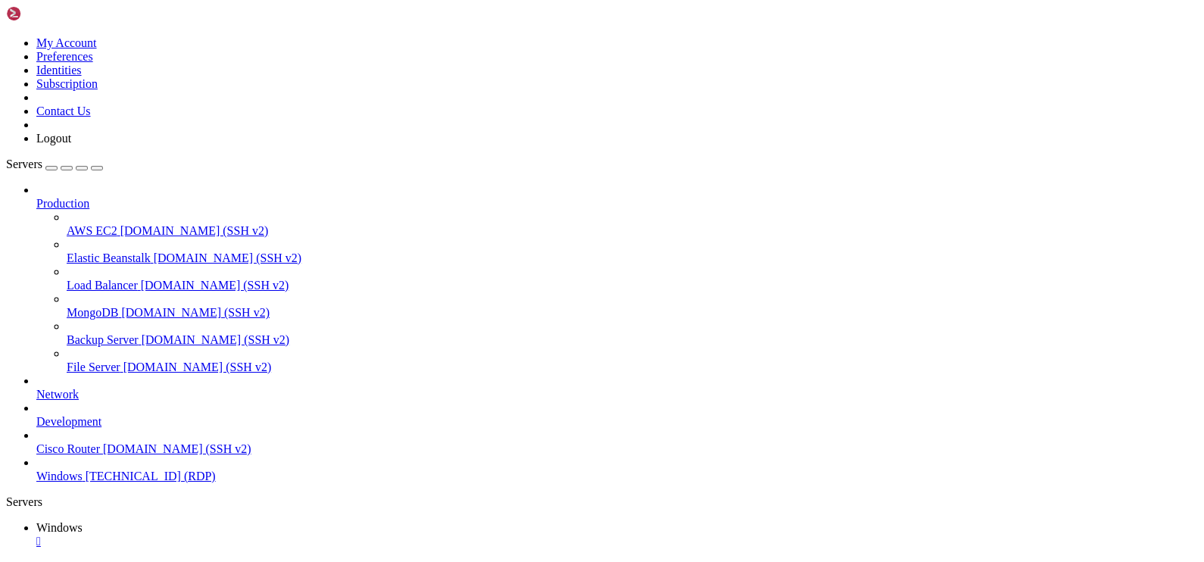
drag, startPoint x: 797, startPoint y: 832, endPoint x: 783, endPoint y: 1115, distance: 283.5
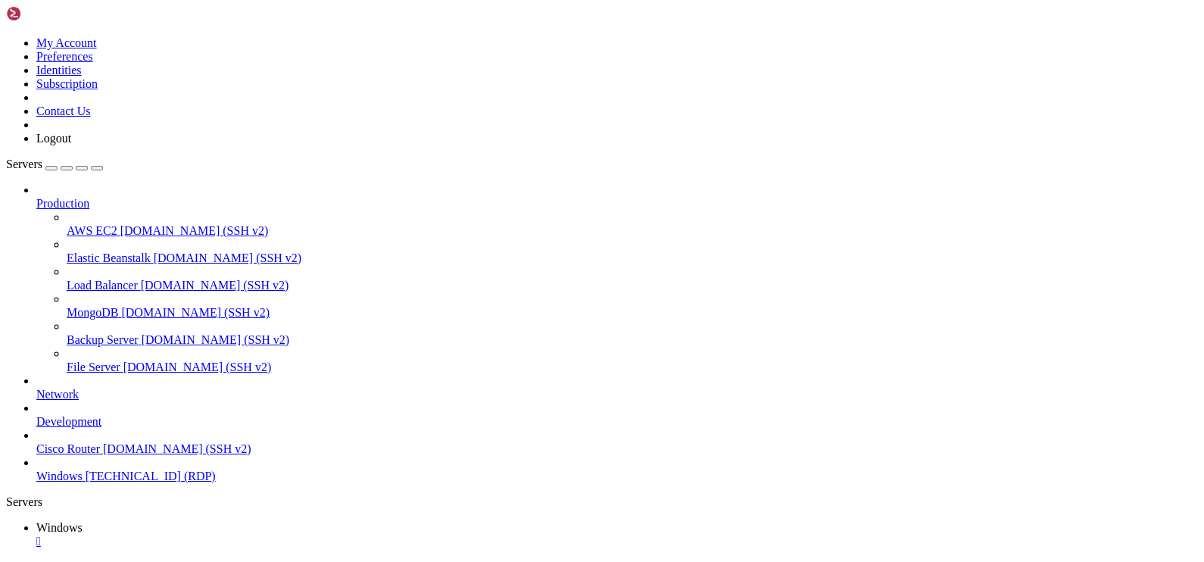
drag, startPoint x: 139, startPoint y: 755, endPoint x: 119, endPoint y: 1102, distance: 348.1
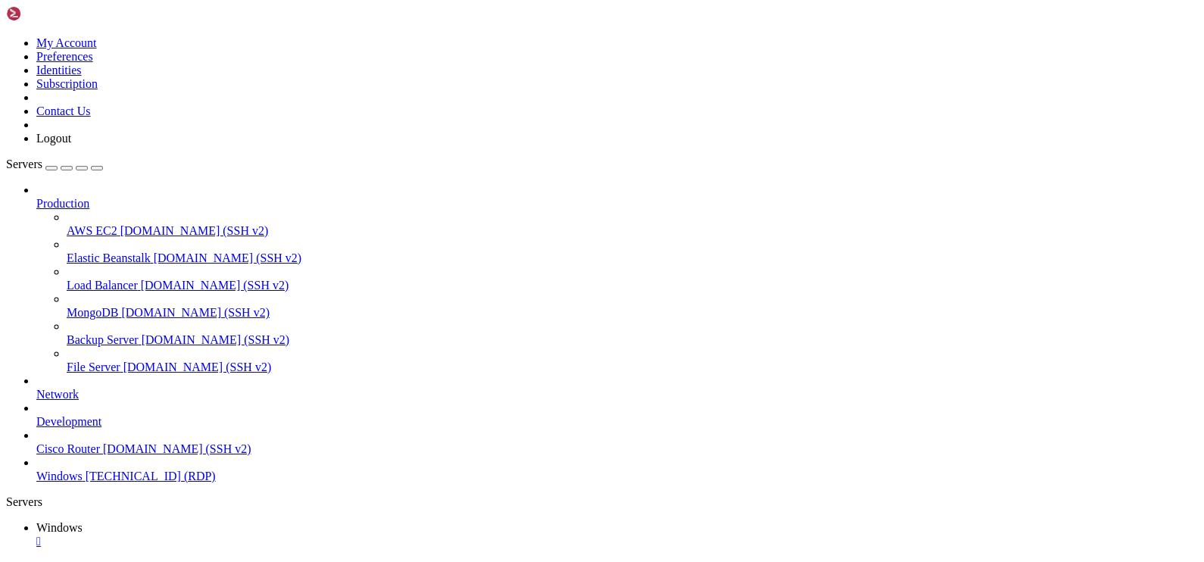
drag, startPoint x: 263, startPoint y: 681, endPoint x: 455, endPoint y: 709, distance: 194.4
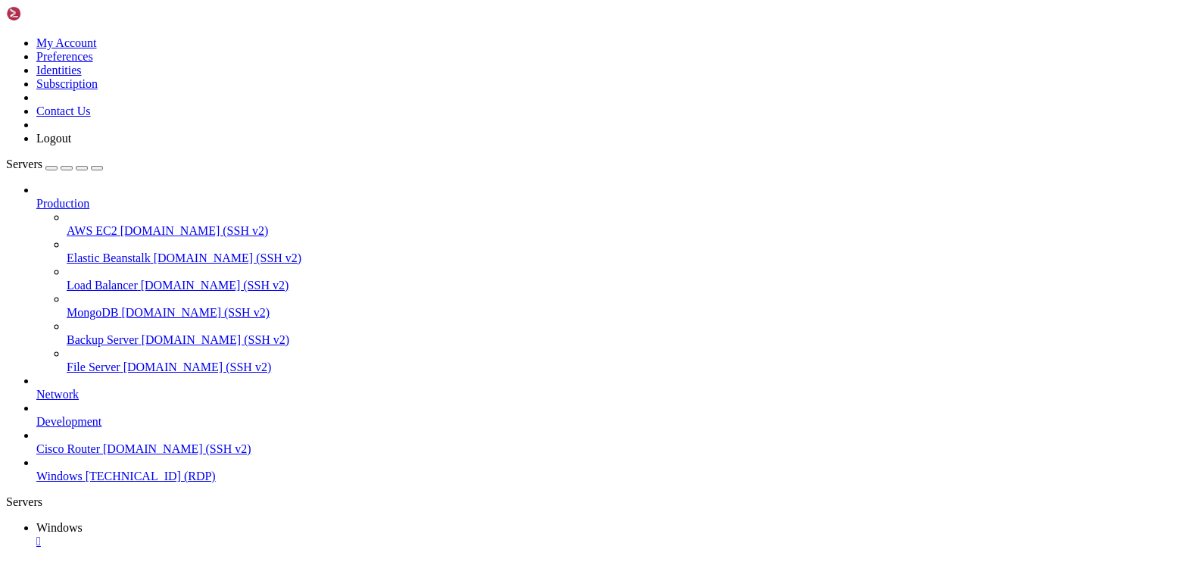
drag, startPoint x: 149, startPoint y: 683, endPoint x: 935, endPoint y: 703, distance: 786.2
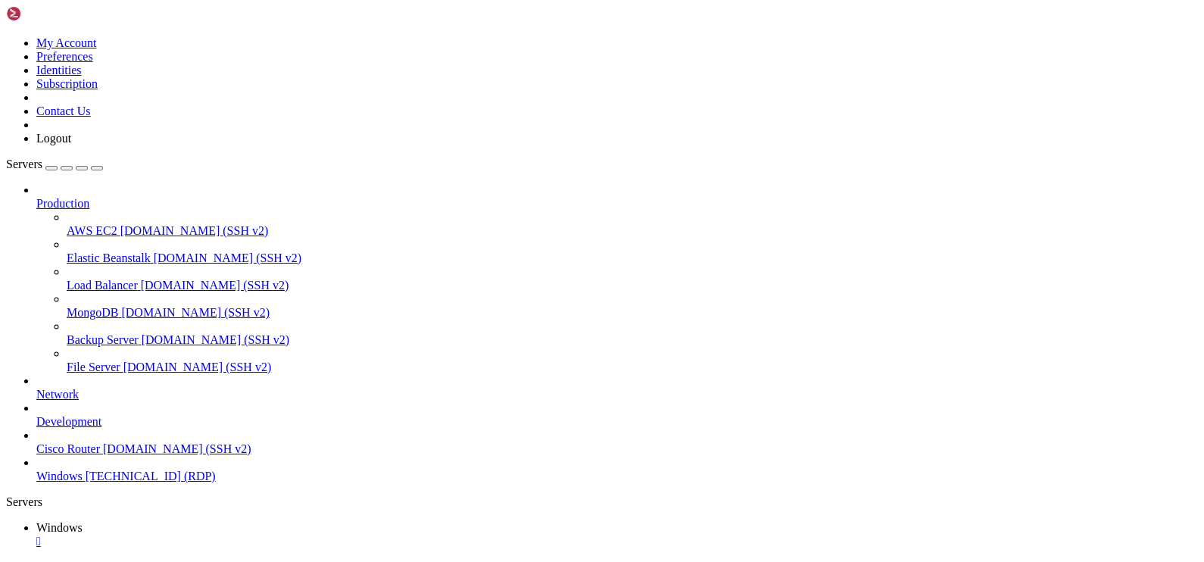
drag, startPoint x: 441, startPoint y: 947, endPoint x: 52, endPoint y: 950, distance: 388.4
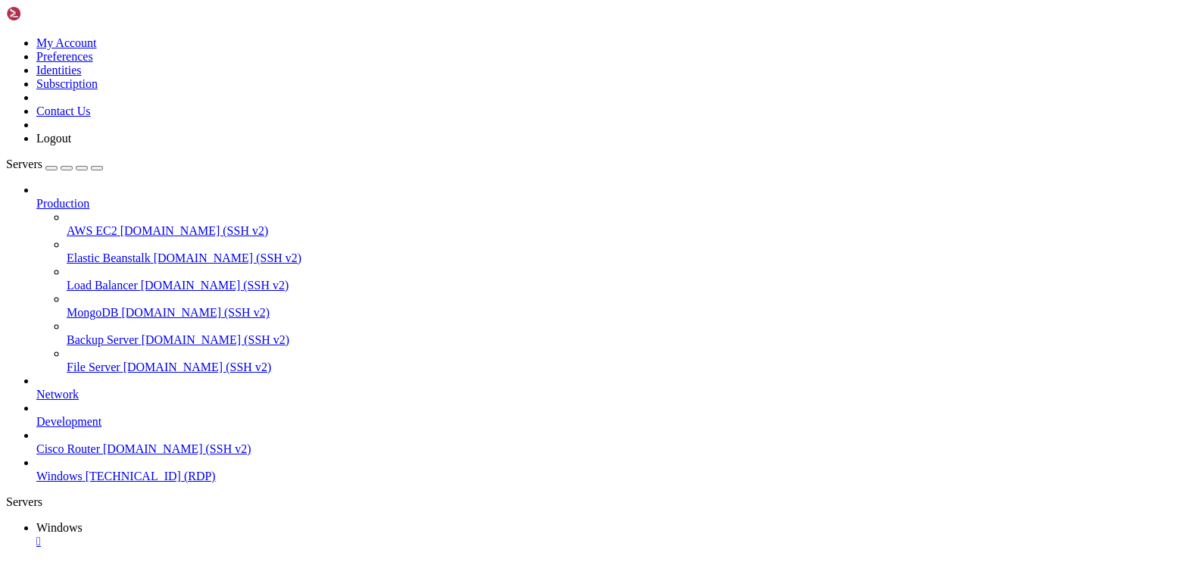
drag, startPoint x: 469, startPoint y: 958, endPoint x: 186, endPoint y: 910, distance: 287.2
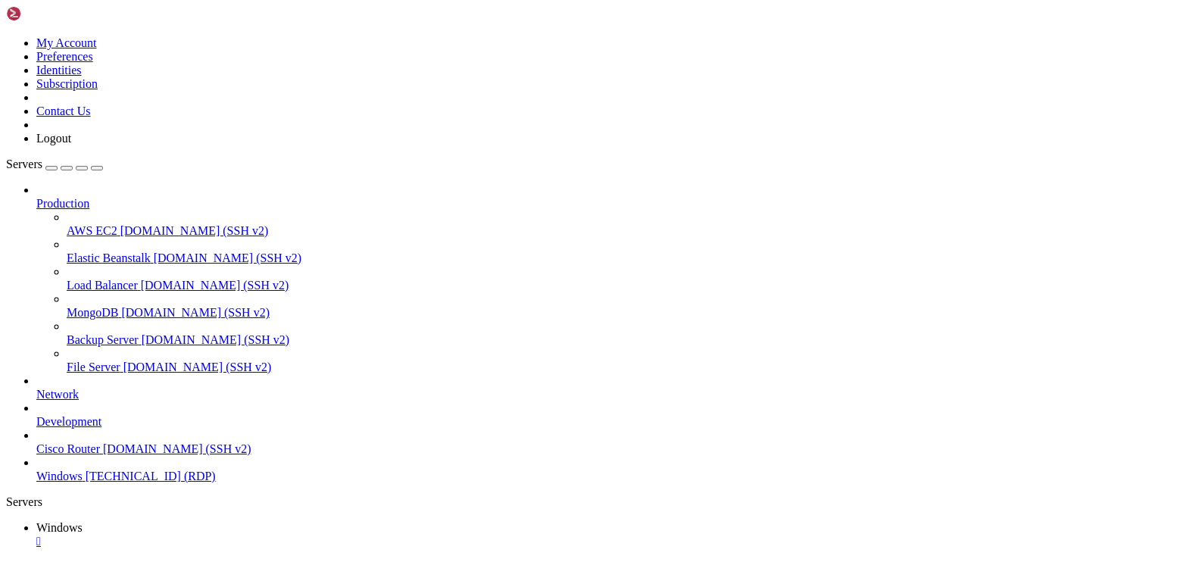
drag, startPoint x: 446, startPoint y: 949, endPoint x: 520, endPoint y: 953, distance: 74.3
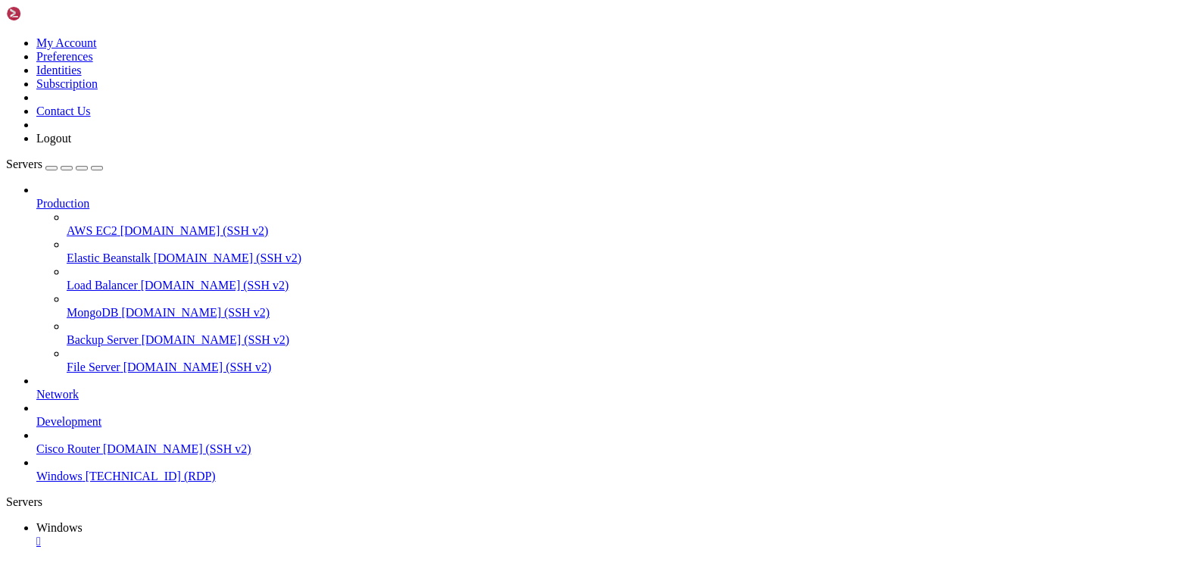
drag, startPoint x: 67, startPoint y: 1137, endPoint x: 73, endPoint y: 1121, distance: 16.0
drag, startPoint x: 102, startPoint y: 681, endPoint x: 934, endPoint y: 728, distance: 832.8
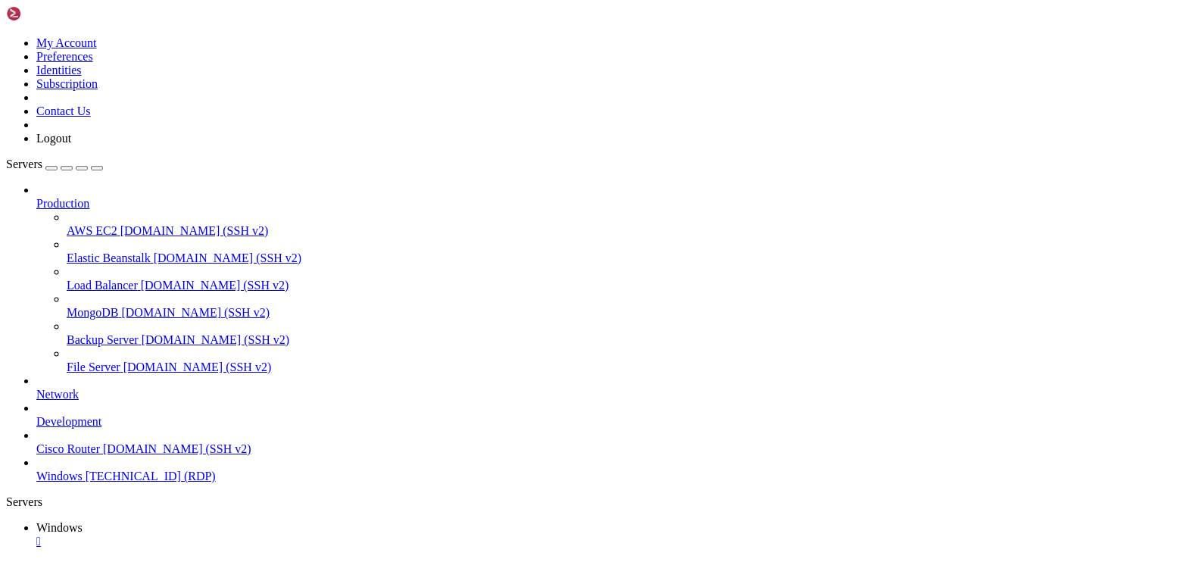
drag, startPoint x: 512, startPoint y: 1051, endPoint x: 53, endPoint y: 906, distance: 481.1
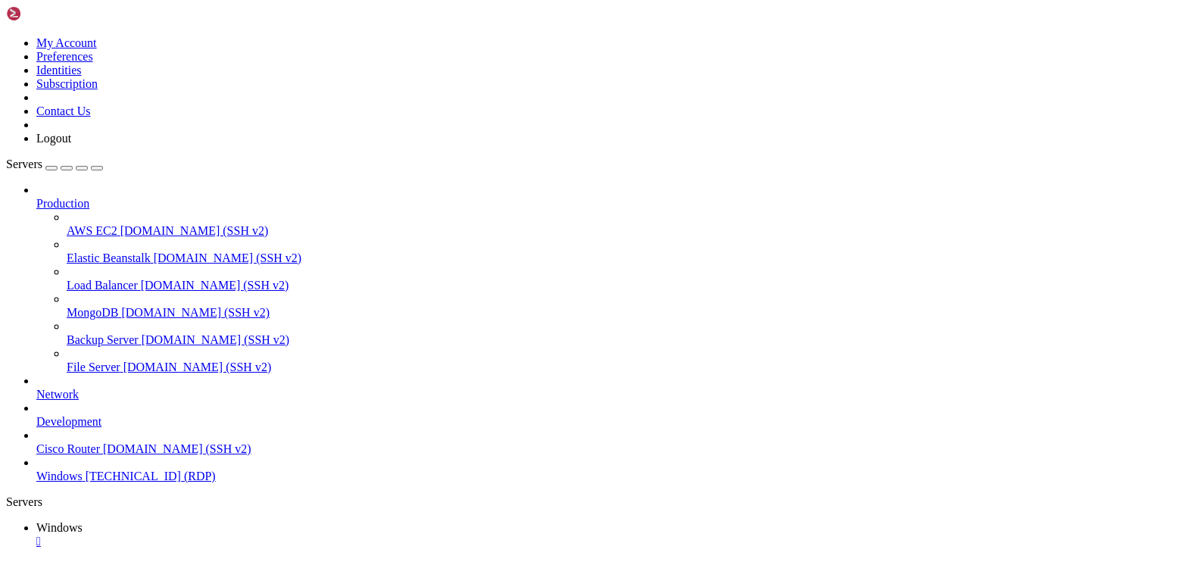
drag, startPoint x: 450, startPoint y: 974, endPoint x: 173, endPoint y: 940, distance: 278.5
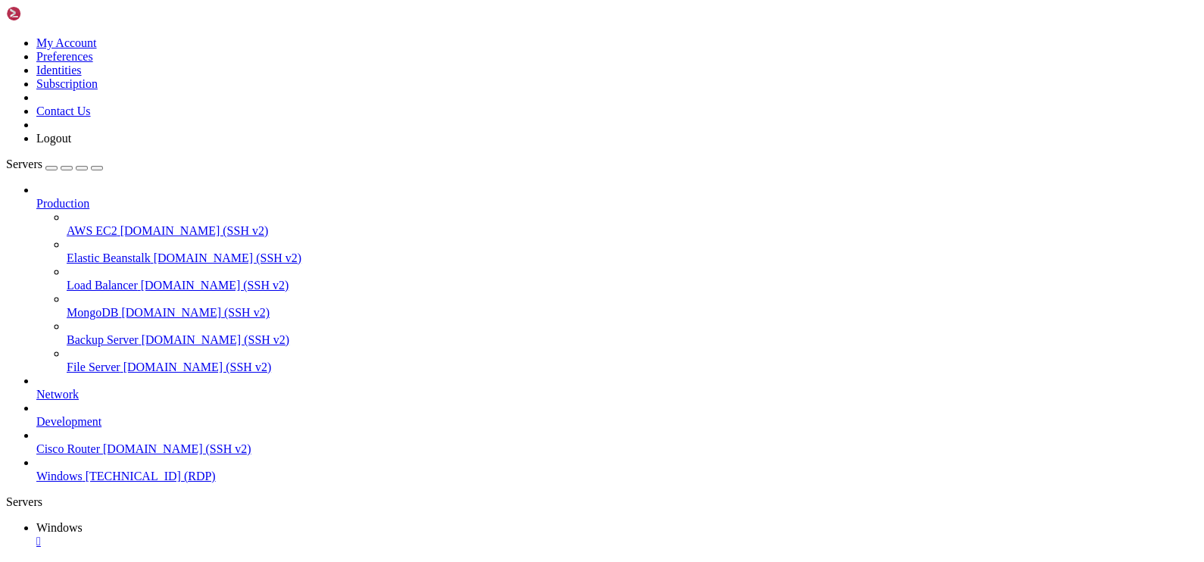
drag, startPoint x: 338, startPoint y: 984, endPoint x: 130, endPoint y: 940, distance: 213.0
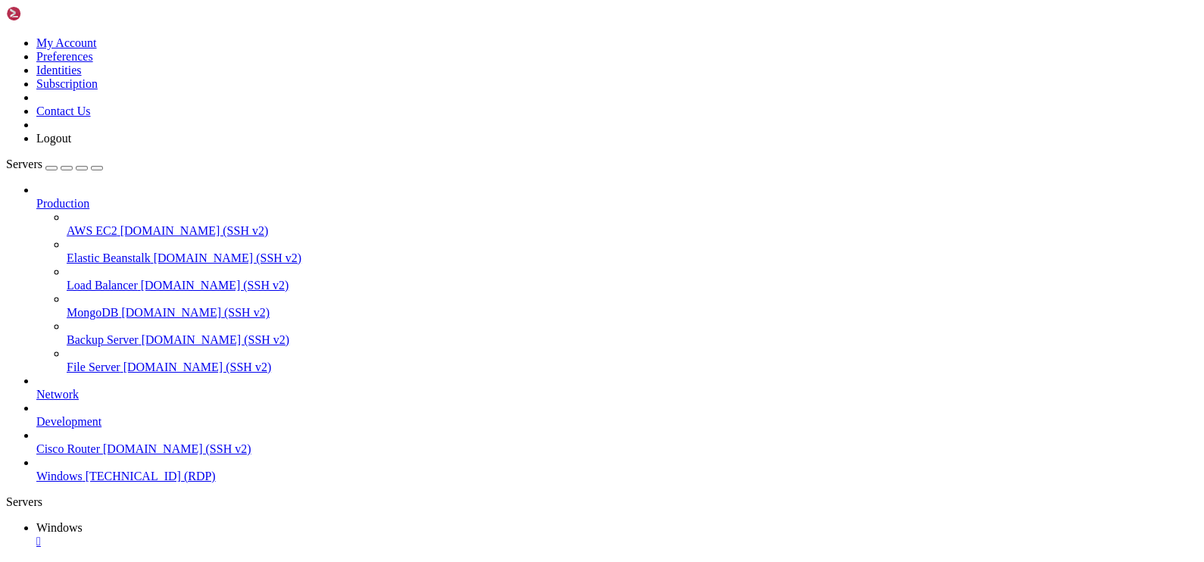
drag, startPoint x: 243, startPoint y: 1050, endPoint x: 66, endPoint y: 896, distance: 235.1
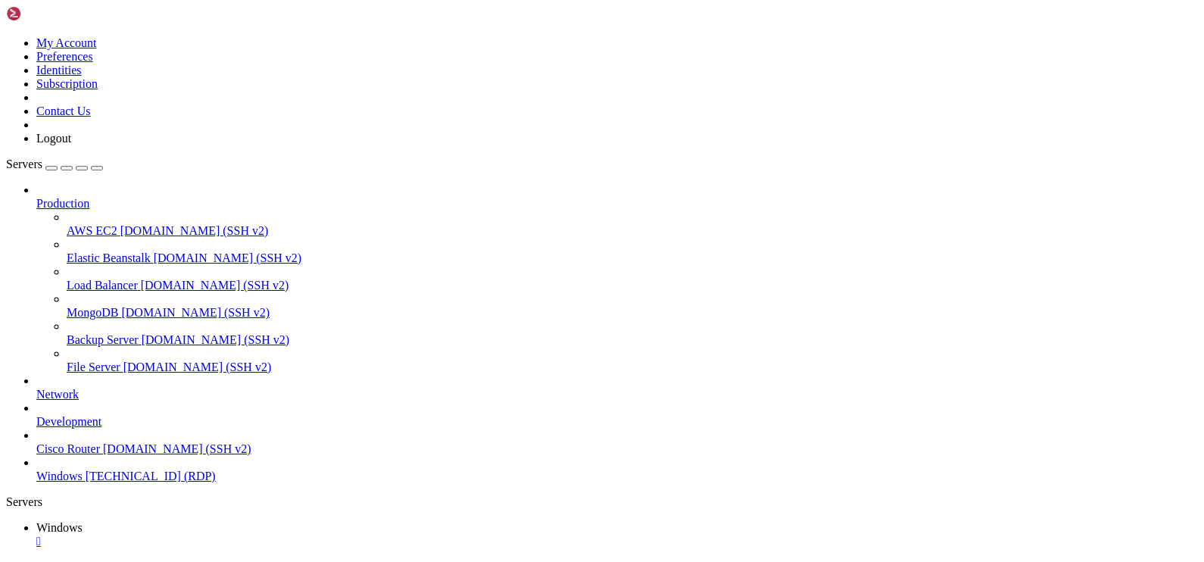
drag, startPoint x: 132, startPoint y: 681, endPoint x: 905, endPoint y: 709, distance: 773.6
drag, startPoint x: 548, startPoint y: 687, endPoint x: 650, endPoint y: 728, distance: 109.4
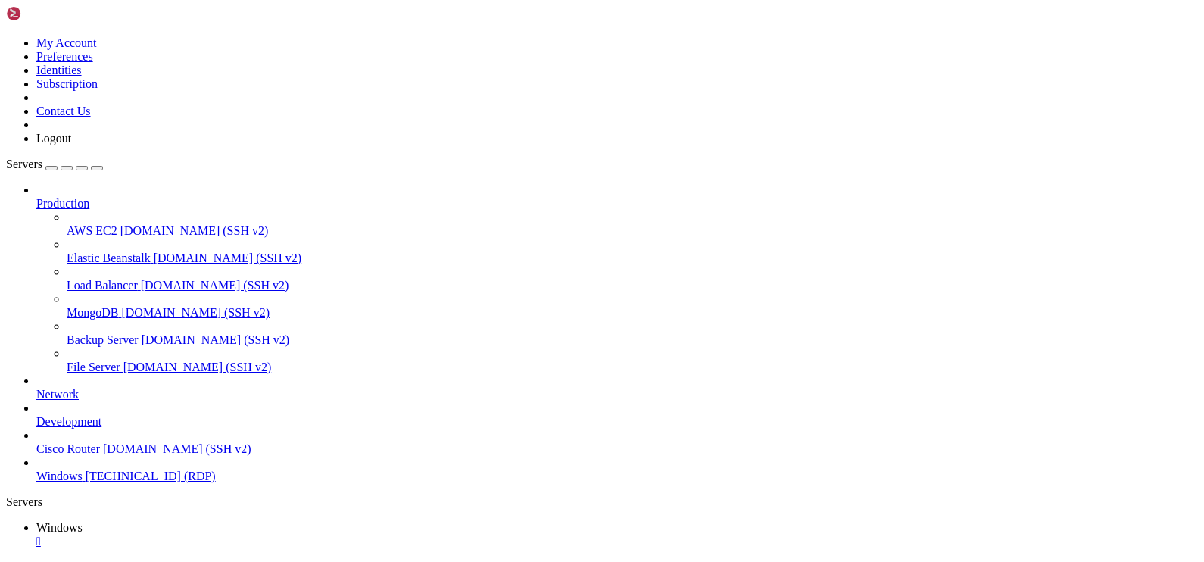
drag, startPoint x: 249, startPoint y: 1055, endPoint x: 66, endPoint y: 887, distance: 248.2
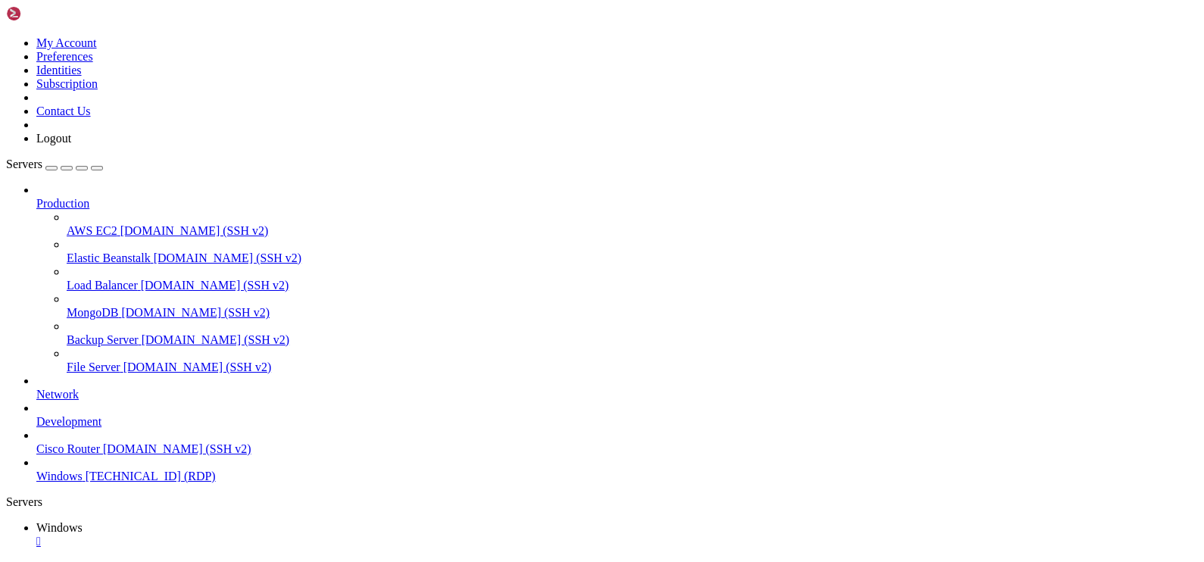
drag, startPoint x: 101, startPoint y: 680, endPoint x: 929, endPoint y: 714, distance: 828.3
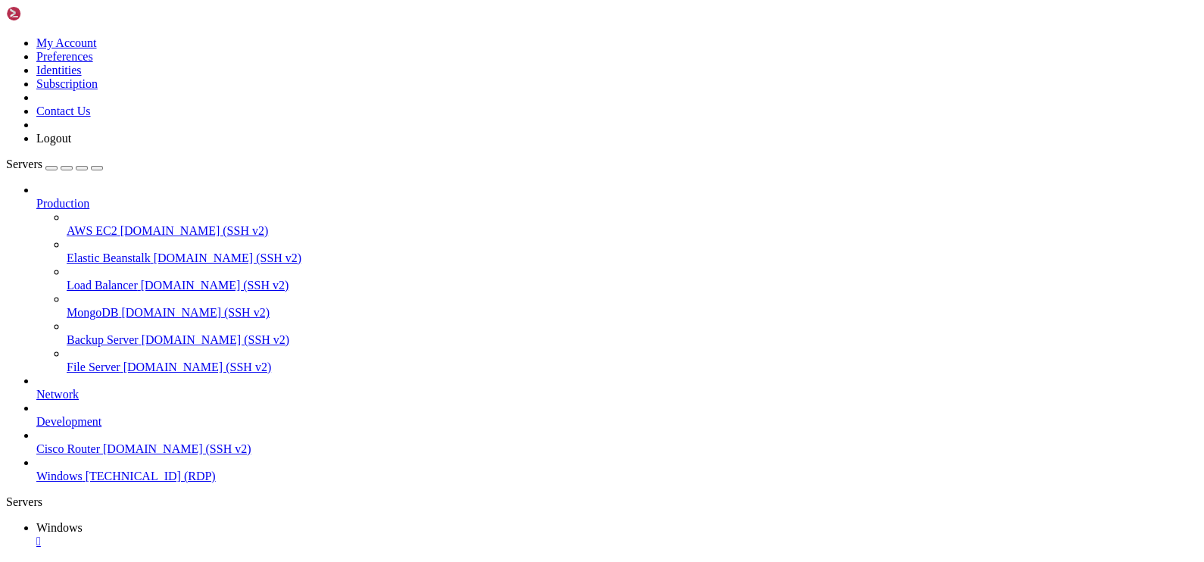
drag, startPoint x: 567, startPoint y: 940, endPoint x: 675, endPoint y: 935, distance: 107.7
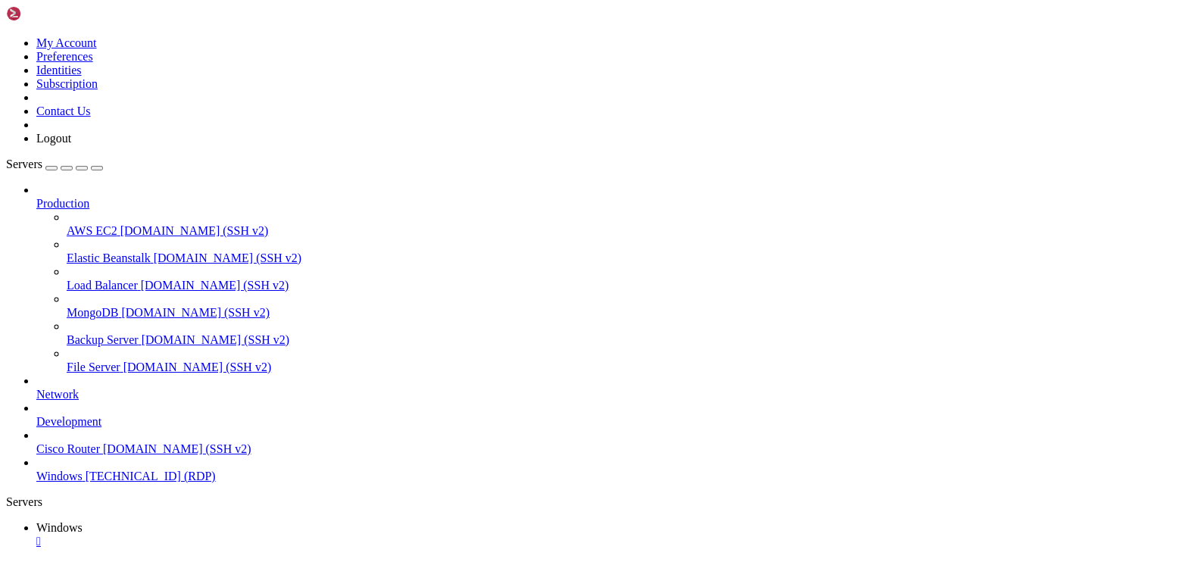
drag, startPoint x: 110, startPoint y: 678, endPoint x: 997, endPoint y: 712, distance: 888.1
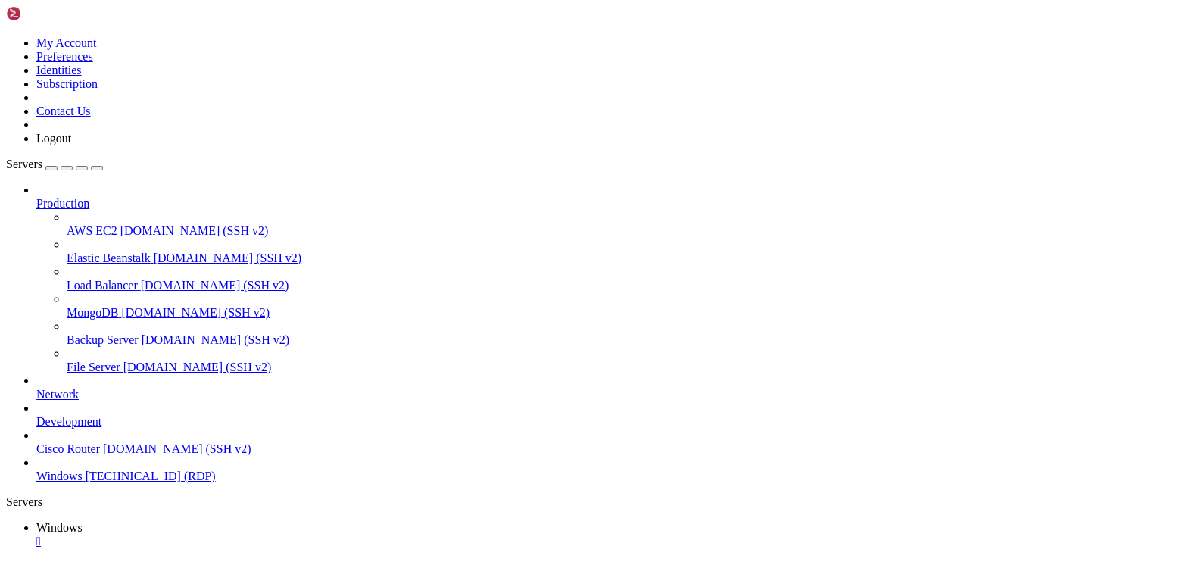
drag, startPoint x: 706, startPoint y: 972, endPoint x: 138, endPoint y: 941, distance: 569.5
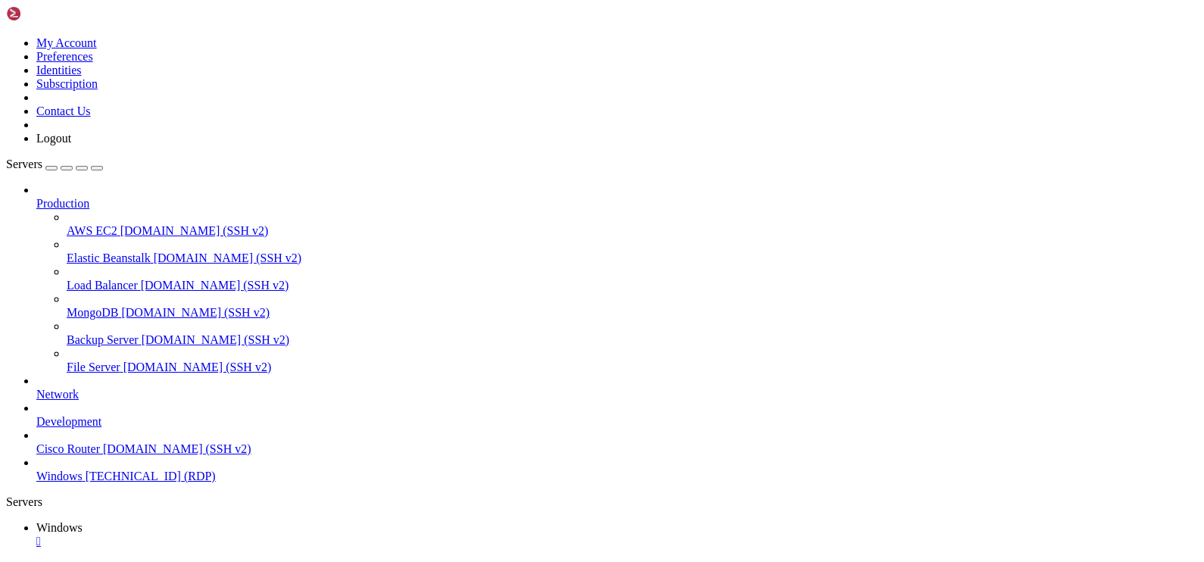
drag, startPoint x: 220, startPoint y: 1055, endPoint x: 164, endPoint y: 946, distance: 121.9
drag, startPoint x: 357, startPoint y: 934, endPoint x: 182, endPoint y: 943, distance: 175.1
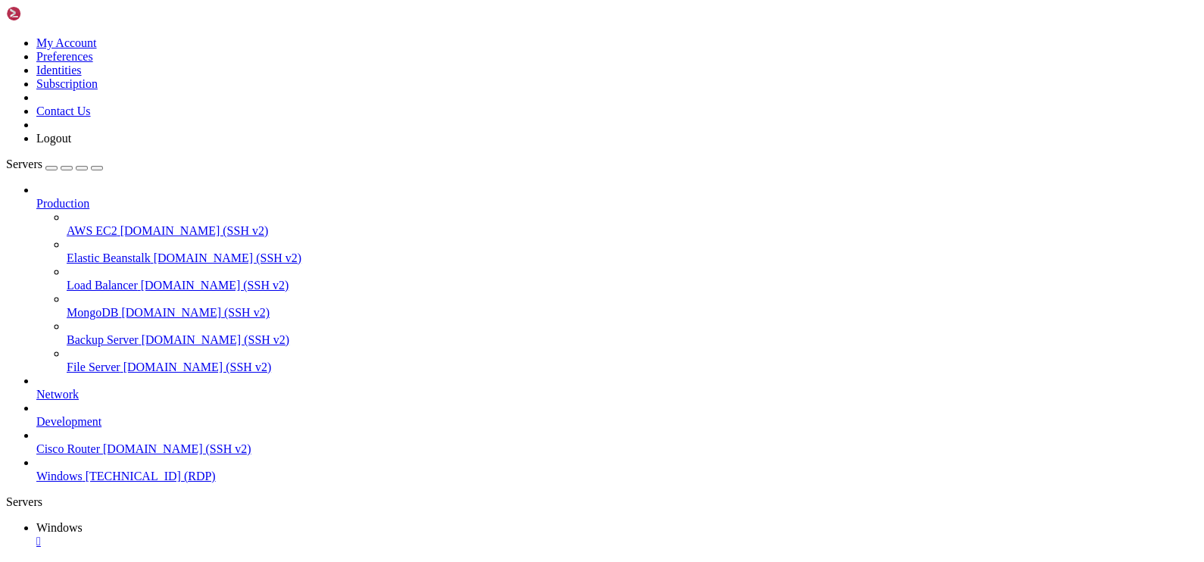
drag, startPoint x: 666, startPoint y: 1002, endPoint x: 170, endPoint y: 882, distance: 510.2
drag, startPoint x: 699, startPoint y: 1046, endPoint x: 153, endPoint y: 890, distance: 567.6
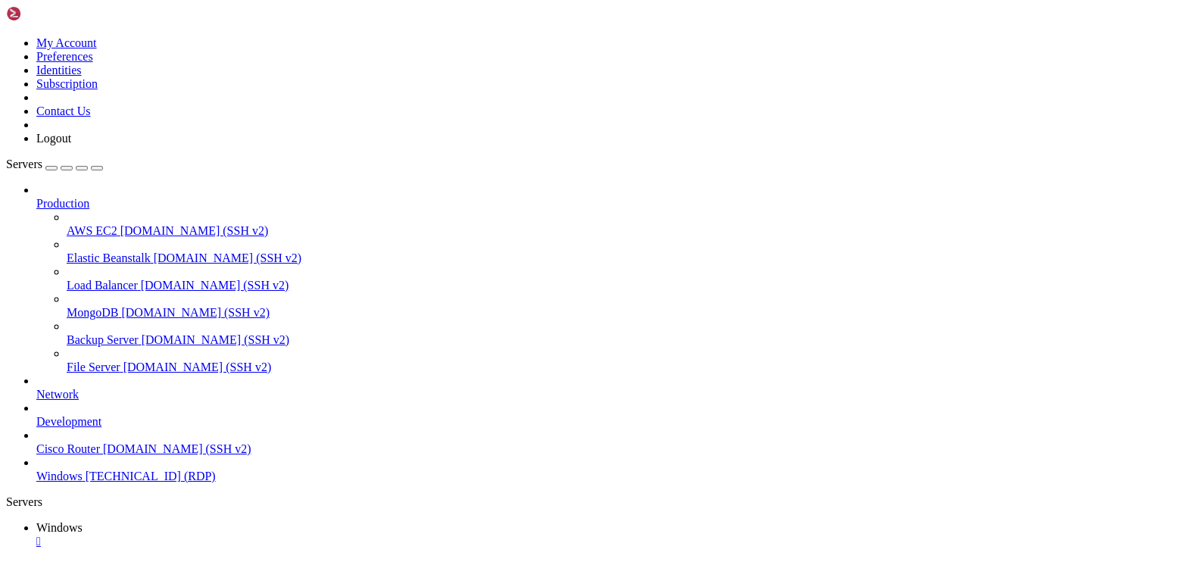
drag, startPoint x: 641, startPoint y: 1053, endPoint x: 187, endPoint y: 882, distance: 484.5
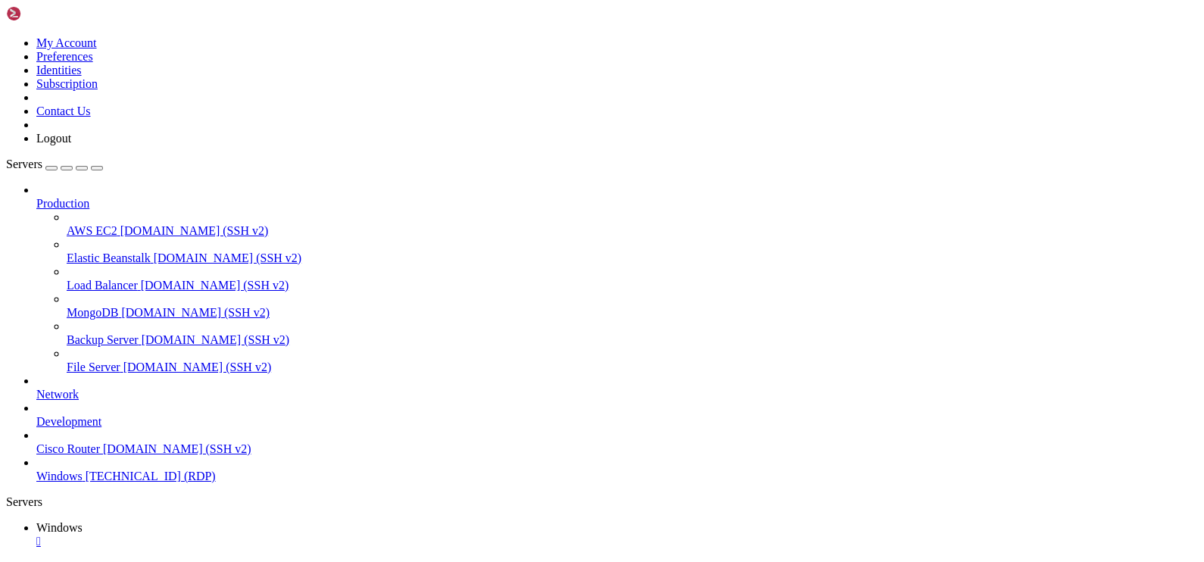
drag, startPoint x: 675, startPoint y: 1004, endPoint x: 161, endPoint y: 968, distance: 515.4
drag, startPoint x: 214, startPoint y: 1053, endPoint x: 186, endPoint y: 971, distance: 86.2
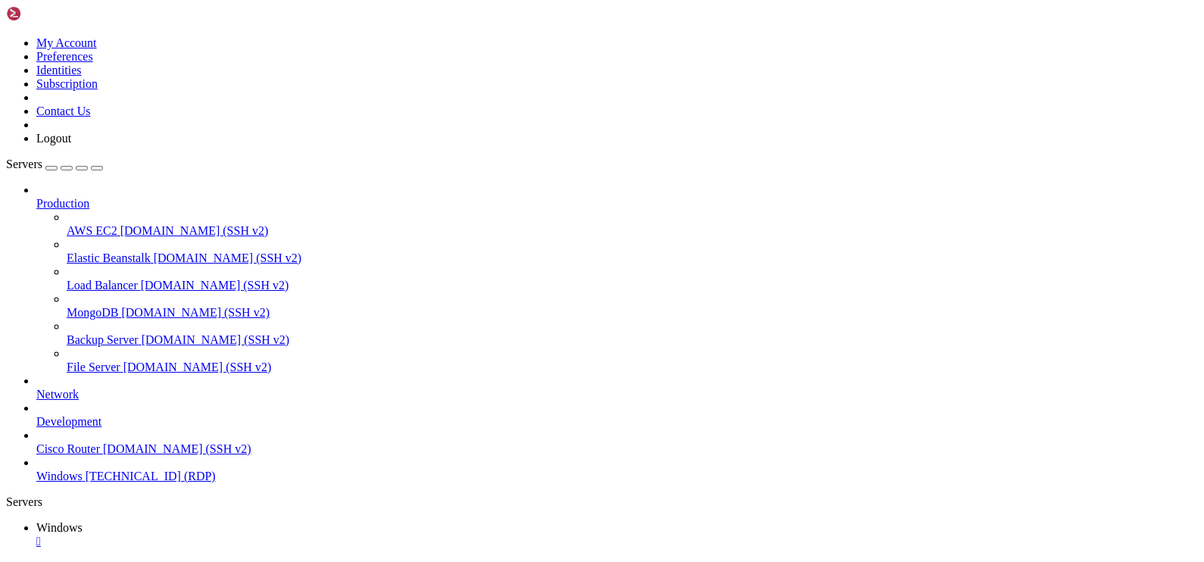
drag, startPoint x: 633, startPoint y: 854, endPoint x: 633, endPoint y: 1080, distance: 225.6
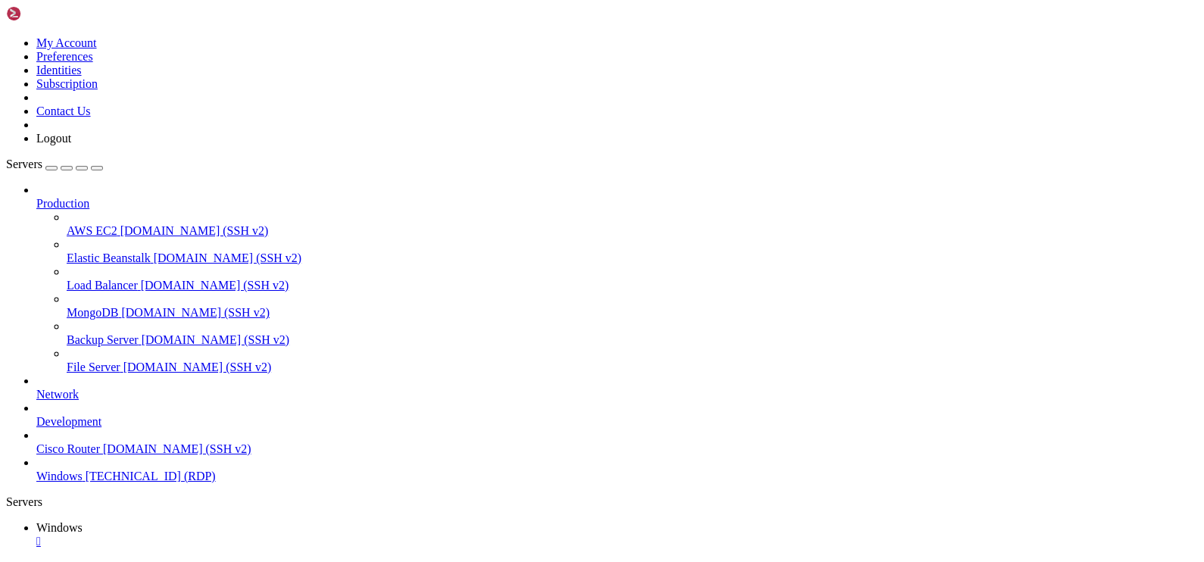
drag, startPoint x: 431, startPoint y: 865, endPoint x: 422, endPoint y: 815, distance: 50.8
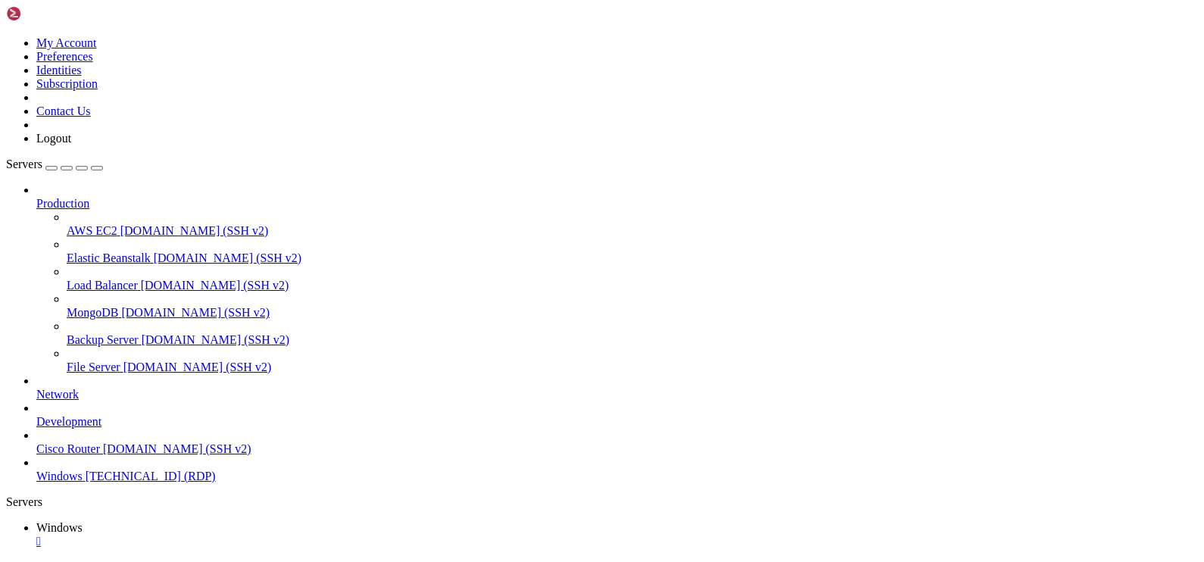
drag, startPoint x: 630, startPoint y: 709, endPoint x: 610, endPoint y: 829, distance: 121.2
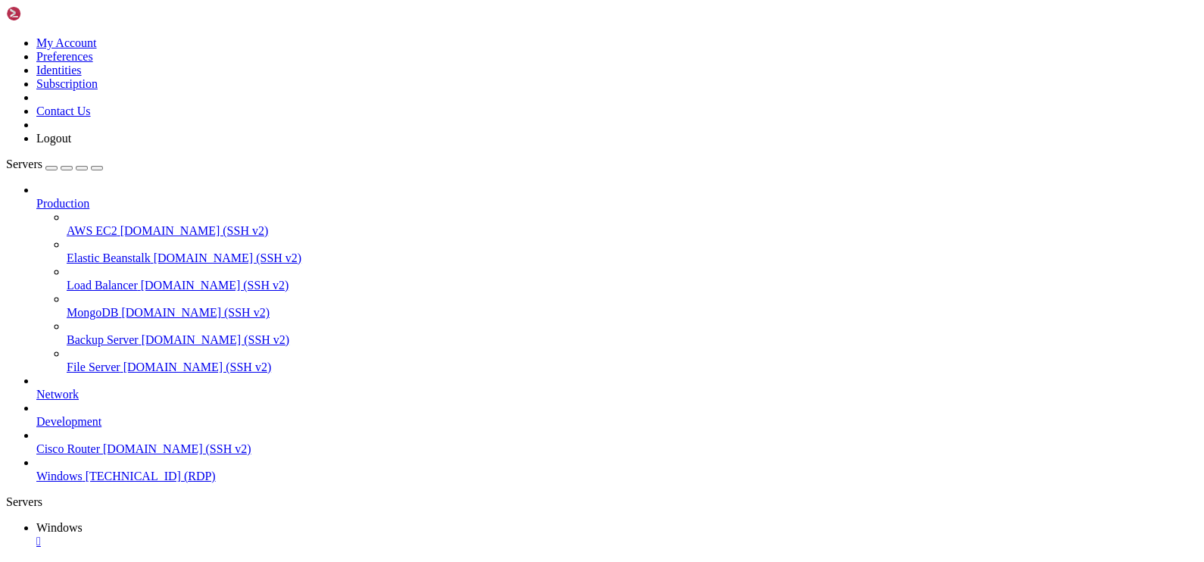
drag, startPoint x: 372, startPoint y: 1042, endPoint x: 189, endPoint y: 940, distance: 209.2
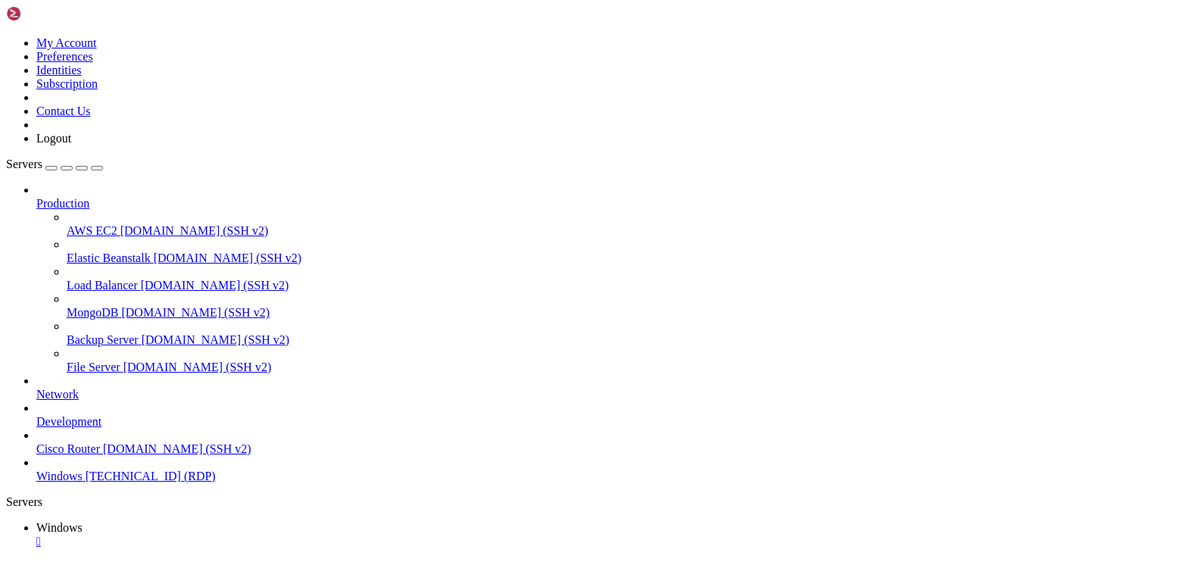
drag, startPoint x: 270, startPoint y: 1061, endPoint x: 182, endPoint y: 850, distance: 227.8
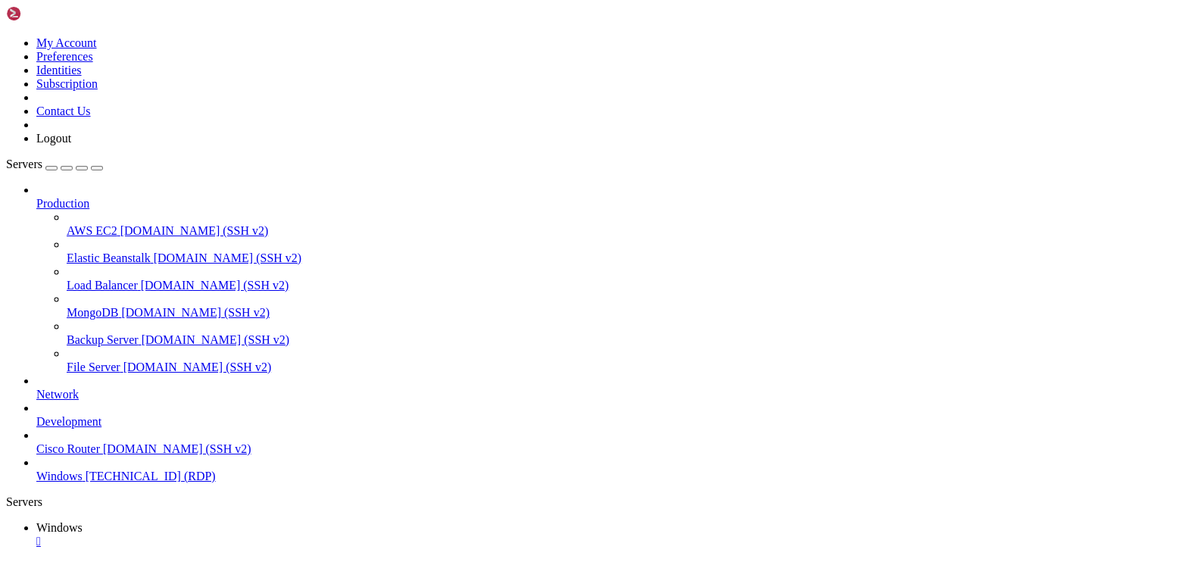
drag, startPoint x: 108, startPoint y: 679, endPoint x: 921, endPoint y: 786, distance: 820.2
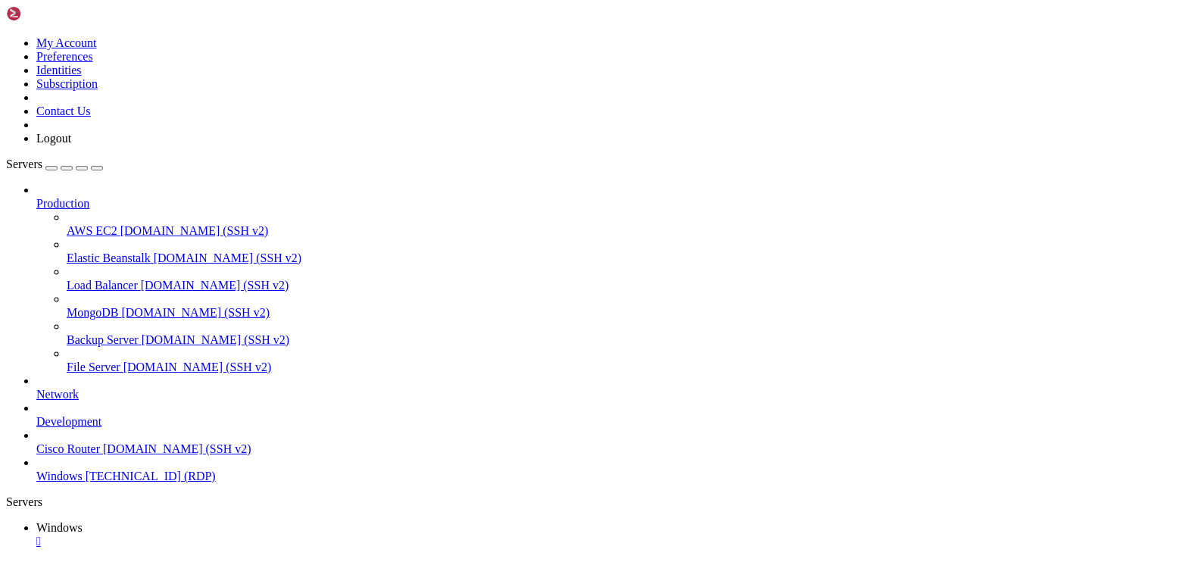
drag, startPoint x: 156, startPoint y: 681, endPoint x: 770, endPoint y: 692, distance: 614.2
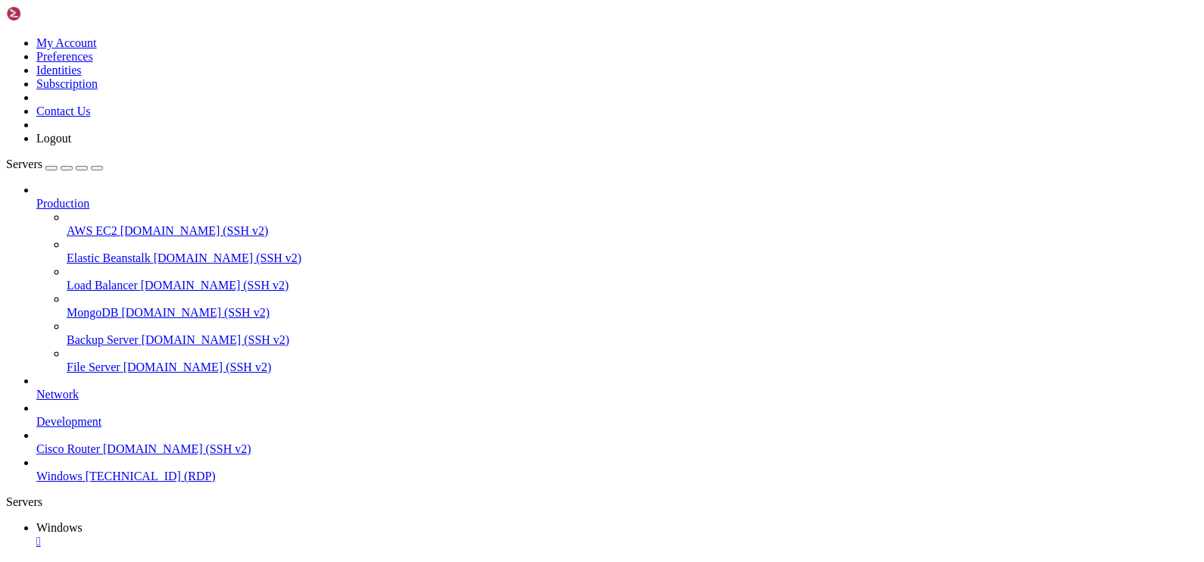
drag, startPoint x: 116, startPoint y: 678, endPoint x: 952, endPoint y: 826, distance: 848.9
drag, startPoint x: 952, startPoint y: 834, endPoint x: 916, endPoint y: 850, distance: 39.3
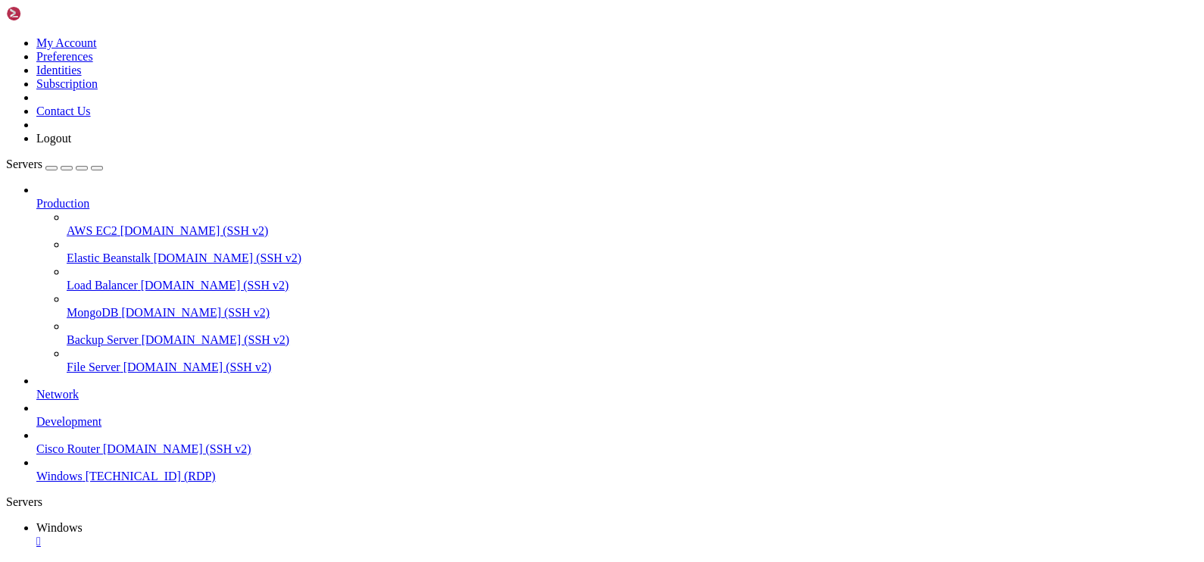
drag, startPoint x: 766, startPoint y: 929, endPoint x: 315, endPoint y: 938, distance: 450.6
drag, startPoint x: 318, startPoint y: 940, endPoint x: 175, endPoint y: 910, distance: 146.1
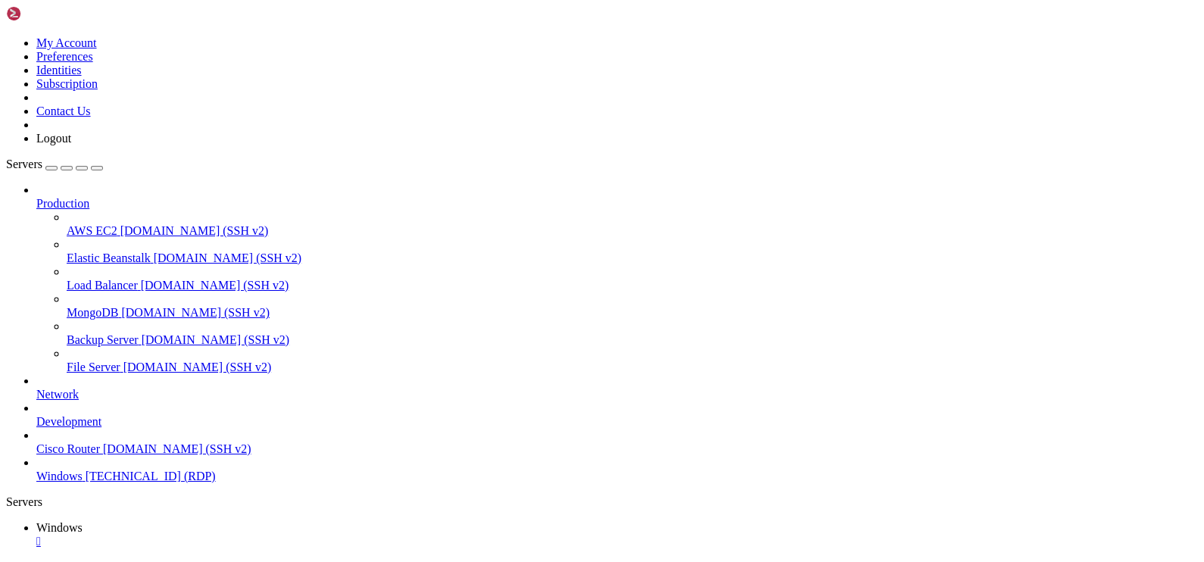
drag, startPoint x: 207, startPoint y: 892, endPoint x: 217, endPoint y: 895, distance: 9.6
drag, startPoint x: 392, startPoint y: 1008, endPoint x: 363, endPoint y: 1009, distance: 28.8
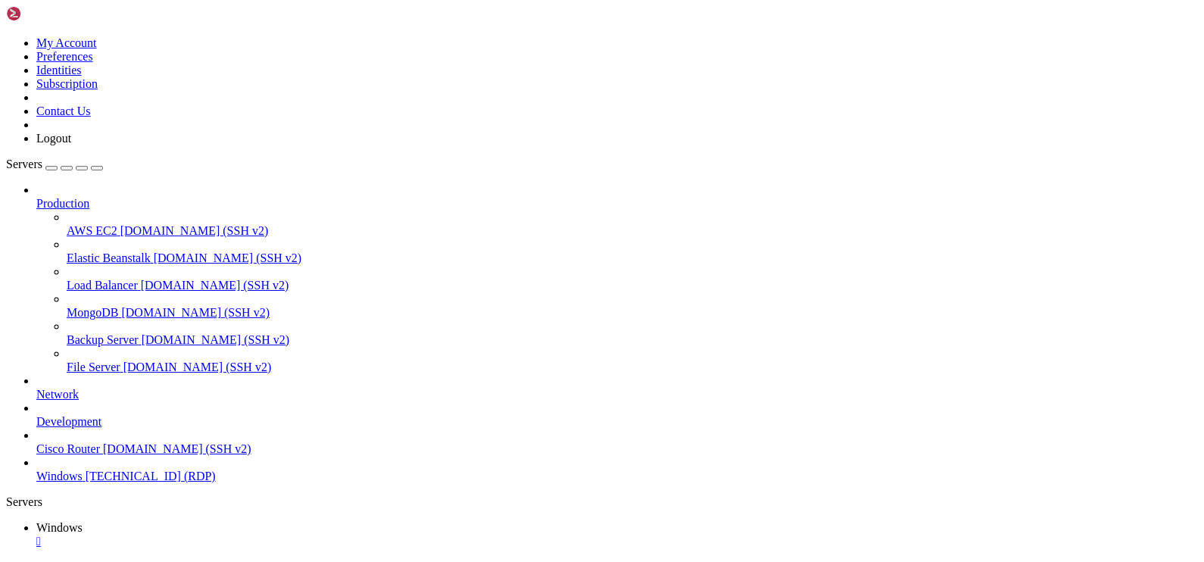
drag, startPoint x: 706, startPoint y: 938, endPoint x: 779, endPoint y: 937, distance: 73.5
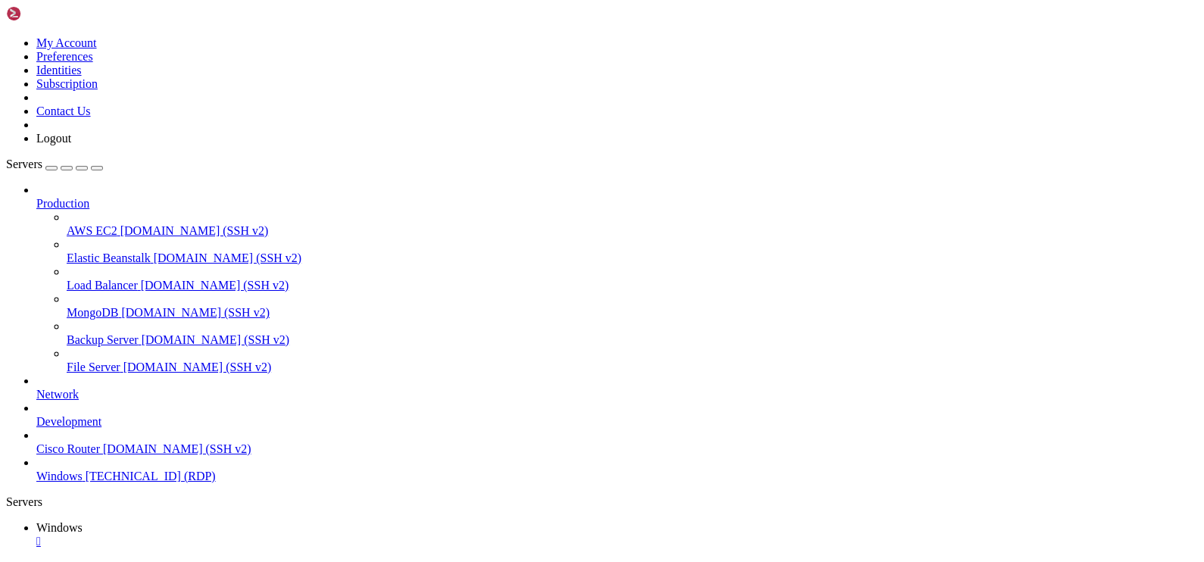
drag, startPoint x: 706, startPoint y: 970, endPoint x: 624, endPoint y: 974, distance: 82.6
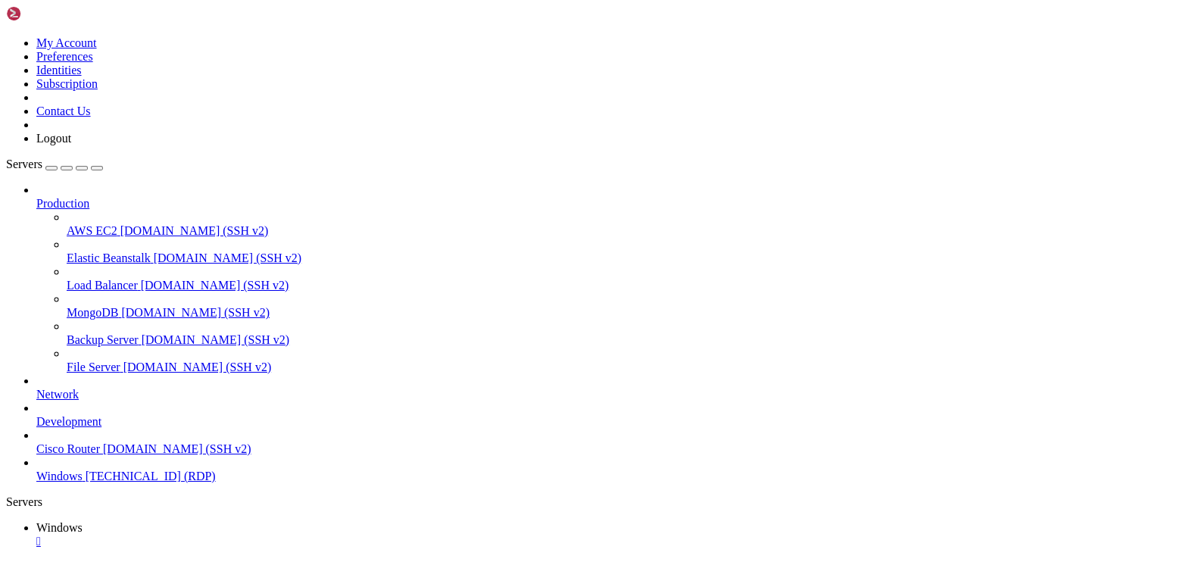
drag, startPoint x: 130, startPoint y: 677, endPoint x: 754, endPoint y: 754, distance: 628.7
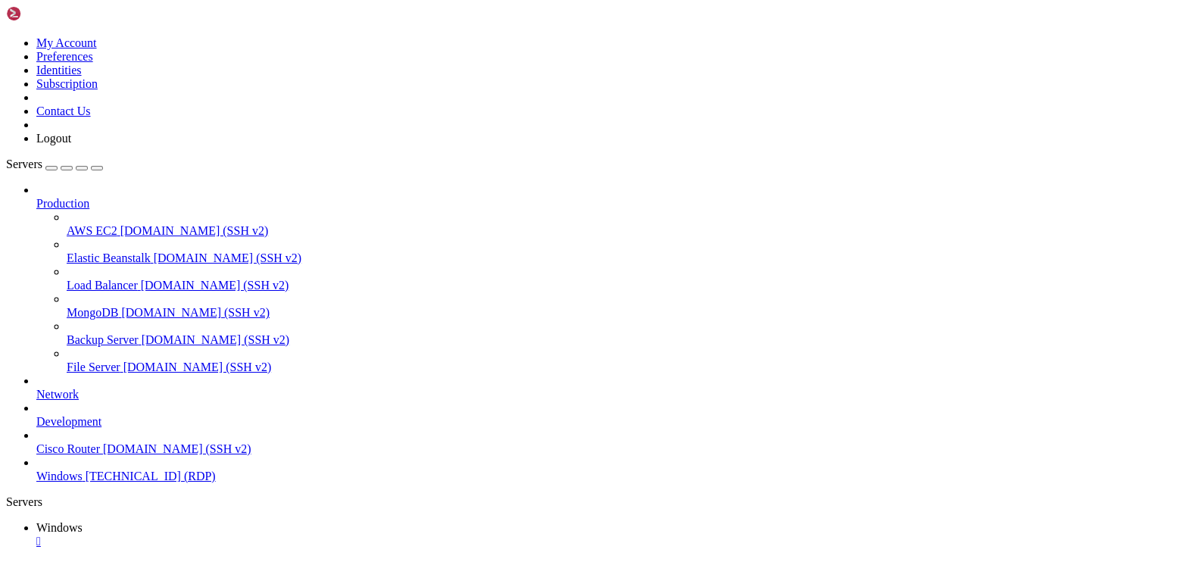
drag, startPoint x: 715, startPoint y: 754, endPoint x: 990, endPoint y: 864, distance: 296.7
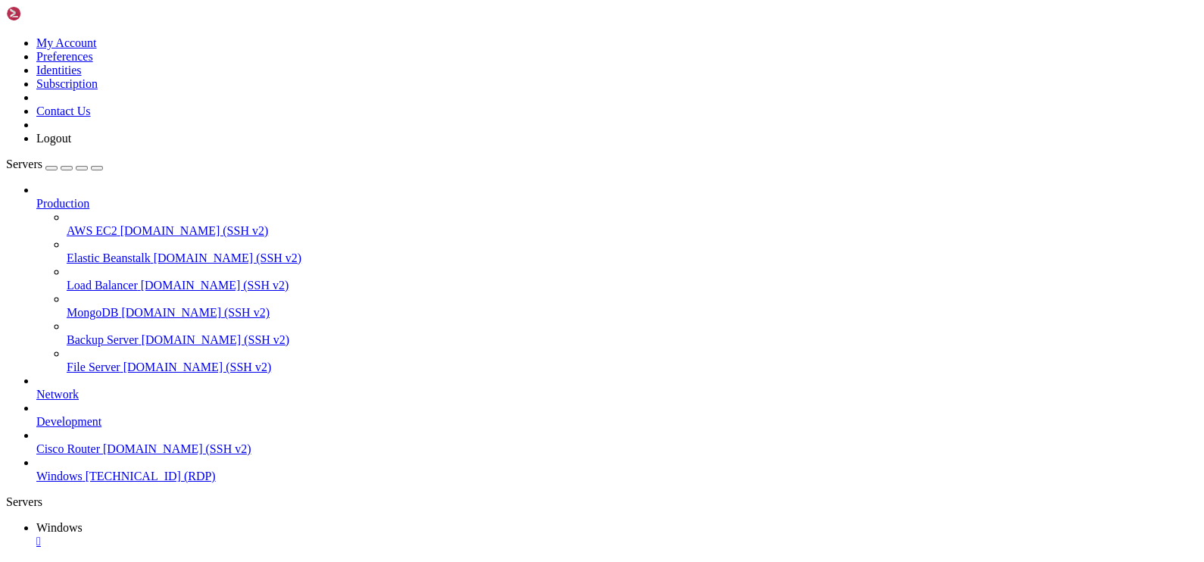
drag, startPoint x: 716, startPoint y: 940, endPoint x: 664, endPoint y: 932, distance: 52.9
drag, startPoint x: 859, startPoint y: 740, endPoint x: 763, endPoint y: 748, distance: 95.8
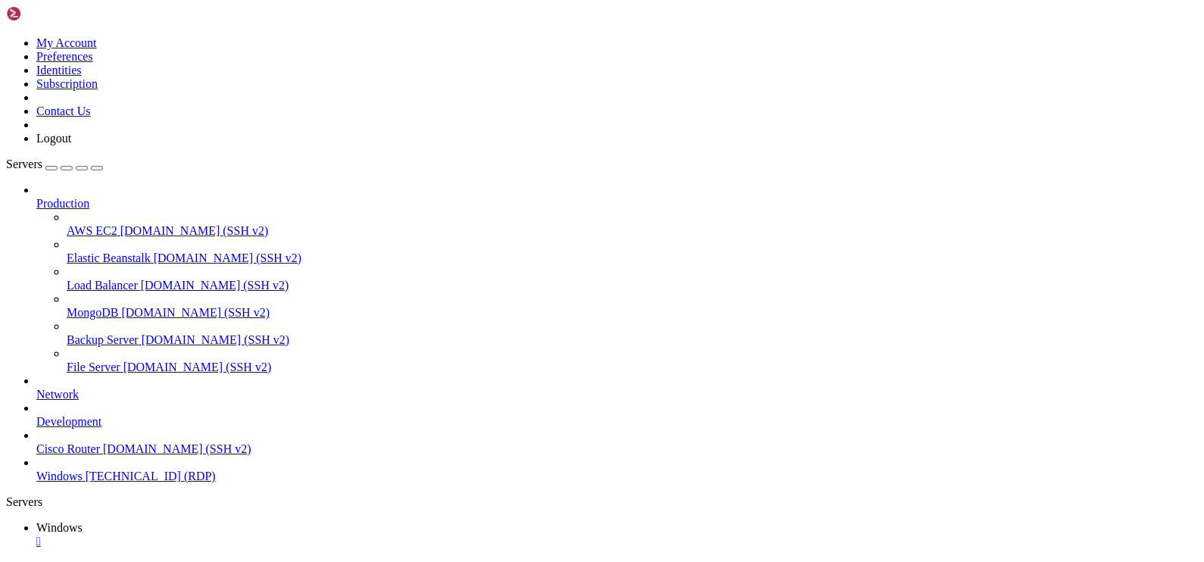
drag, startPoint x: 307, startPoint y: 1049, endPoint x: 64, endPoint y: 917, distance: 277.5
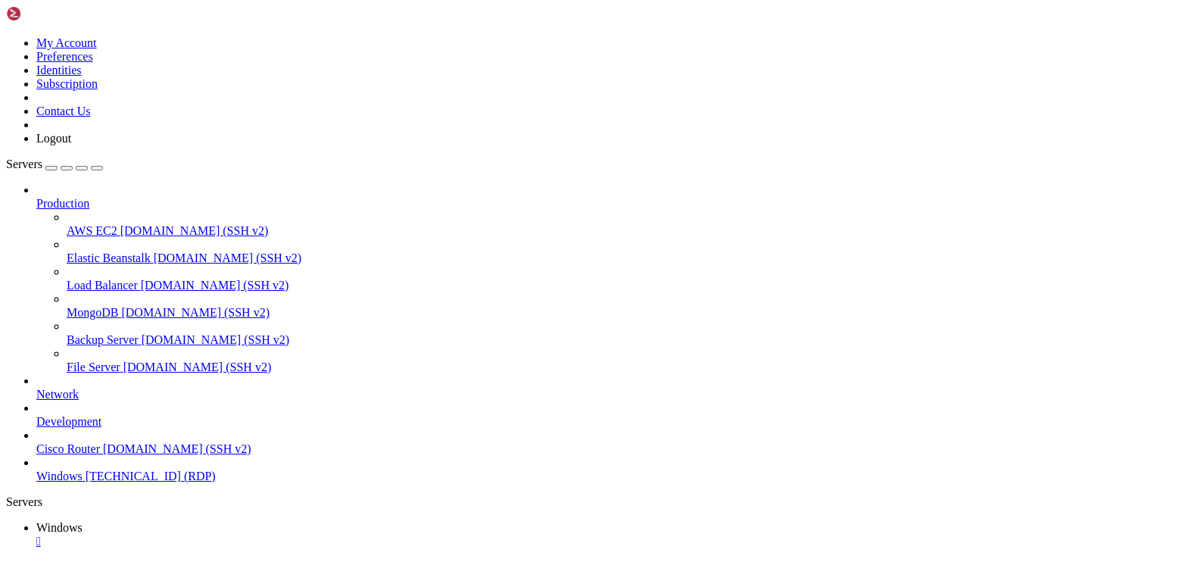
drag, startPoint x: 306, startPoint y: 1048, endPoint x: 66, endPoint y: 934, distance: 265.5
drag, startPoint x: 356, startPoint y: 1066, endPoint x: 176, endPoint y: 938, distance: 220.4
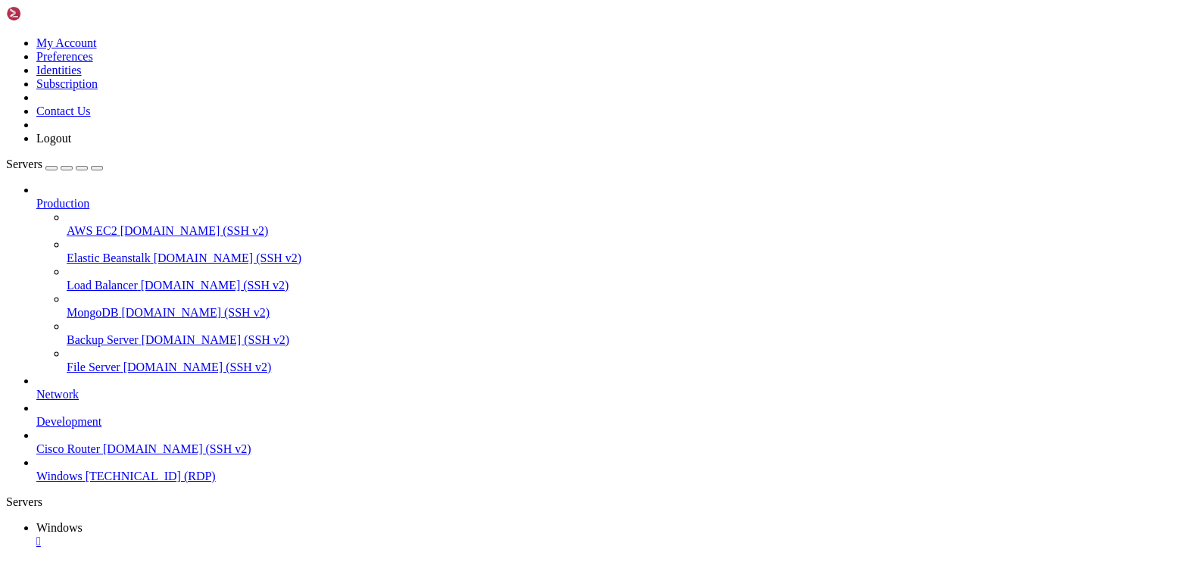
drag, startPoint x: 535, startPoint y: 771, endPoint x: 182, endPoint y: 762, distance: 353.0
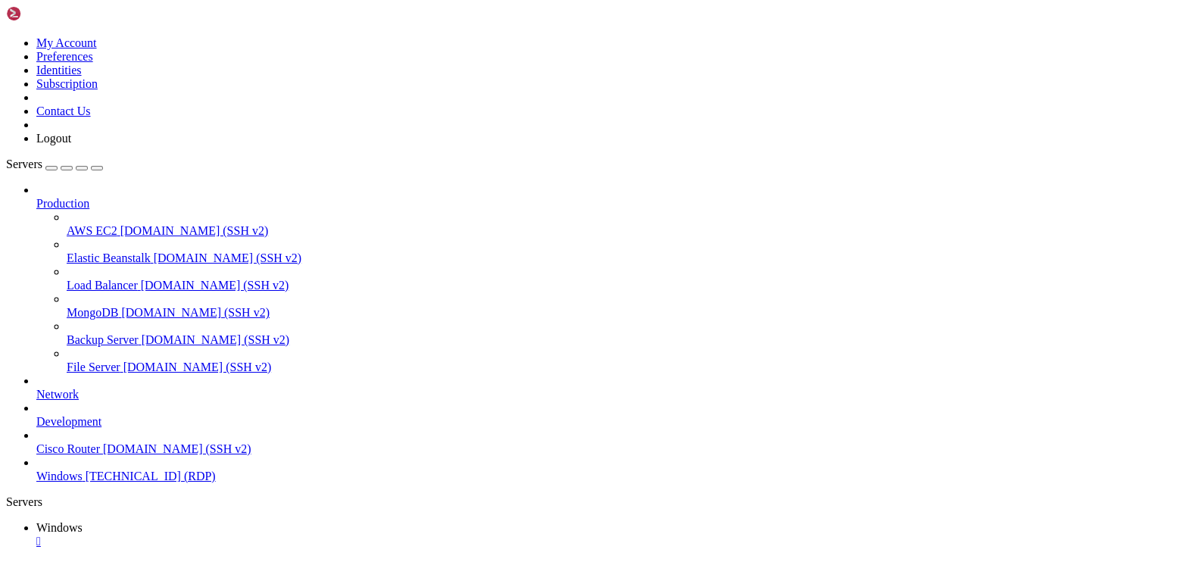
drag, startPoint x: 120, startPoint y: 679, endPoint x: 981, endPoint y: 793, distance: 868.4
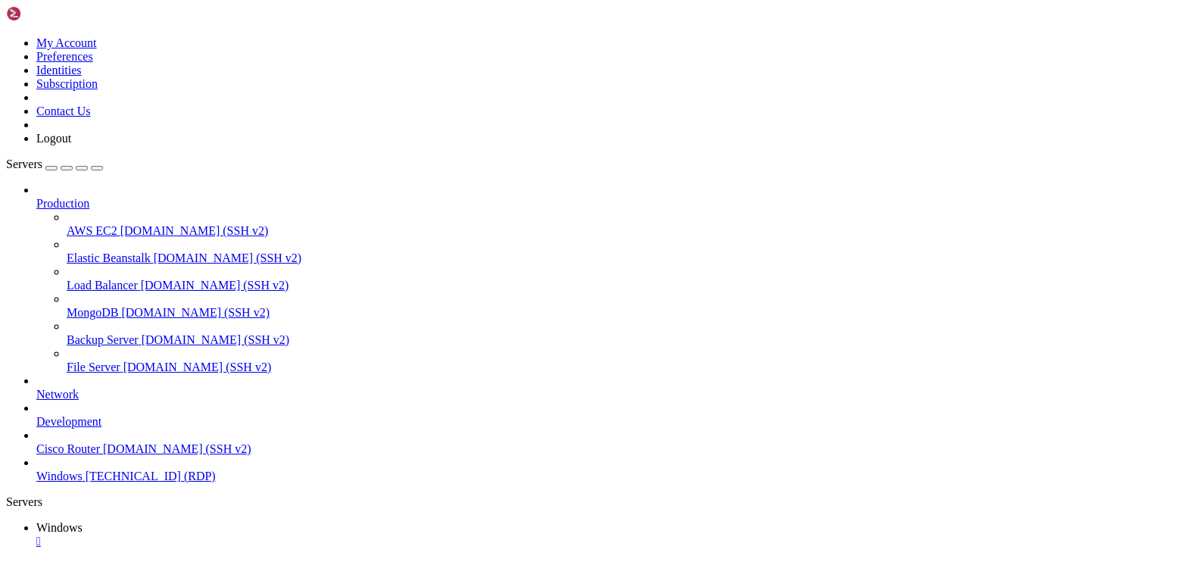
drag, startPoint x: 367, startPoint y: 940, endPoint x: 456, endPoint y: 940, distance: 88.6
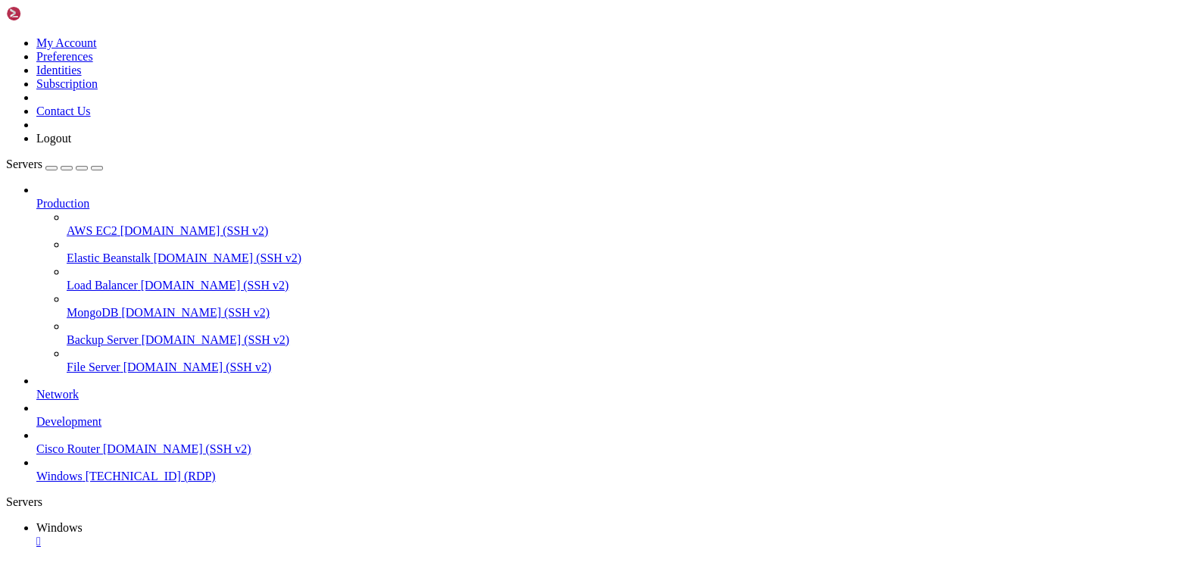
drag, startPoint x: 106, startPoint y: 680, endPoint x: 784, endPoint y: 686, distance: 677.7
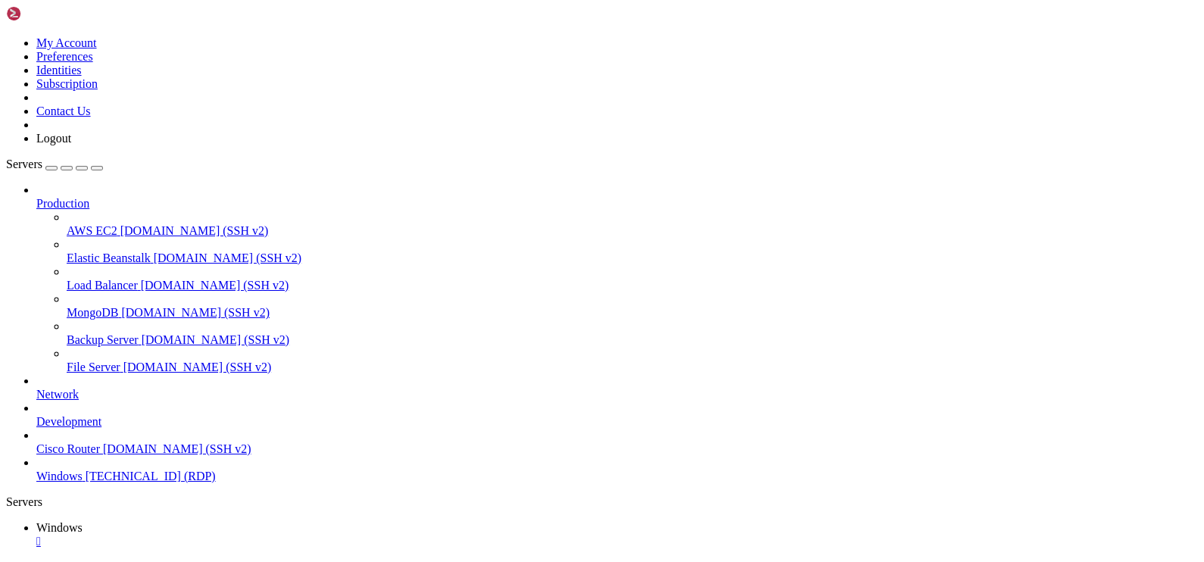
drag, startPoint x: 137, startPoint y: 815, endPoint x: 123, endPoint y: 1147, distance: 331.9
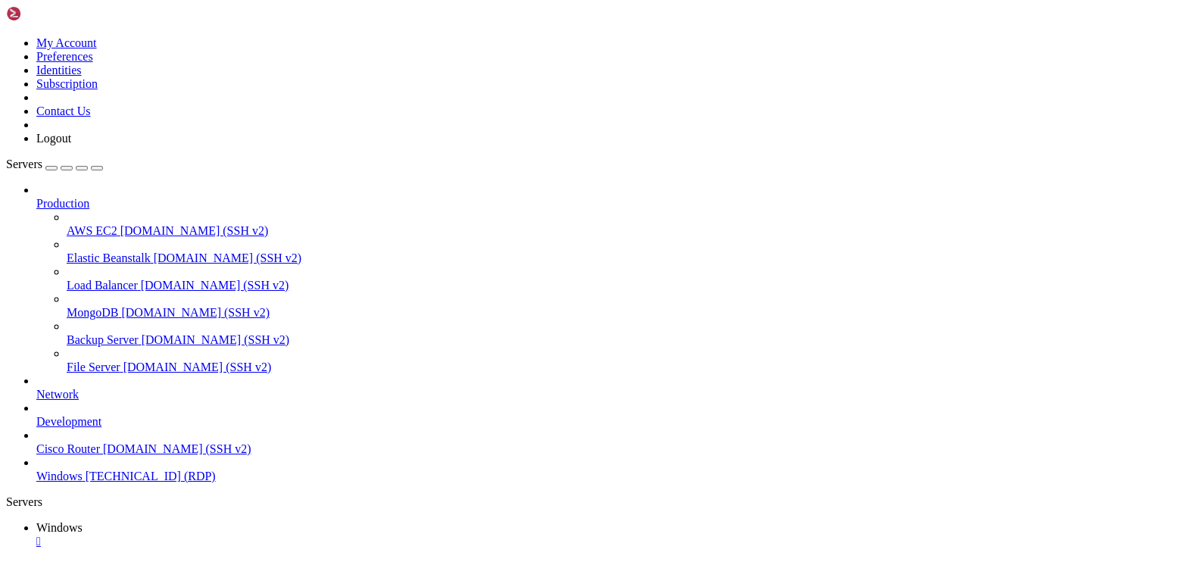
drag, startPoint x: 255, startPoint y: 876, endPoint x: 500, endPoint y: 875, distance: 244.6
drag, startPoint x: 139, startPoint y: 795, endPoint x: 138, endPoint y: 1131, distance: 336.2
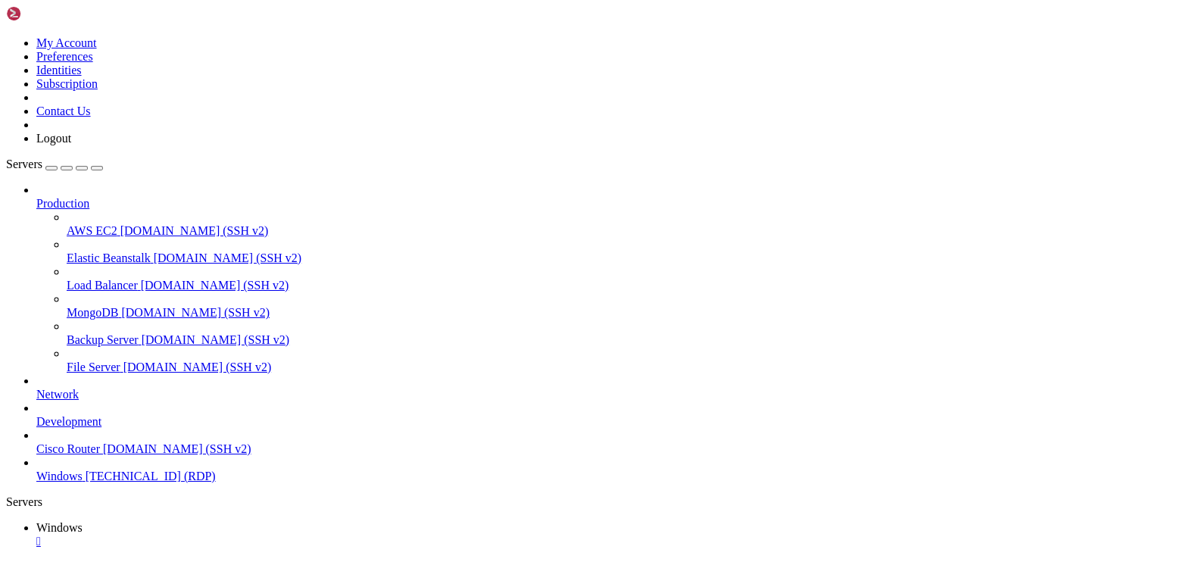
drag, startPoint x: 101, startPoint y: 678, endPoint x: 693, endPoint y: 681, distance: 592.1
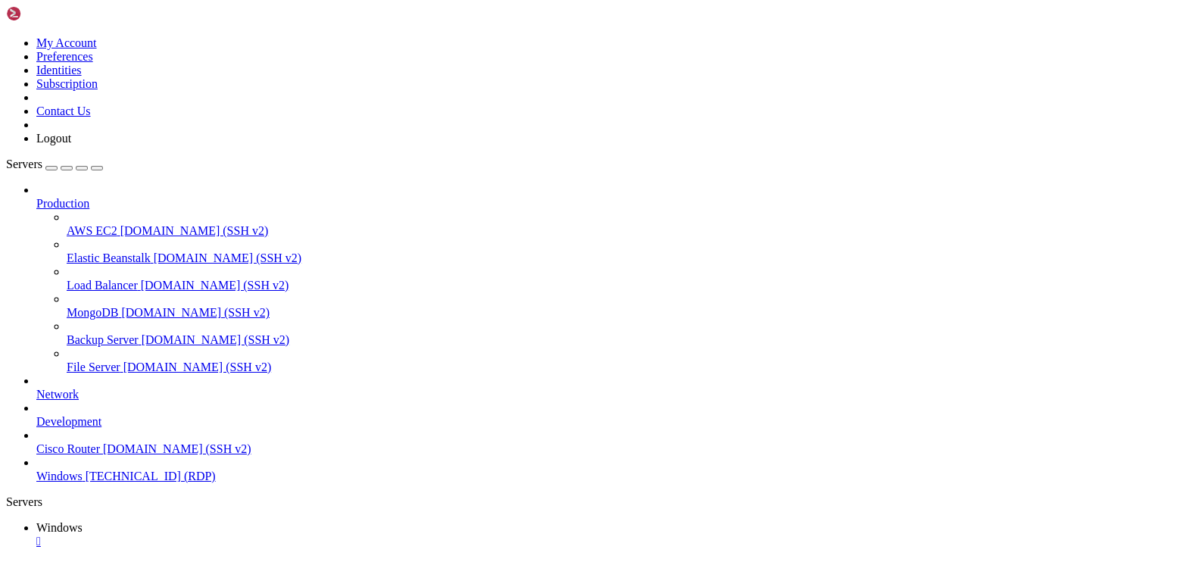
drag, startPoint x: 507, startPoint y: 1054, endPoint x: 123, endPoint y: 931, distance: 402.3
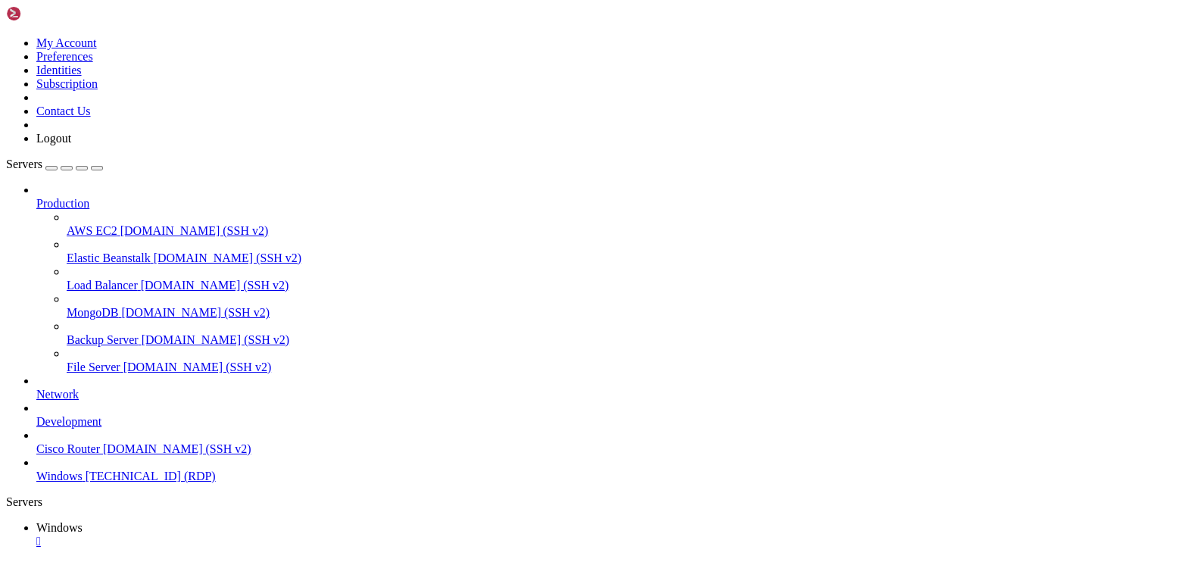
drag, startPoint x: 319, startPoint y: 1061, endPoint x: 184, endPoint y: 812, distance: 282.6
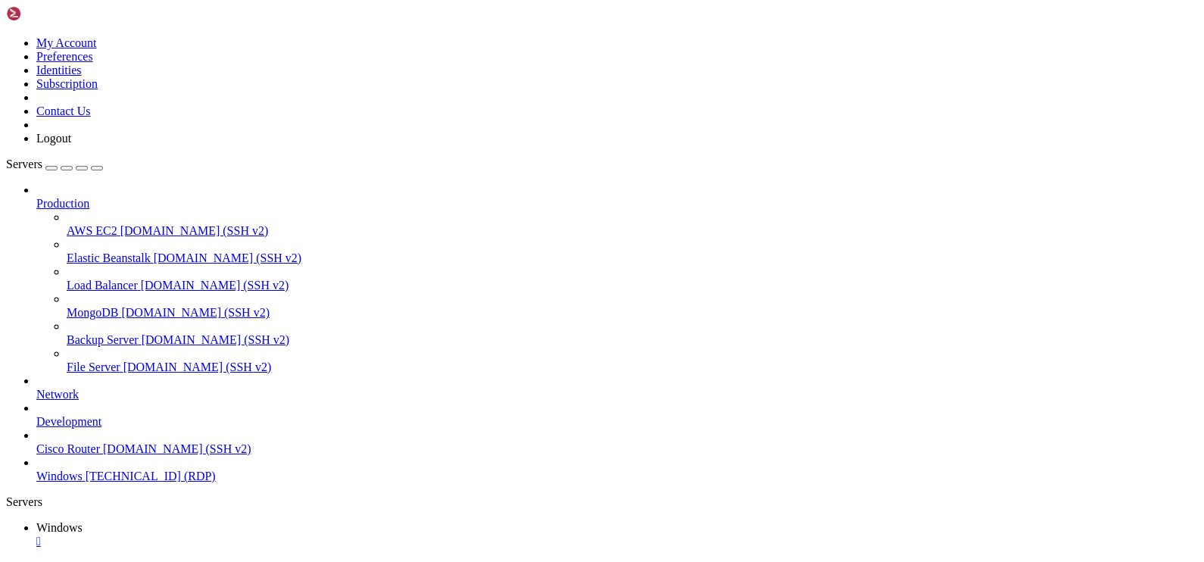
drag, startPoint x: 728, startPoint y: 711, endPoint x: 865, endPoint y: 944, distance: 270.1
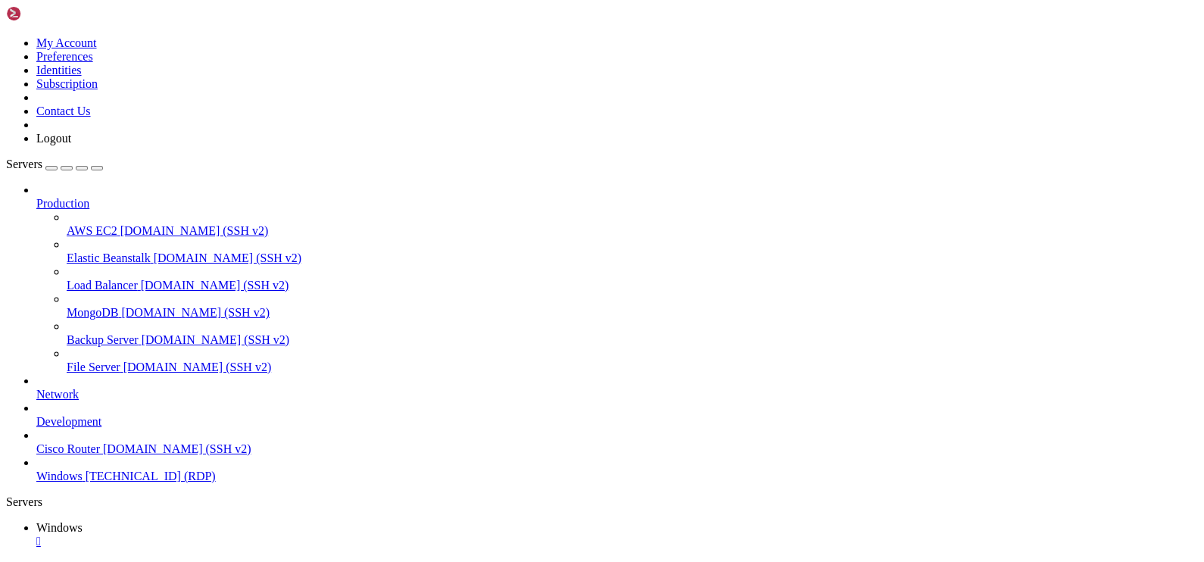
drag, startPoint x: 853, startPoint y: 943, endPoint x: 801, endPoint y: 730, distance: 219.6
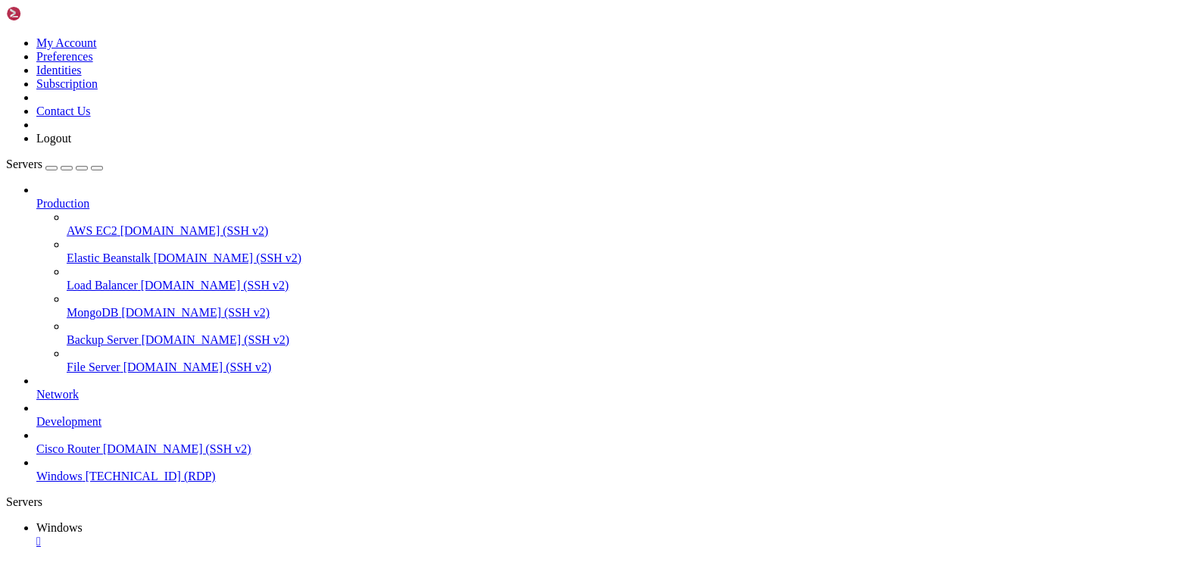
drag, startPoint x: 126, startPoint y: 680, endPoint x: 906, endPoint y: 725, distance: 781.2
